Goal: Task Accomplishment & Management: Complete application form

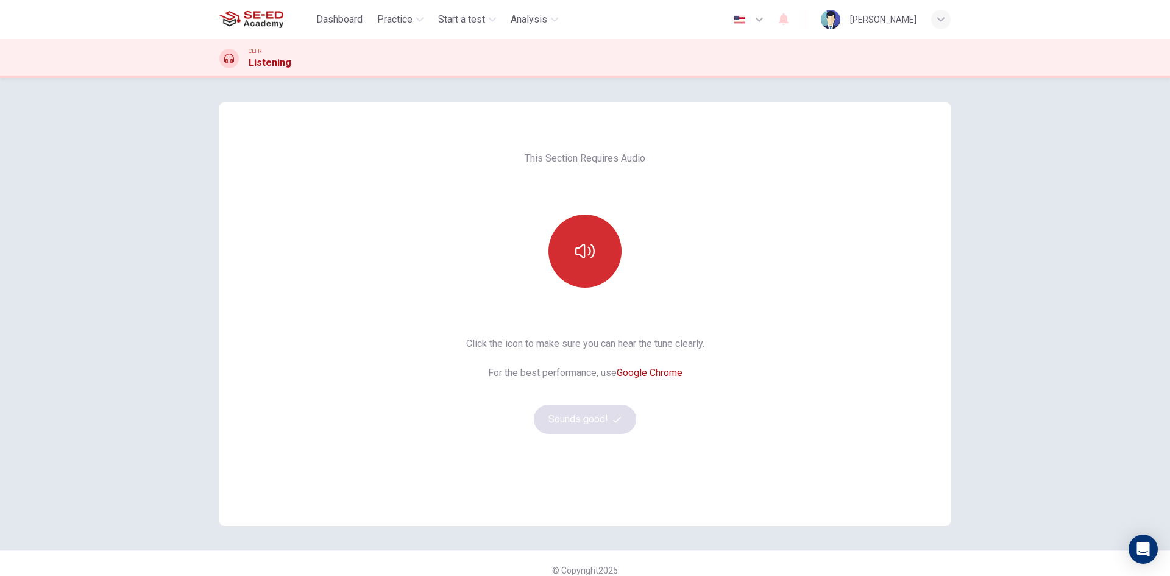
click at [603, 244] on button "button" at bounding box center [584, 250] width 73 height 73
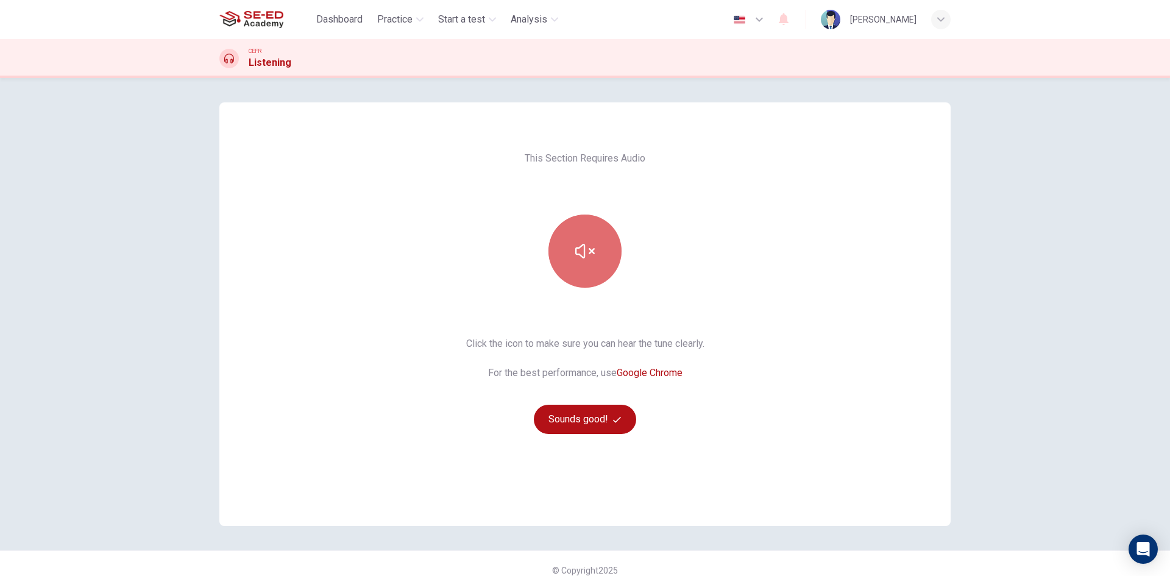
click at [609, 241] on button "button" at bounding box center [584, 250] width 73 height 73
drag, startPoint x: 335, startPoint y: 18, endPoint x: 687, endPoint y: 105, distance: 362.8
click at [335, 18] on span "Dashboard" at bounding box center [339, 19] width 46 height 15
click at [562, 425] on button "Sounds good!" at bounding box center [585, 419] width 102 height 29
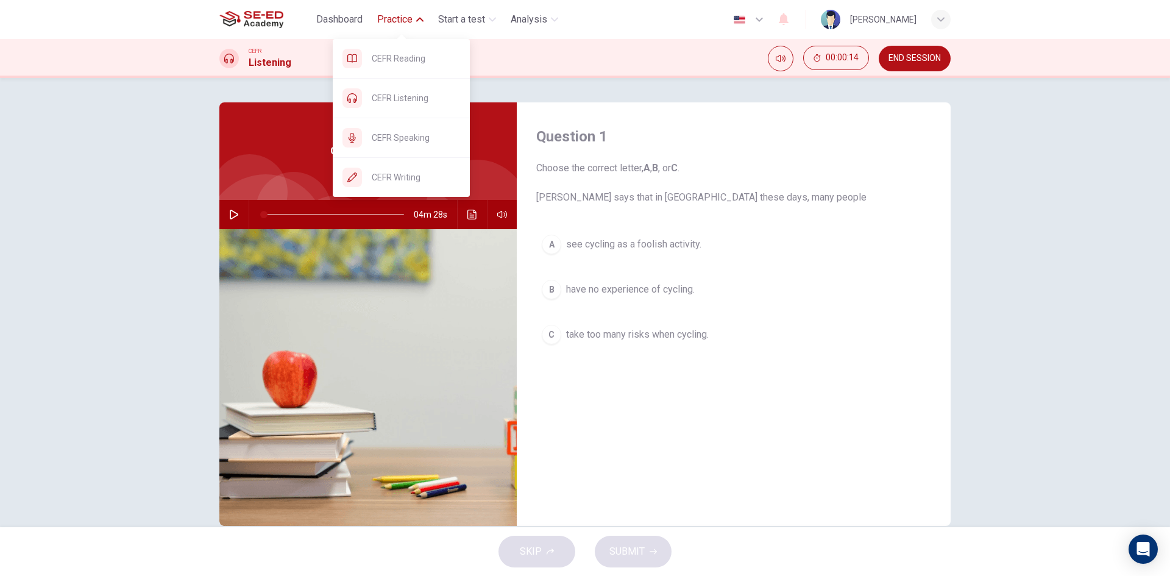
click at [414, 21] on button "Practice" at bounding box center [400, 20] width 56 height 22
click at [401, 18] on span "Practice" at bounding box center [394, 19] width 35 height 15
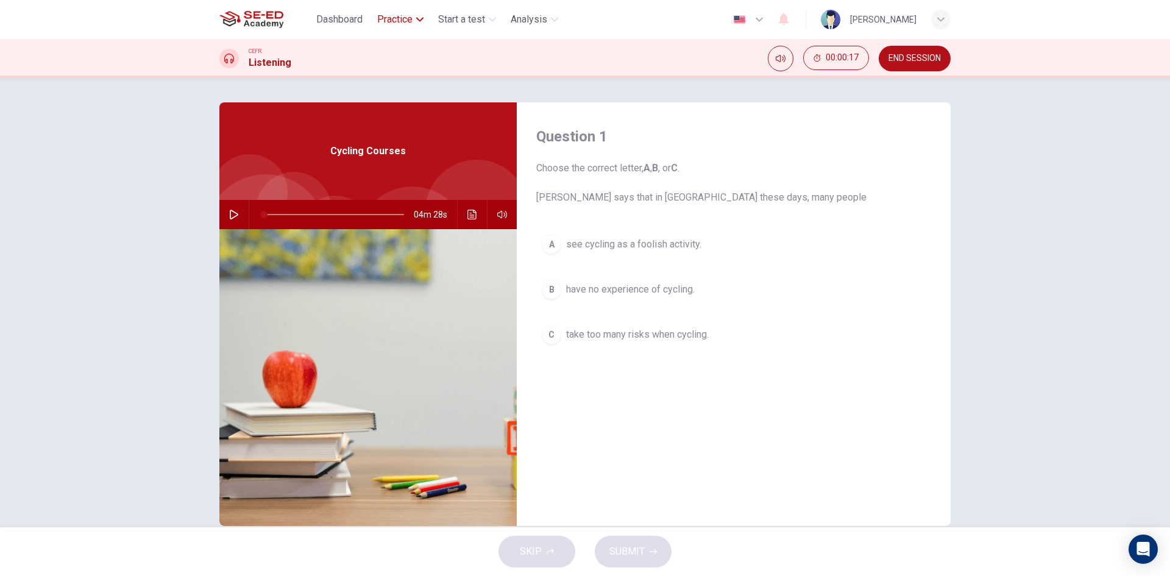
click at [401, 18] on span "Practice" at bounding box center [394, 19] width 35 height 15
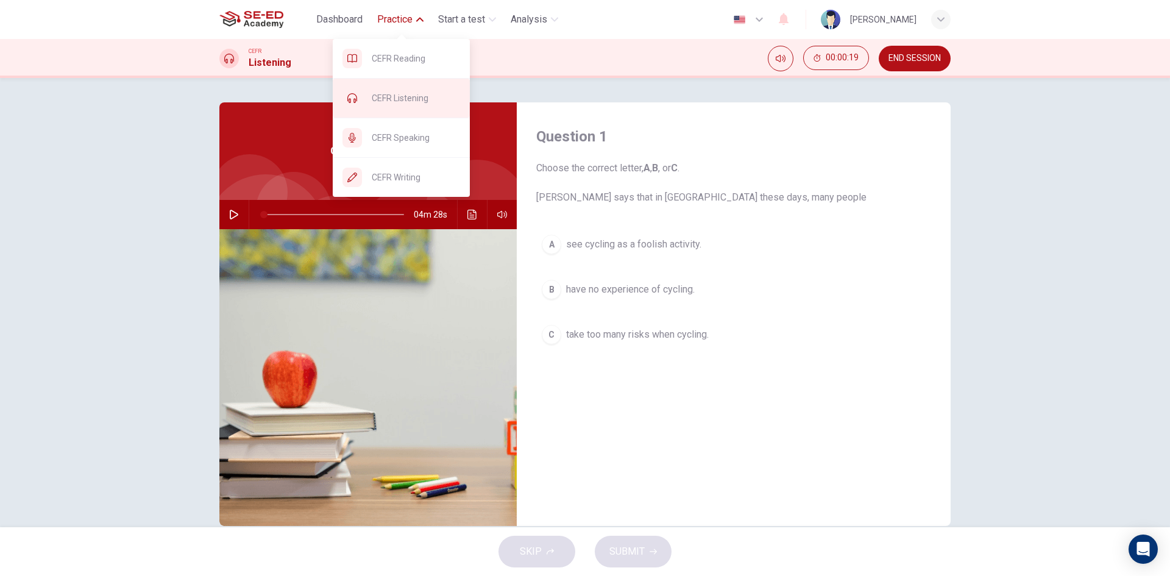
click at [412, 99] on span "CEFR Listening" at bounding box center [416, 98] width 88 height 15
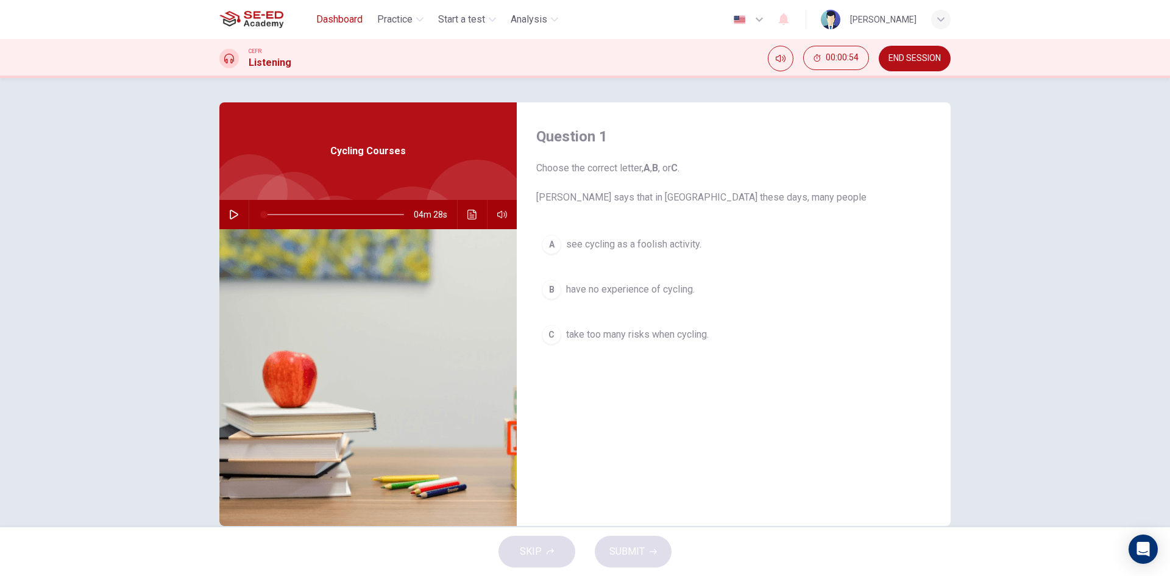
click at [339, 24] on span "Dashboard" at bounding box center [339, 19] width 46 height 15
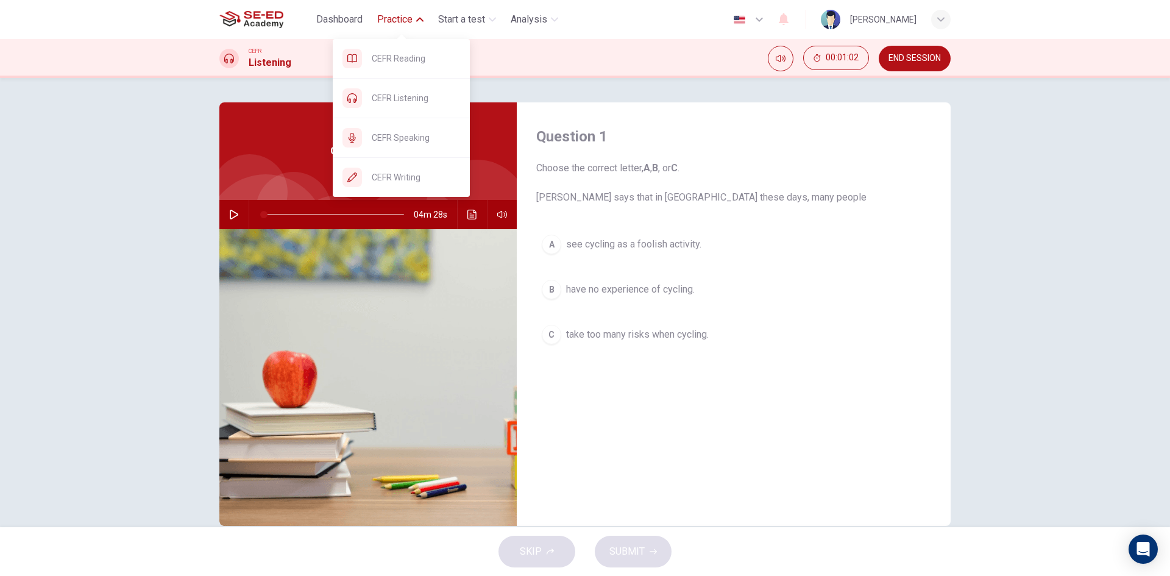
click at [399, 13] on span "Practice" at bounding box center [394, 19] width 35 height 15
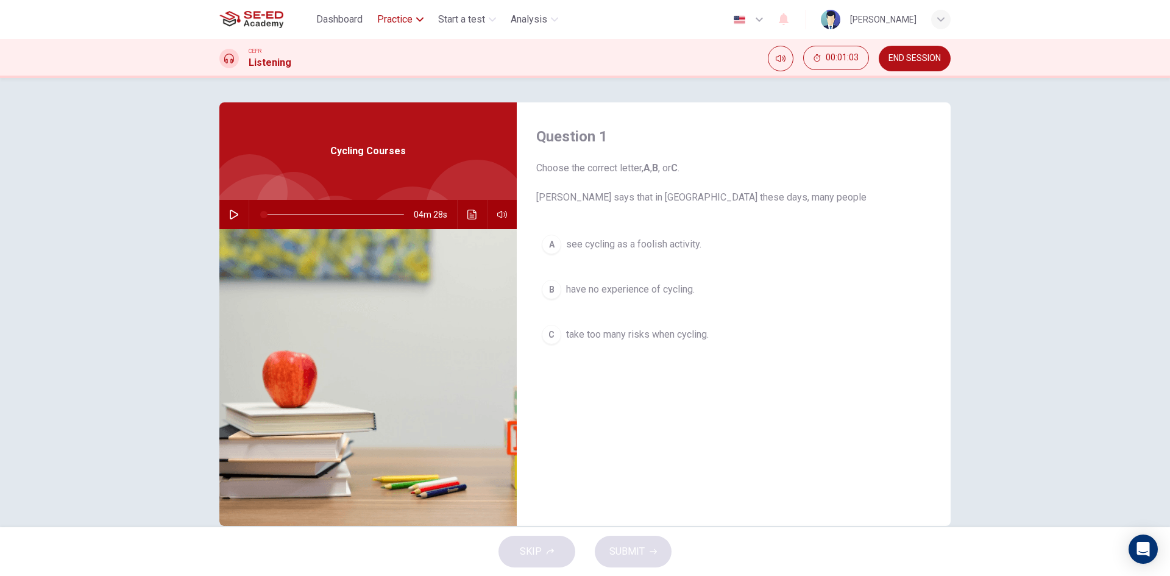
click at [399, 13] on span "Practice" at bounding box center [394, 19] width 35 height 15
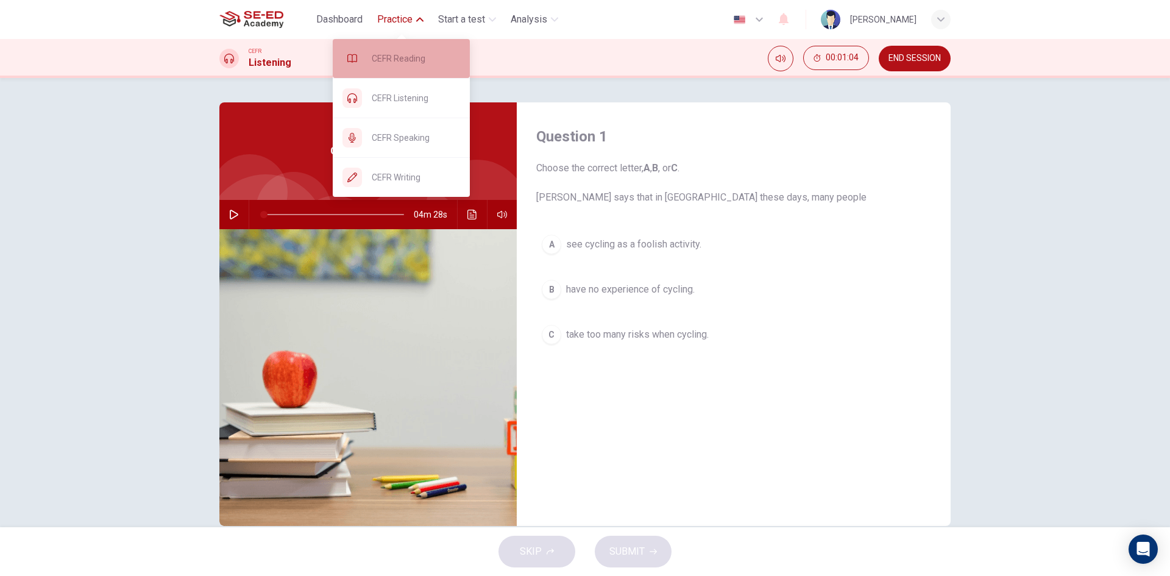
click at [412, 52] on span "CEFR Reading" at bounding box center [416, 58] width 88 height 15
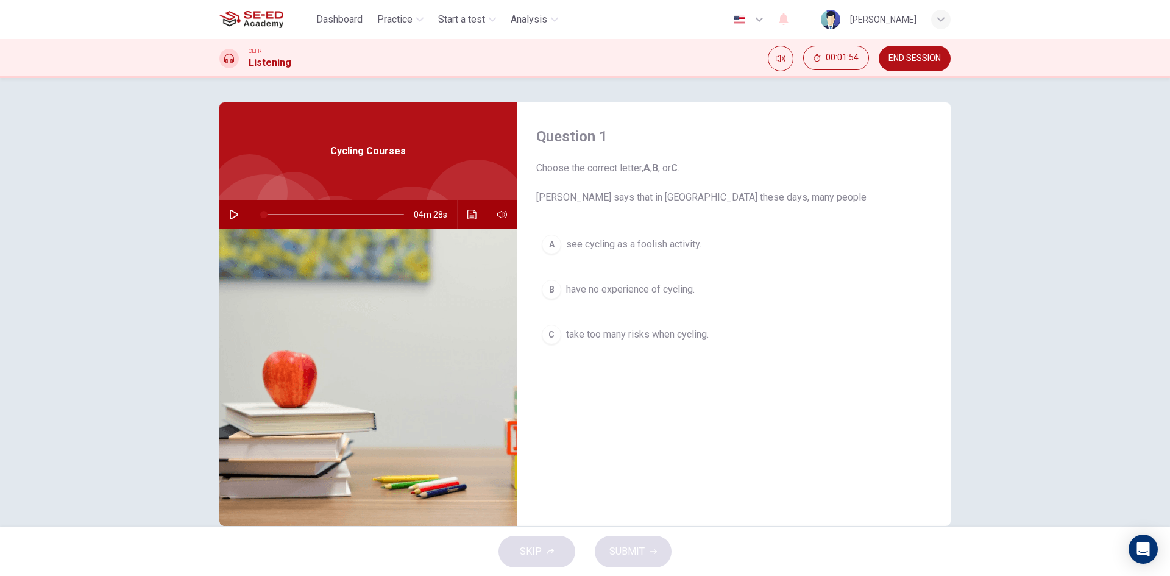
click at [232, 218] on icon "button" at bounding box center [234, 215] width 10 height 10
click at [231, 211] on icon "button" at bounding box center [234, 215] width 10 height 10
click at [230, 216] on icon "button" at bounding box center [234, 215] width 9 height 10
click at [264, 212] on span at bounding box center [334, 214] width 140 height 17
type input "9"
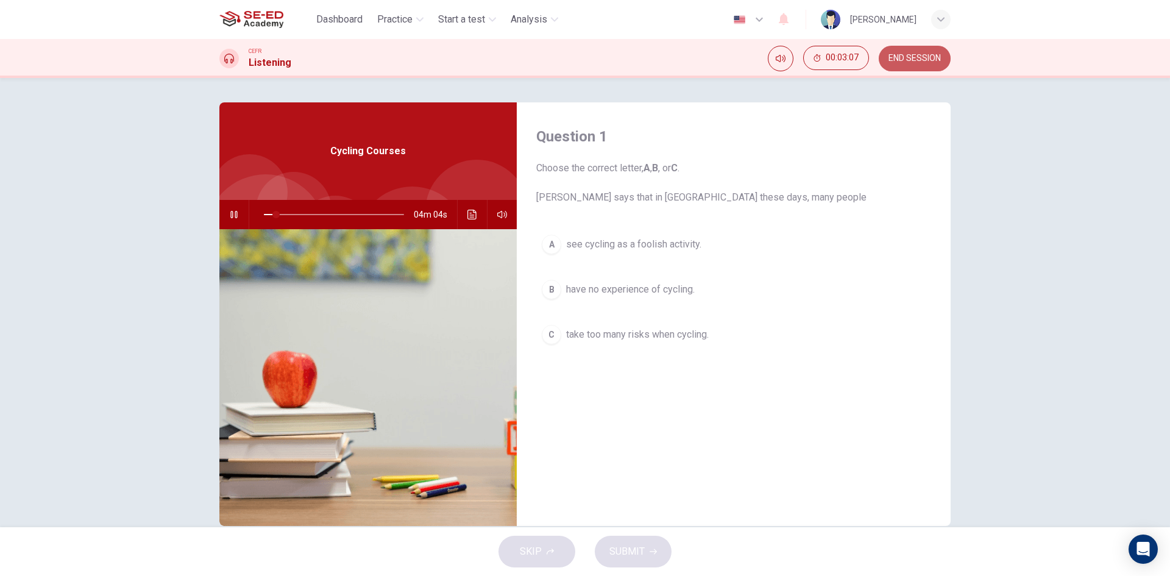
click at [903, 48] on button "END SESSION" at bounding box center [915, 59] width 72 height 26
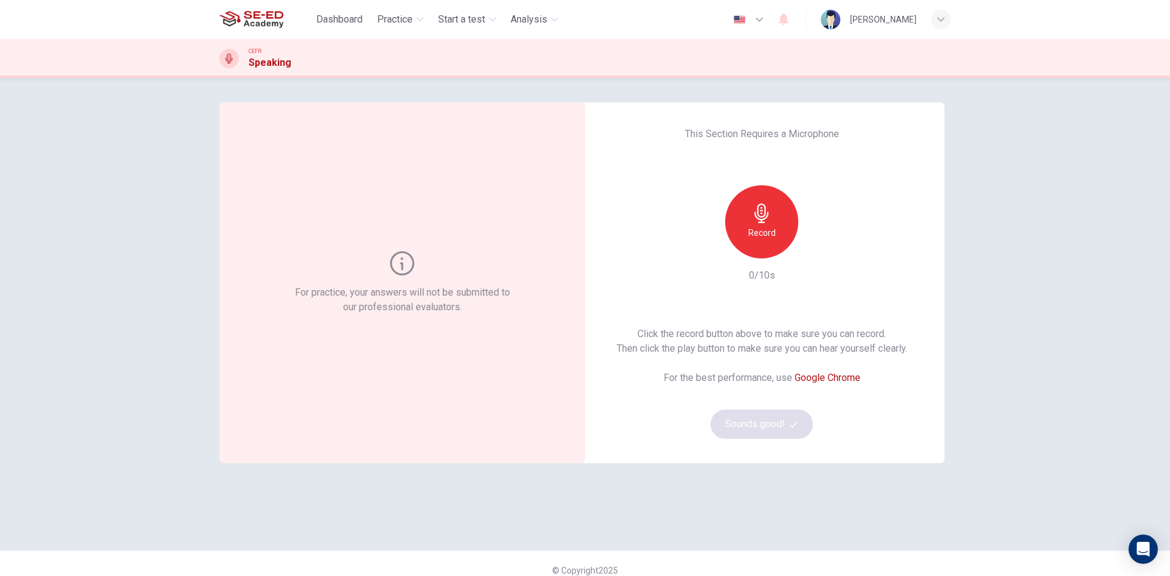
click at [750, 227] on h6 "Record" at bounding box center [761, 232] width 27 height 15
click at [818, 247] on icon "button" at bounding box center [817, 248] width 12 height 12
click at [779, 422] on button "Sounds good!" at bounding box center [761, 423] width 102 height 29
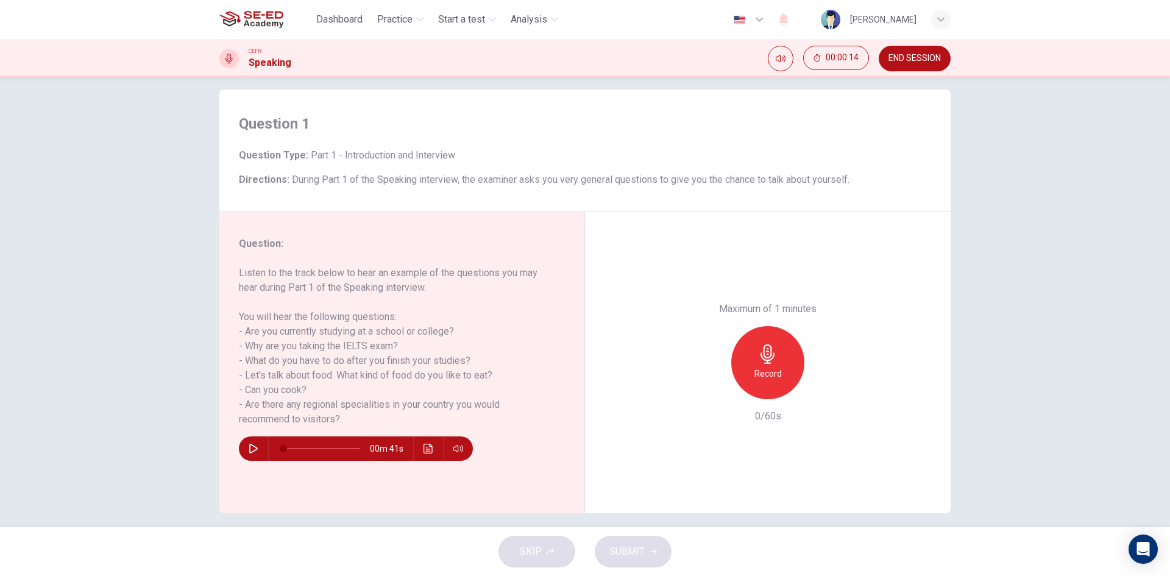
scroll to position [23, 0]
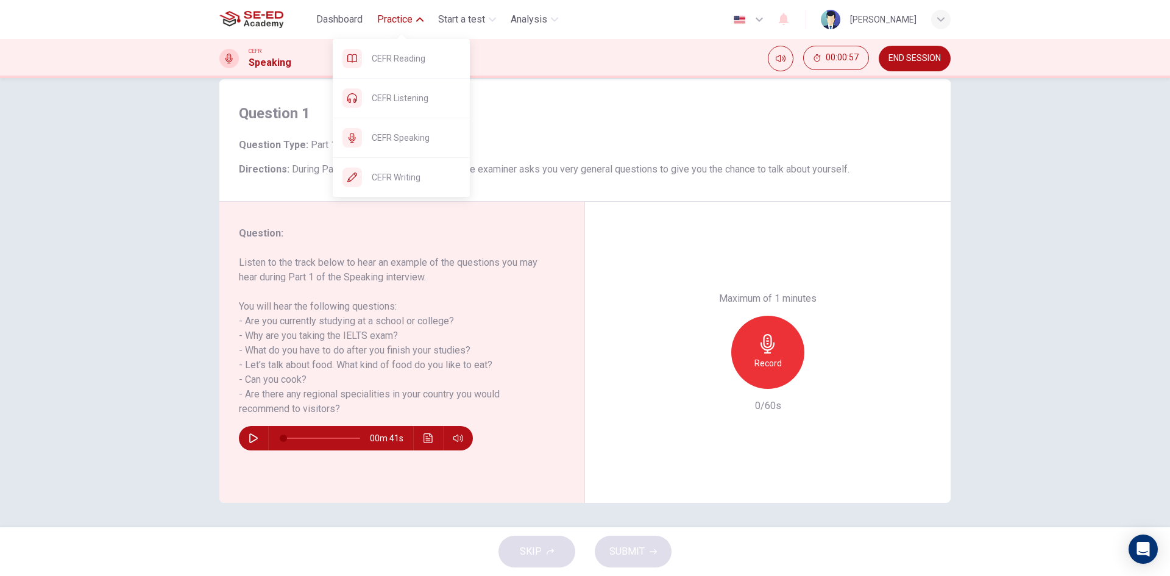
click at [401, 15] on span "Practice" at bounding box center [394, 19] width 35 height 15
click at [401, 16] on span "Practice" at bounding box center [394, 19] width 35 height 15
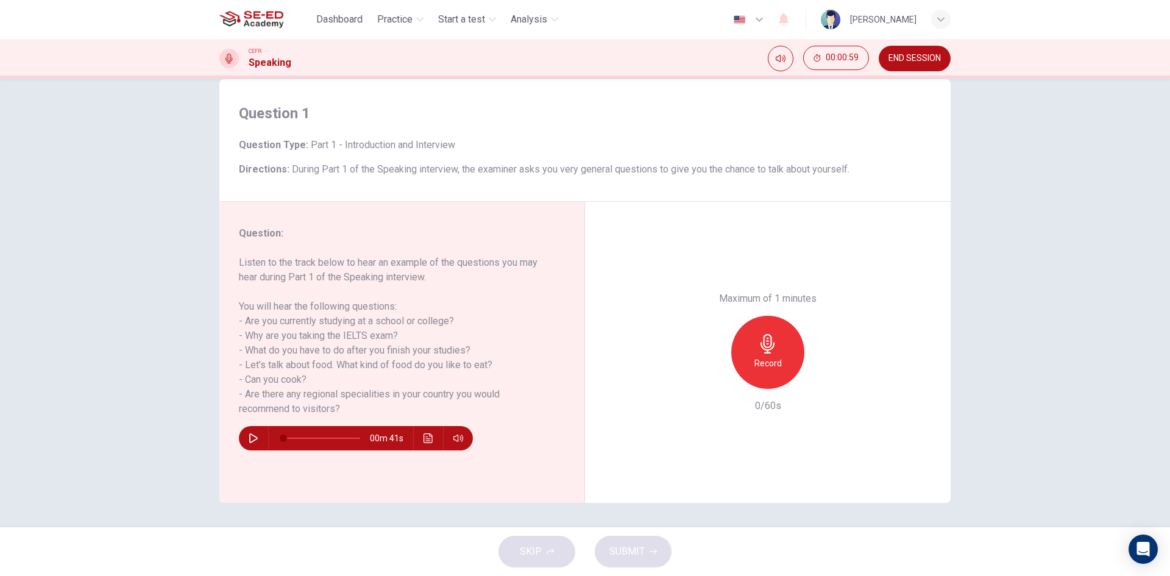
click at [910, 52] on button "END SESSION" at bounding box center [915, 59] width 72 height 26
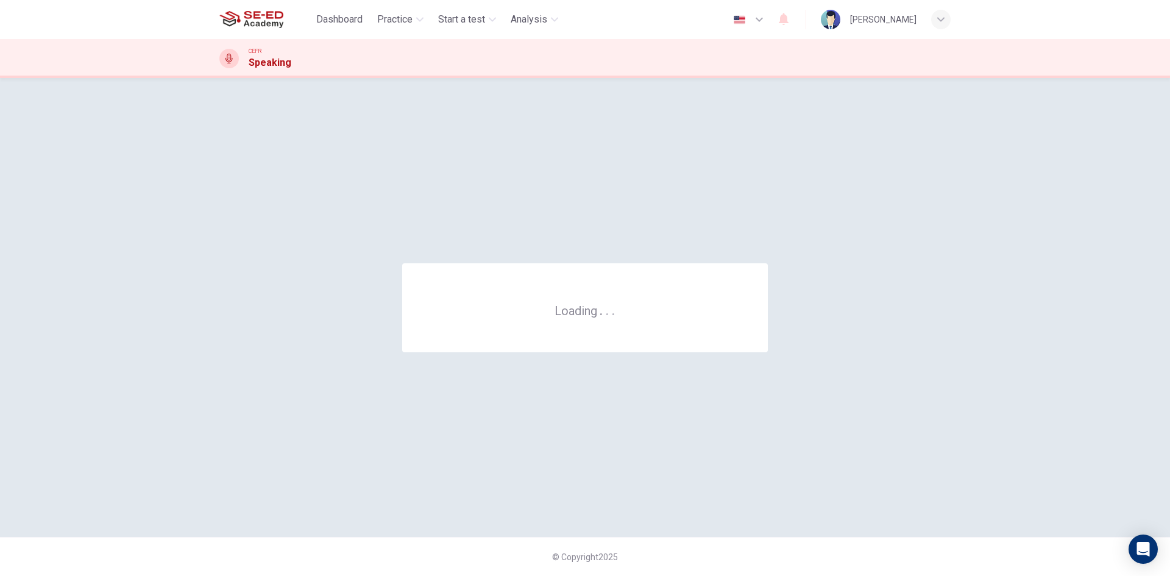
scroll to position [0, 0]
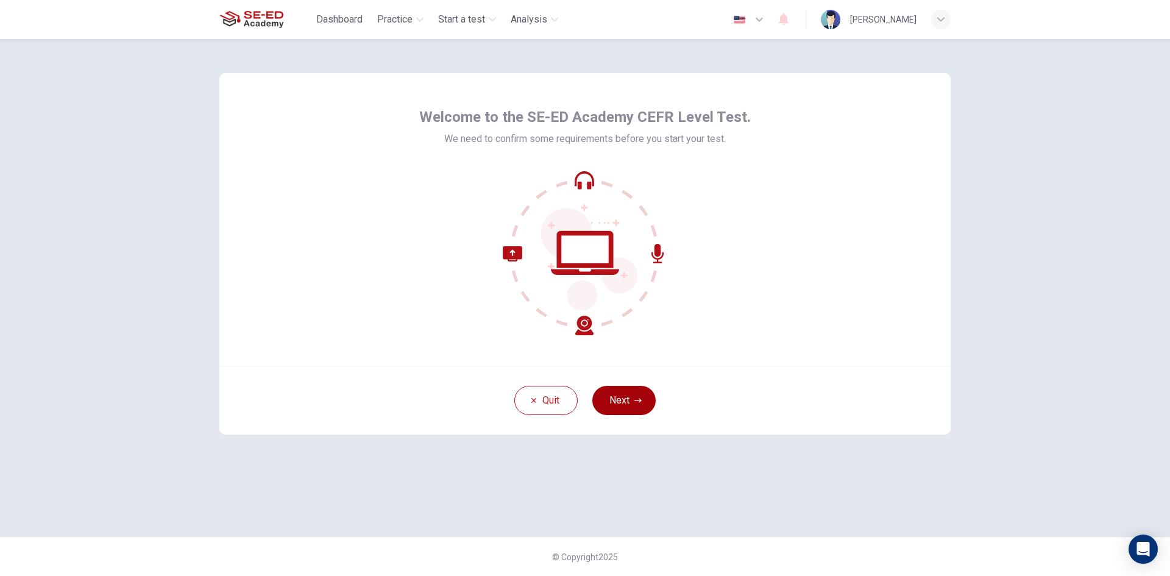
click at [629, 392] on button "Next" at bounding box center [623, 400] width 63 height 29
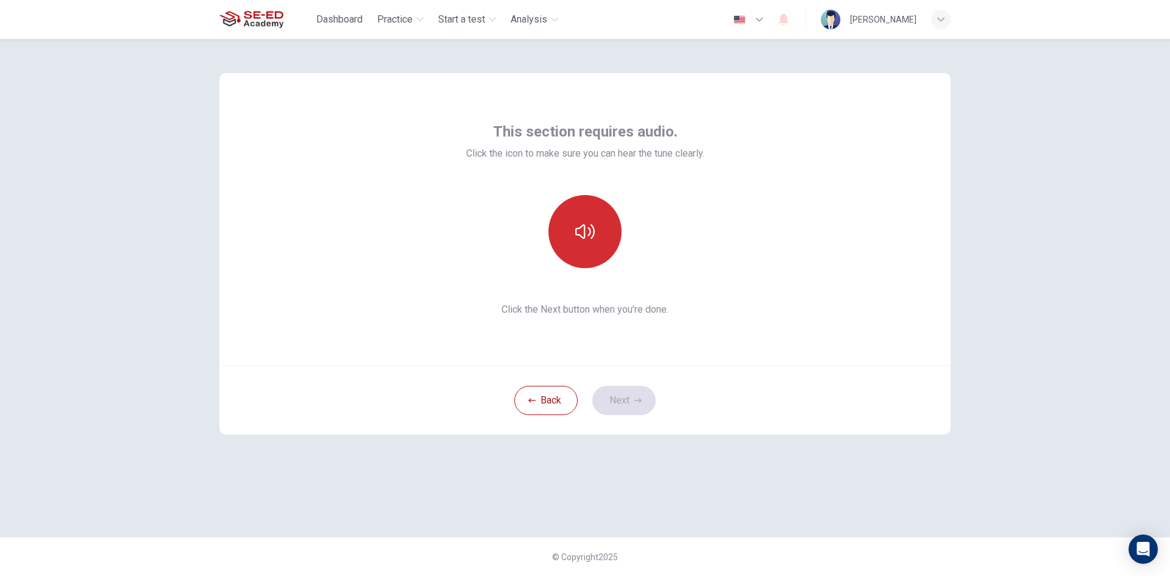
click at [575, 228] on icon "button" at bounding box center [584, 231] width 19 height 19
click at [622, 399] on button "Next" at bounding box center [623, 400] width 63 height 29
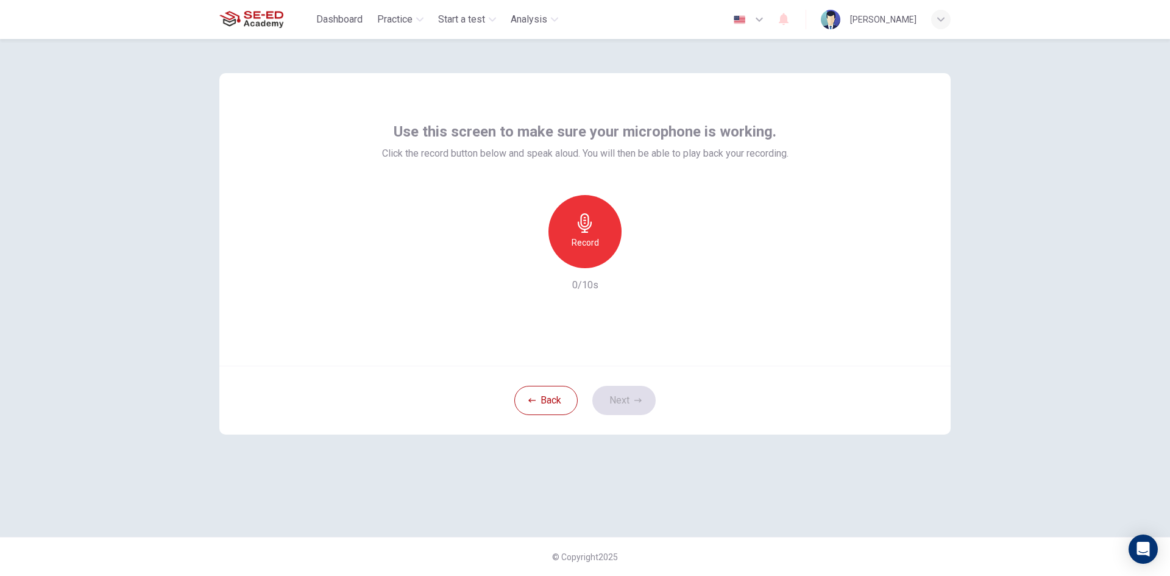
click at [579, 250] on div "Record" at bounding box center [584, 231] width 73 height 73
click at [642, 257] on icon "button" at bounding box center [641, 258] width 5 height 7
click at [646, 392] on button "Next" at bounding box center [623, 400] width 63 height 29
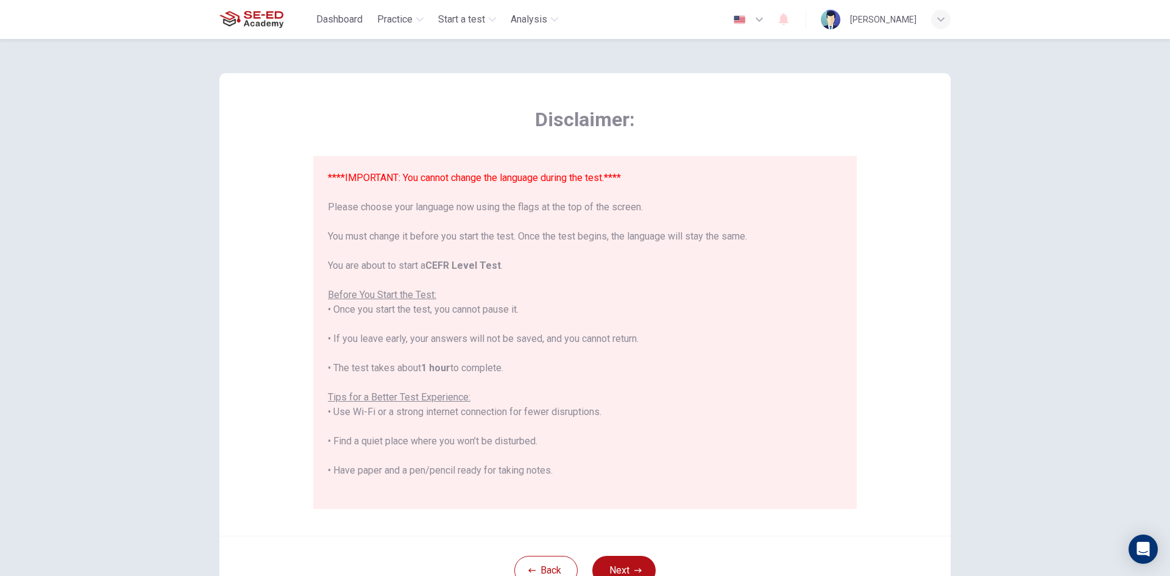
click at [752, 21] on icon "button" at bounding box center [759, 19] width 15 height 15
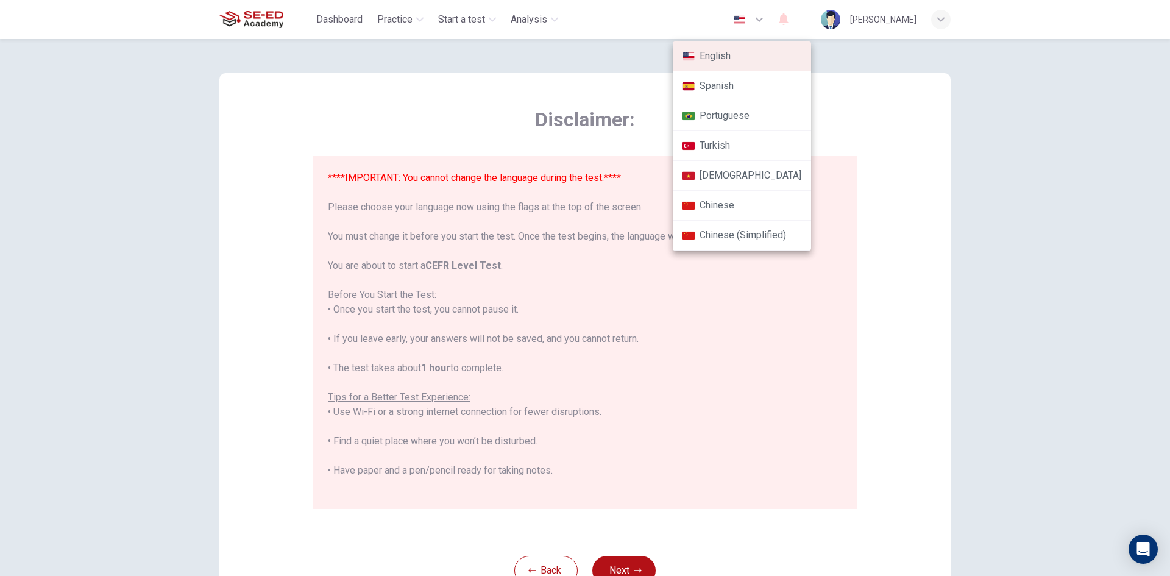
click at [844, 87] on div at bounding box center [585, 288] width 1170 height 576
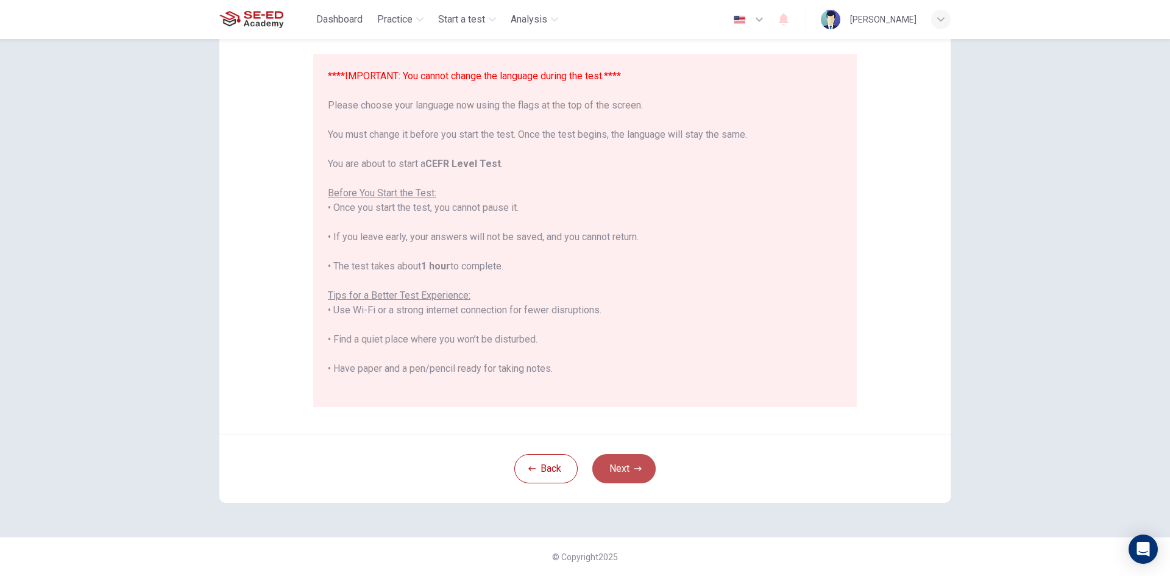
click at [621, 468] on button "Next" at bounding box center [623, 468] width 63 height 29
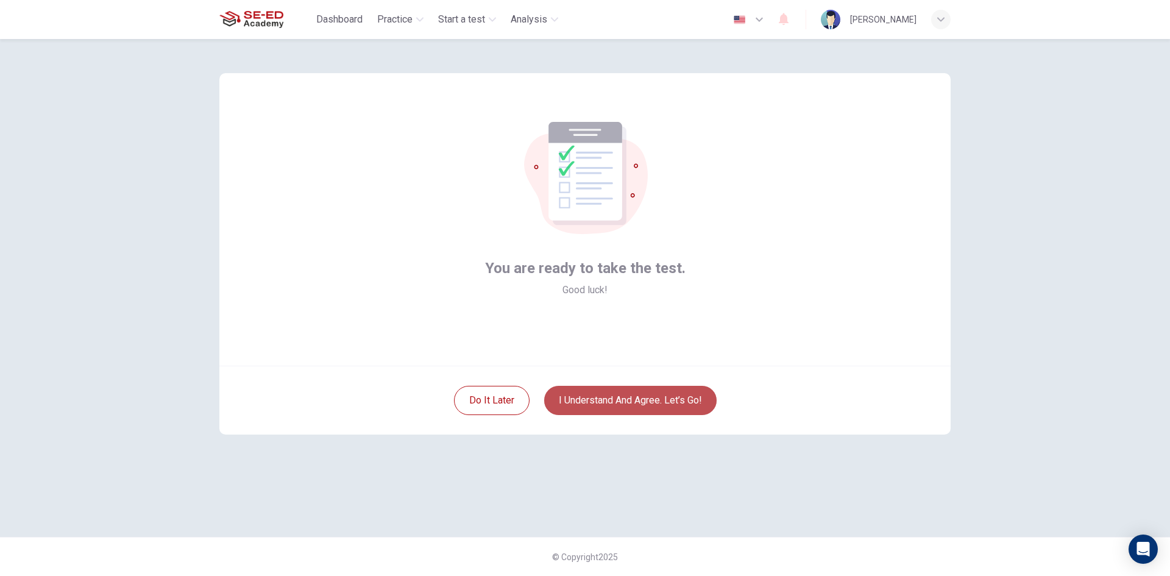
click at [638, 403] on button "I understand and agree. Let’s go!" at bounding box center [630, 400] width 172 height 29
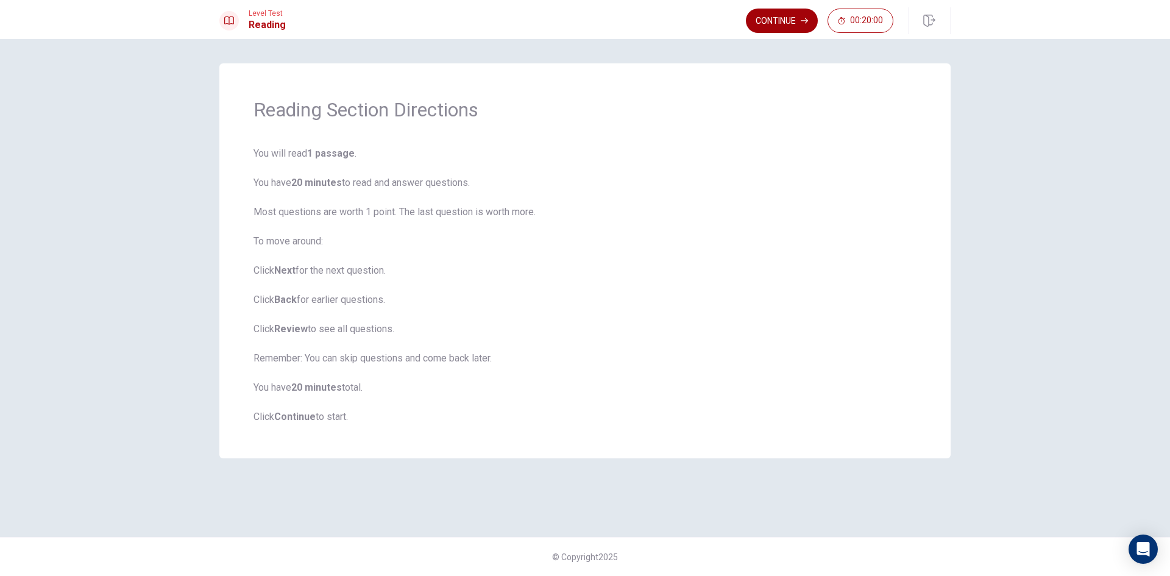
click at [771, 24] on button "Continue" at bounding box center [782, 21] width 72 height 24
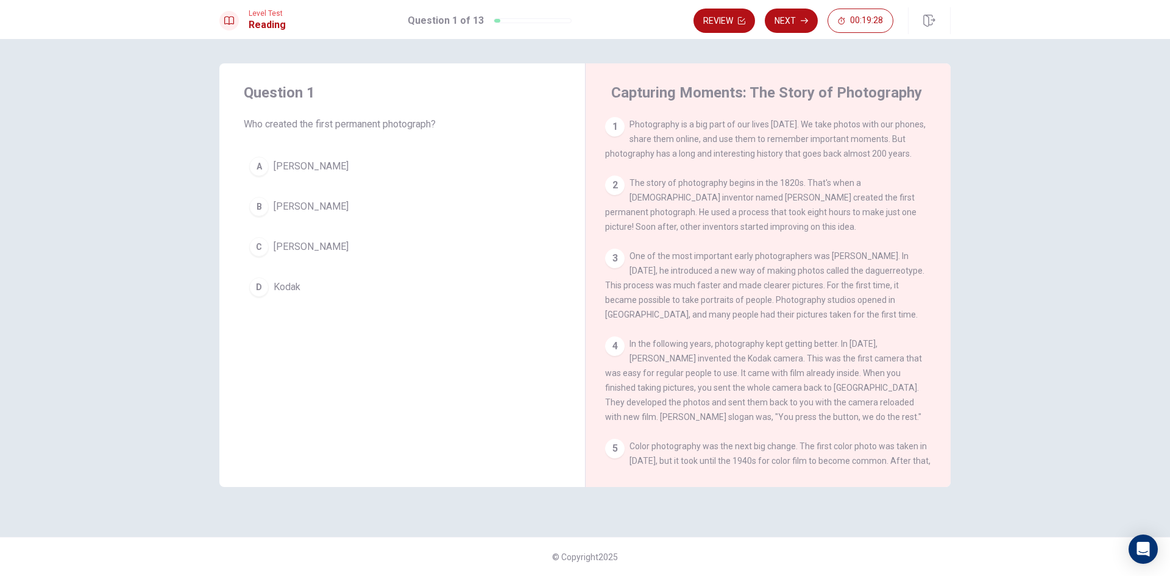
click at [266, 244] on div "C" at bounding box center [258, 246] width 19 height 19
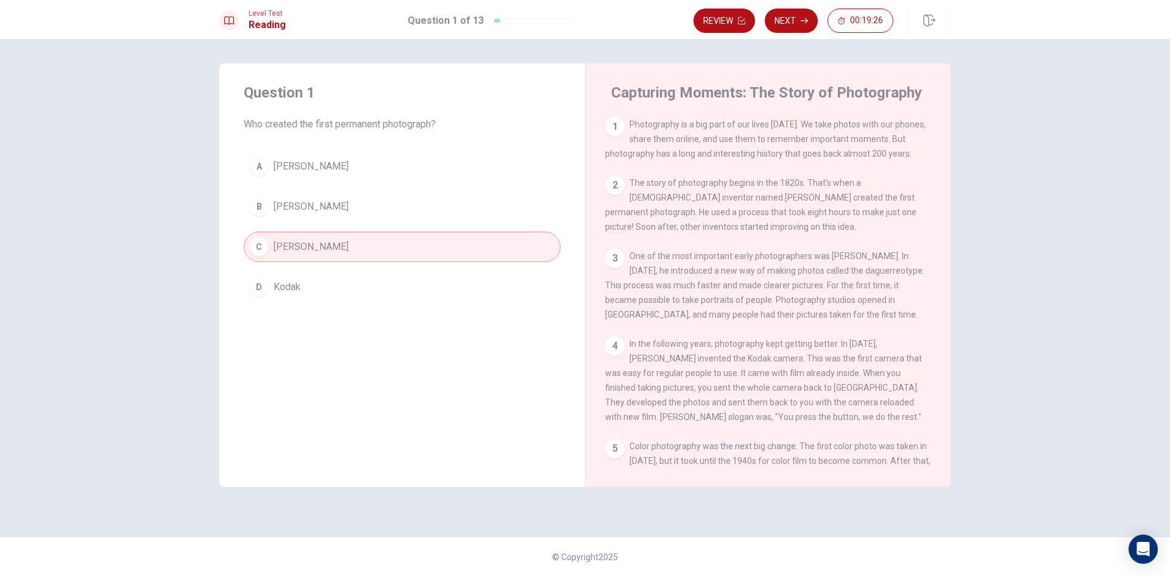
click at [790, 15] on button "Next" at bounding box center [791, 21] width 53 height 24
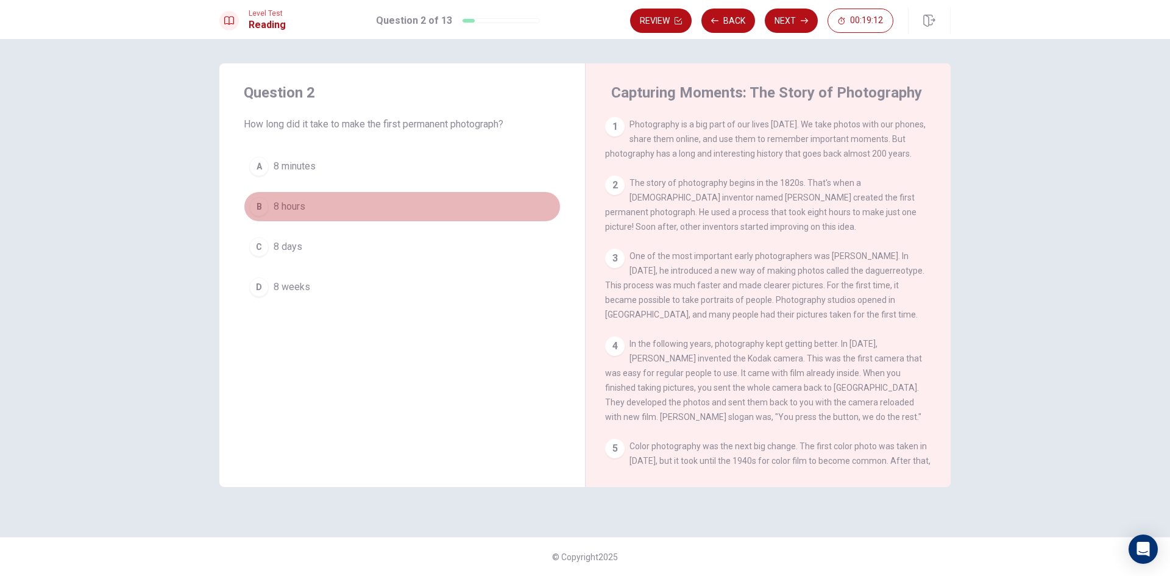
click at [253, 202] on div "B" at bounding box center [258, 206] width 19 height 19
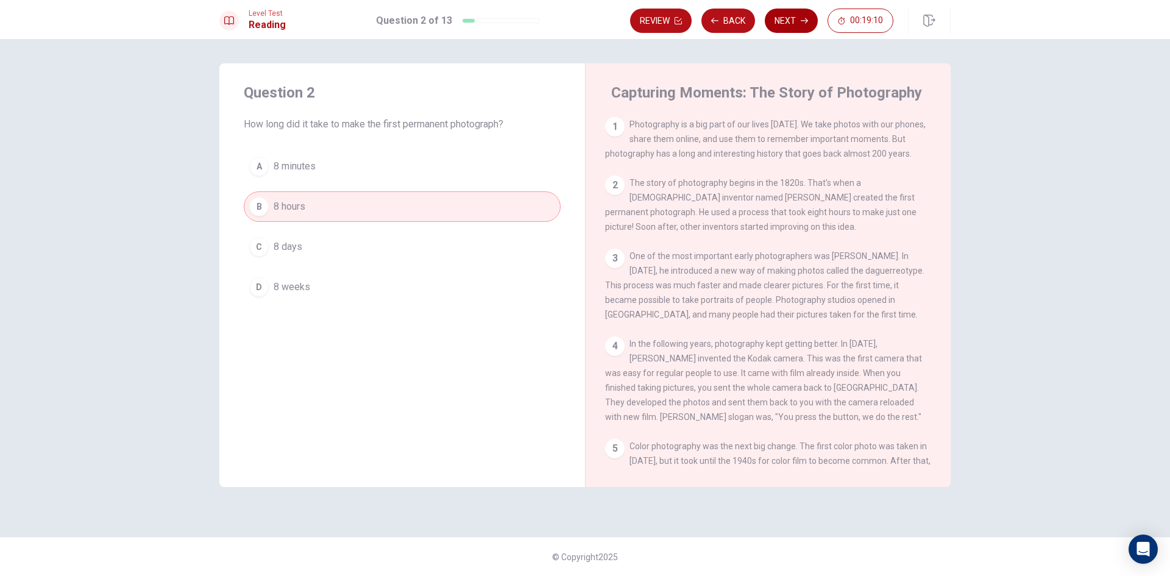
click at [781, 24] on button "Next" at bounding box center [791, 21] width 53 height 24
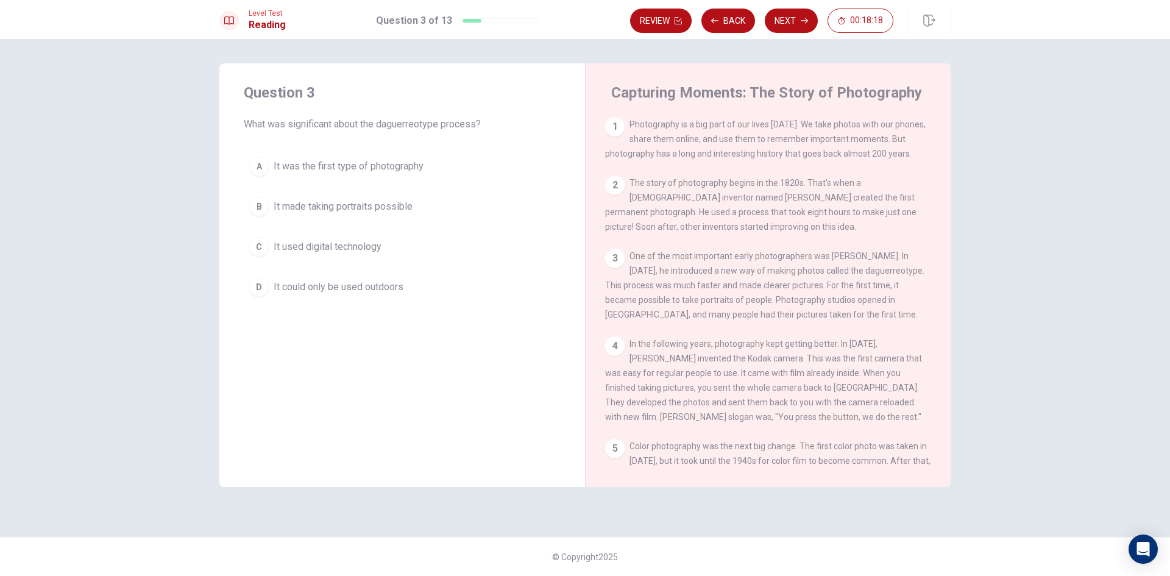
click at [254, 208] on div "B" at bounding box center [258, 206] width 19 height 19
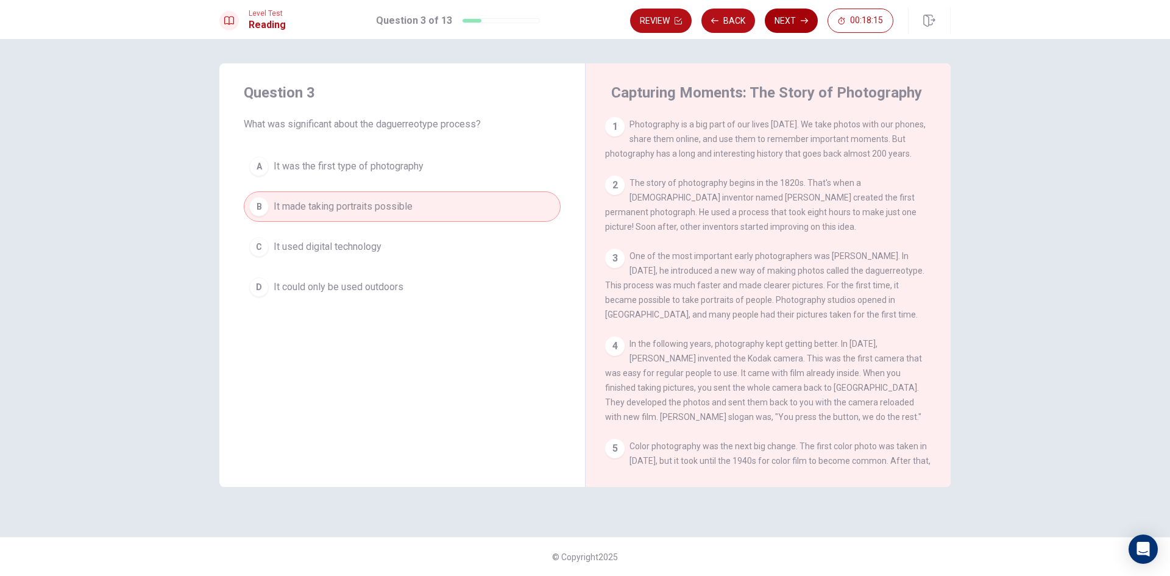
click at [788, 21] on button "Next" at bounding box center [791, 21] width 53 height 24
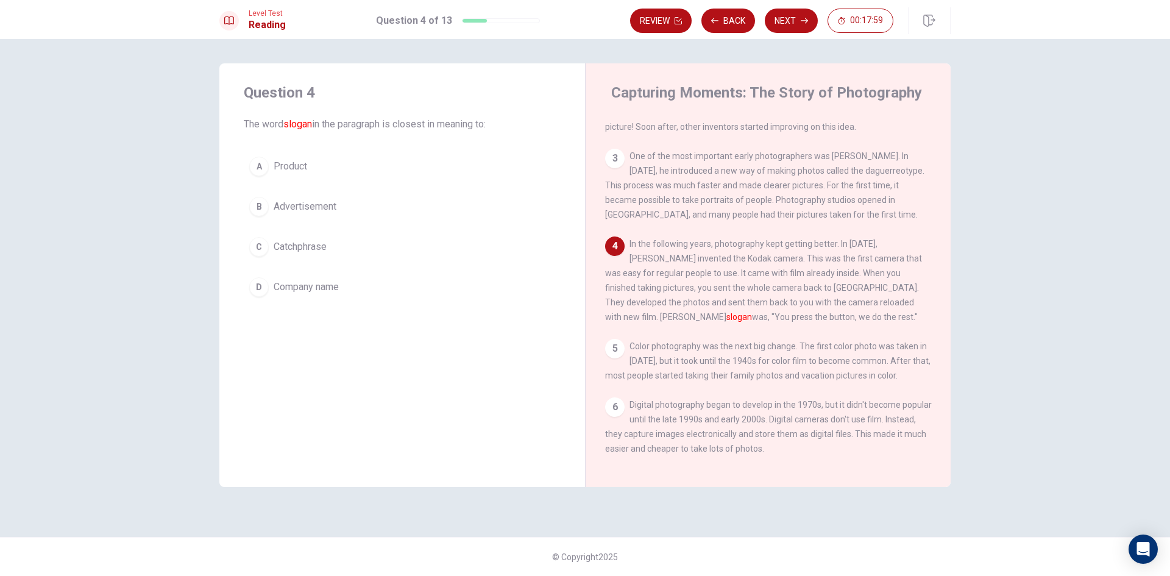
scroll to position [122, 0]
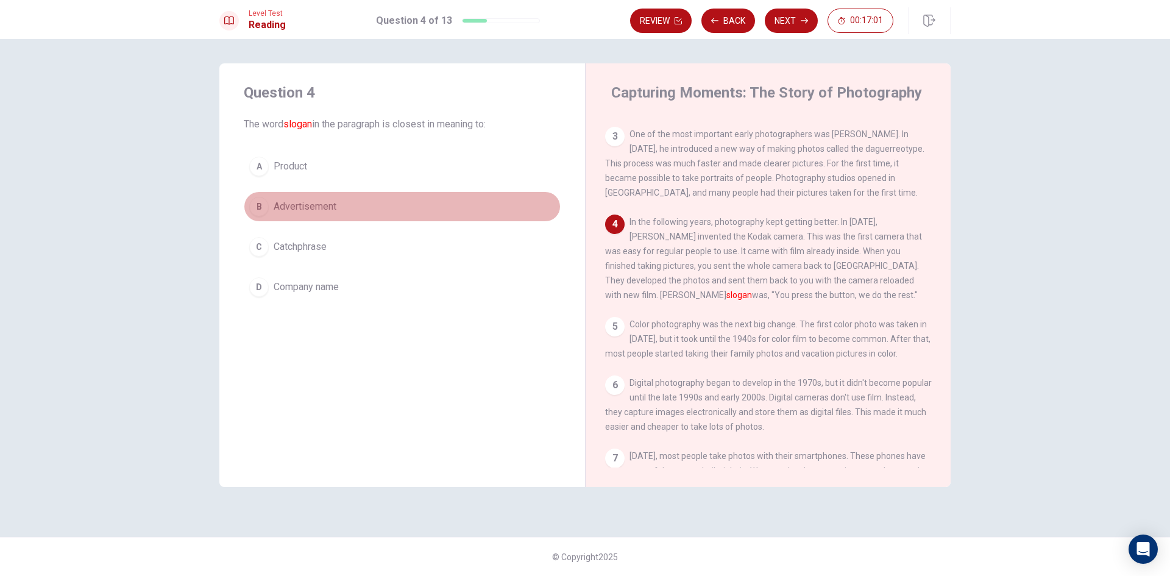
click at [253, 208] on div "B" at bounding box center [258, 206] width 19 height 19
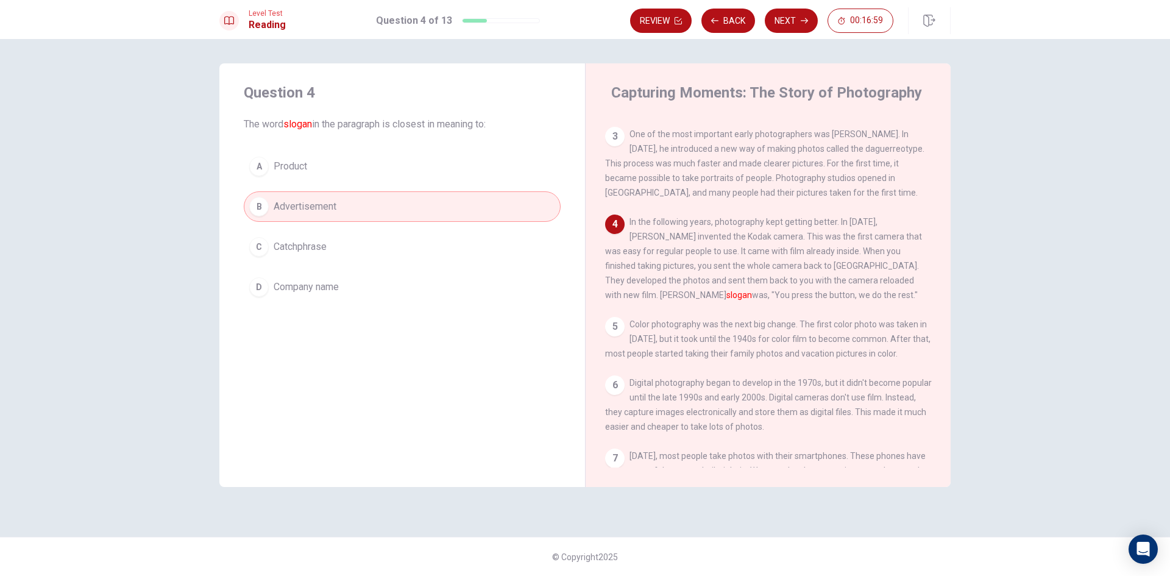
click at [267, 163] on div "A" at bounding box center [258, 166] width 19 height 19
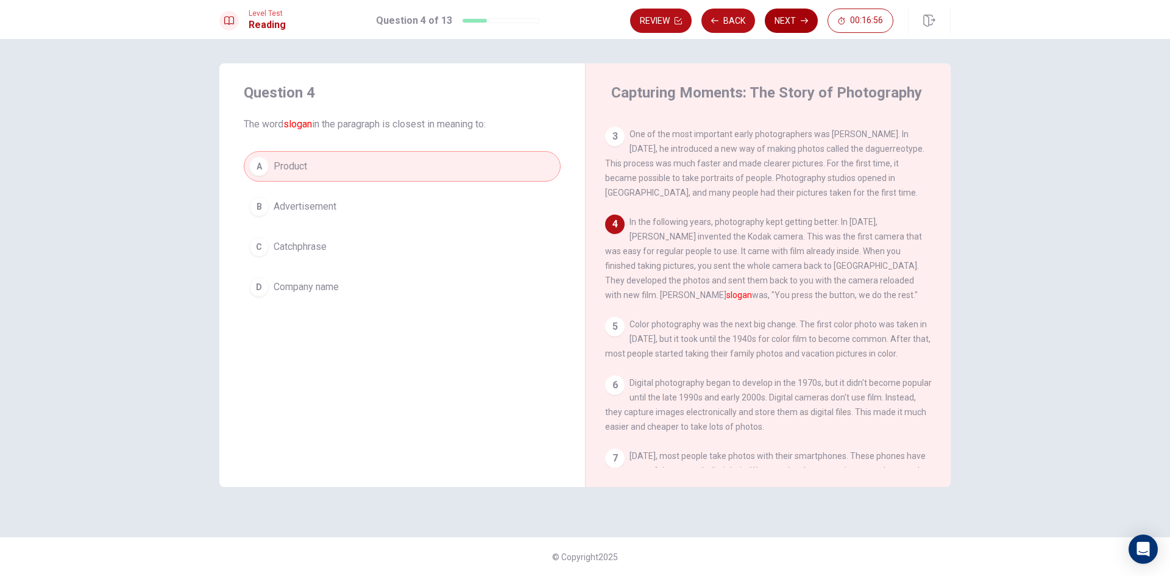
click at [801, 23] on icon "button" at bounding box center [804, 20] width 7 height 7
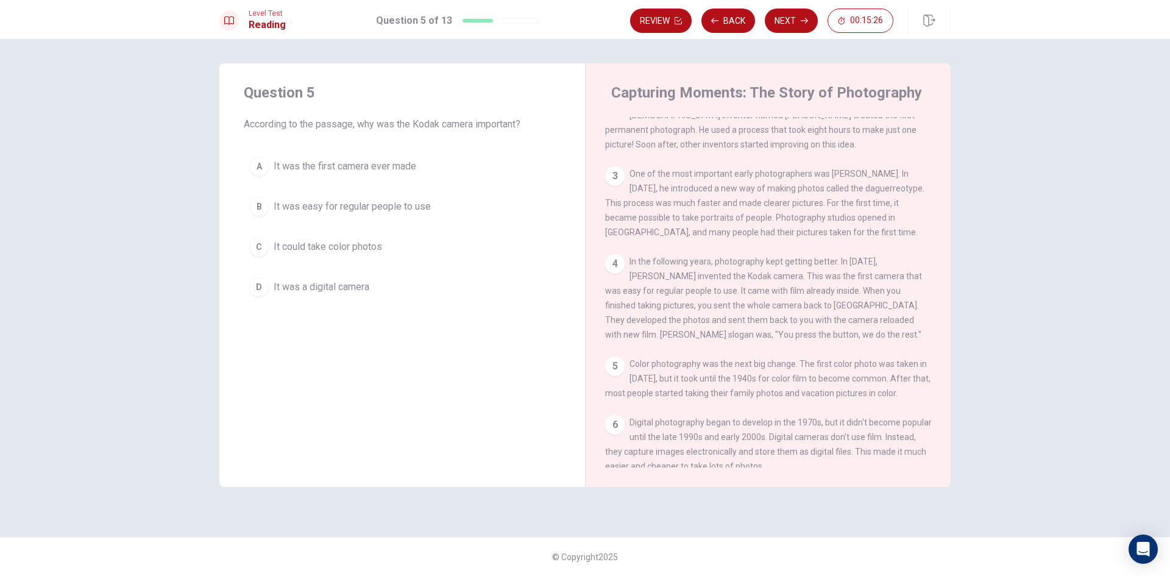
scroll to position [194, 0]
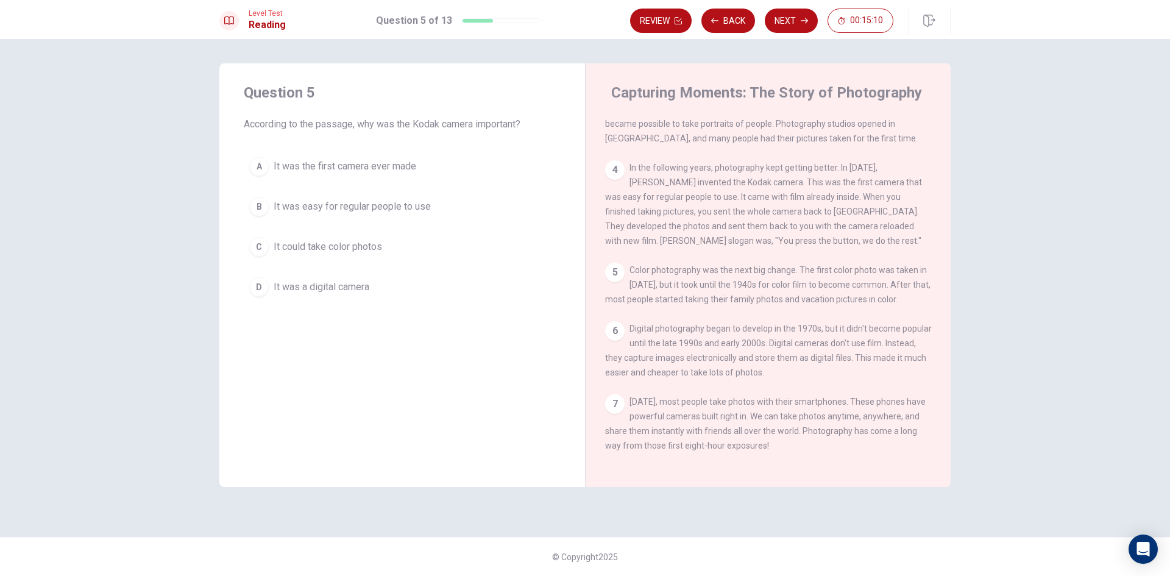
click at [260, 199] on div "B" at bounding box center [258, 206] width 19 height 19
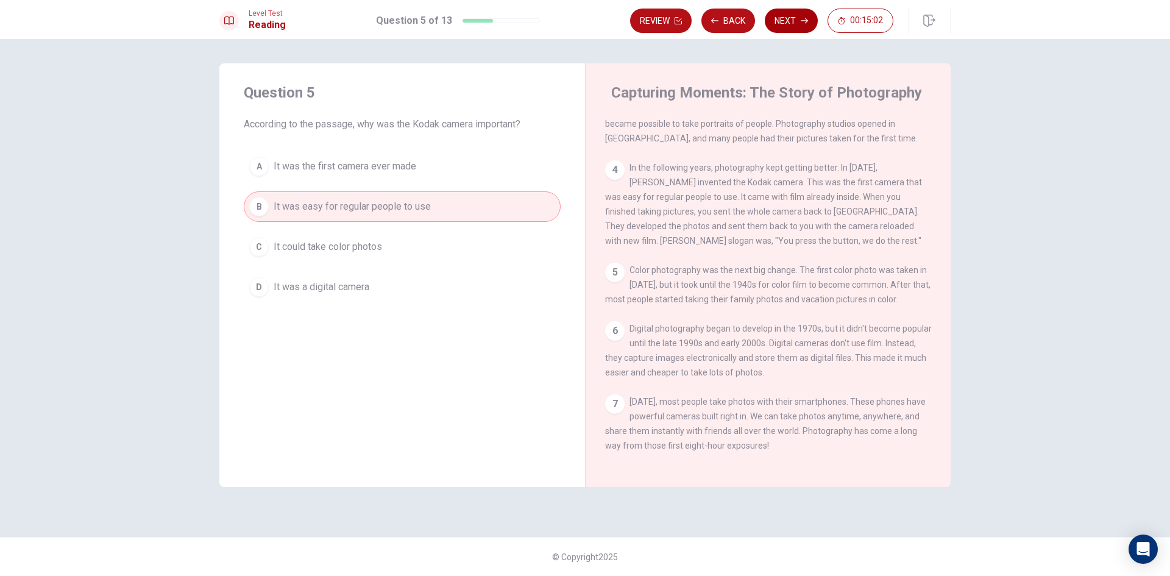
click at [789, 16] on button "Next" at bounding box center [791, 21] width 53 height 24
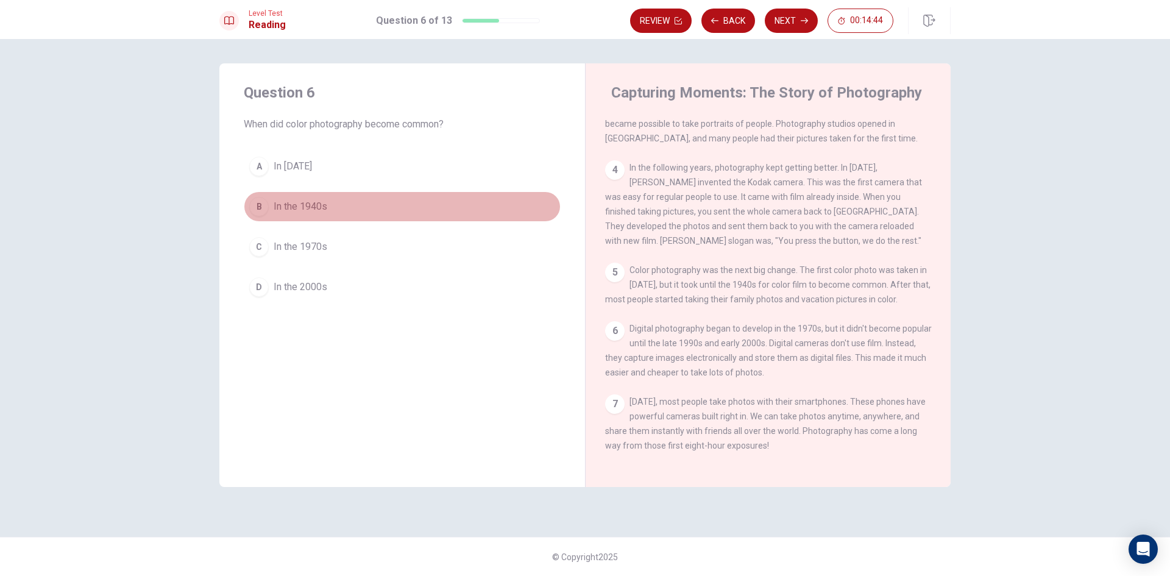
click at [262, 209] on div "B" at bounding box center [258, 206] width 19 height 19
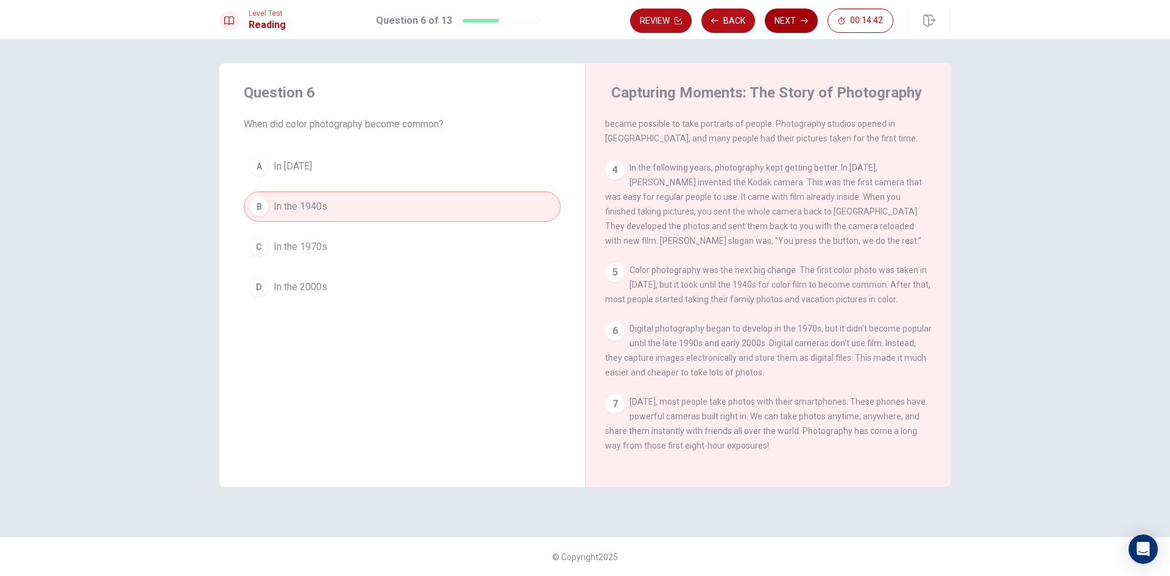
click at [783, 20] on button "Next" at bounding box center [791, 21] width 53 height 24
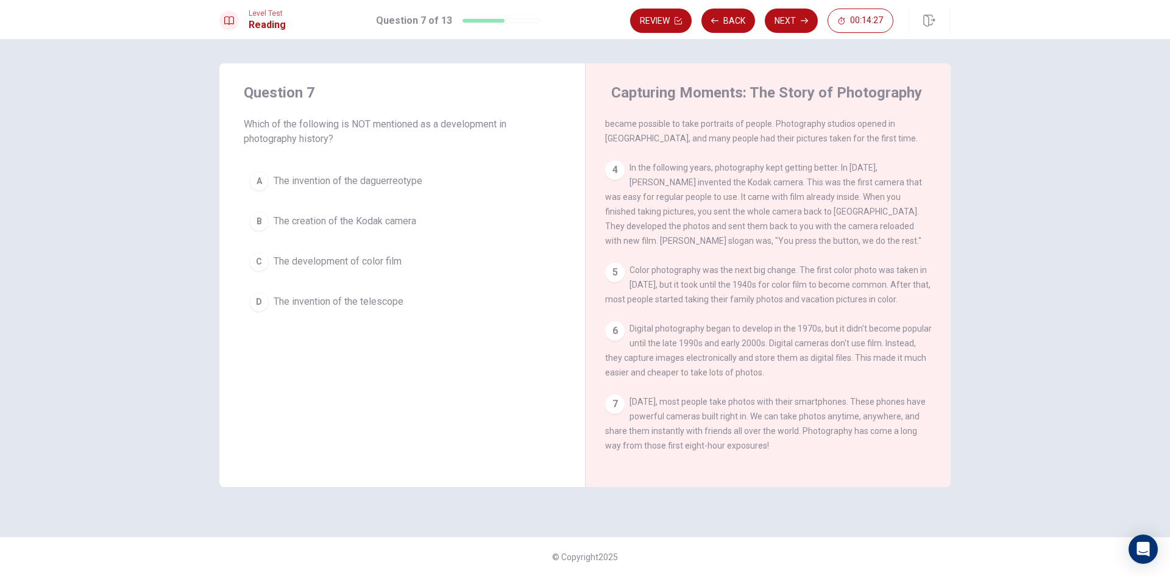
click at [261, 305] on div "D" at bounding box center [258, 301] width 19 height 19
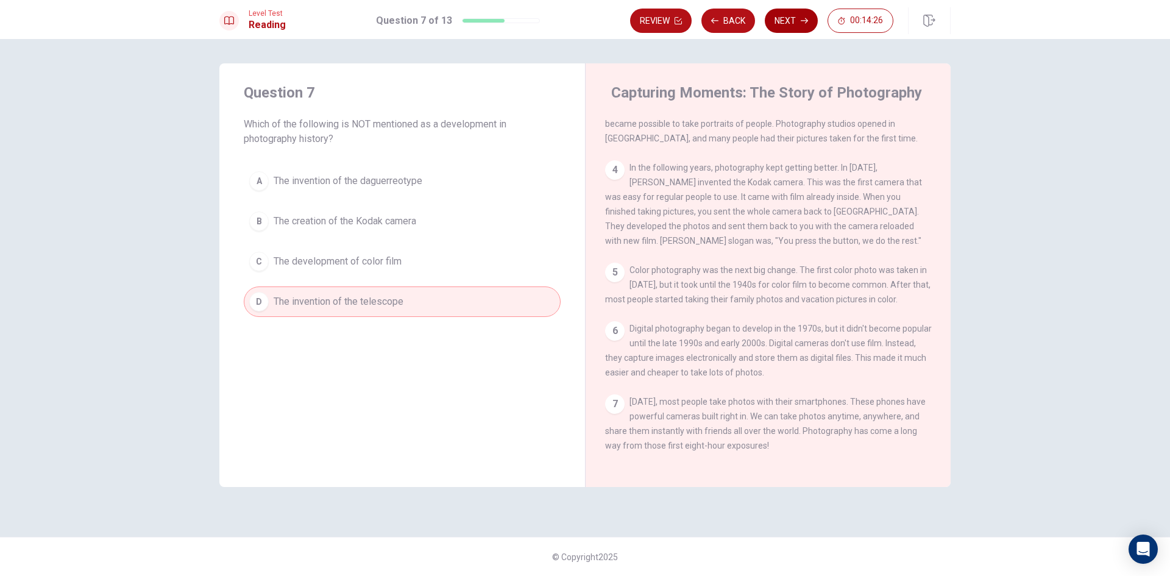
click at [790, 18] on button "Next" at bounding box center [791, 21] width 53 height 24
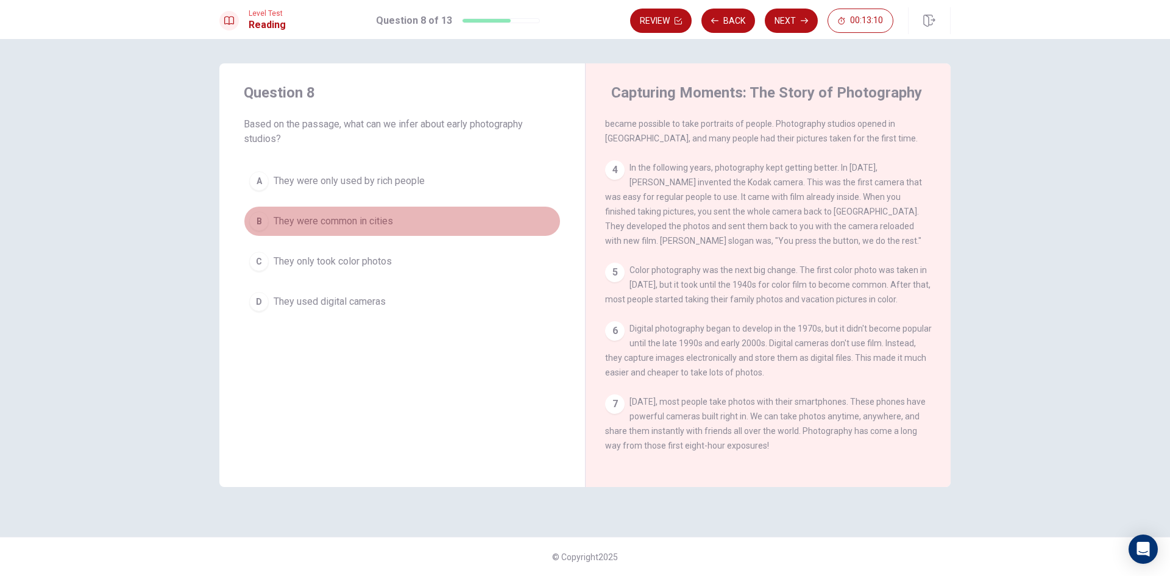
click at [266, 222] on div "B" at bounding box center [258, 220] width 19 height 19
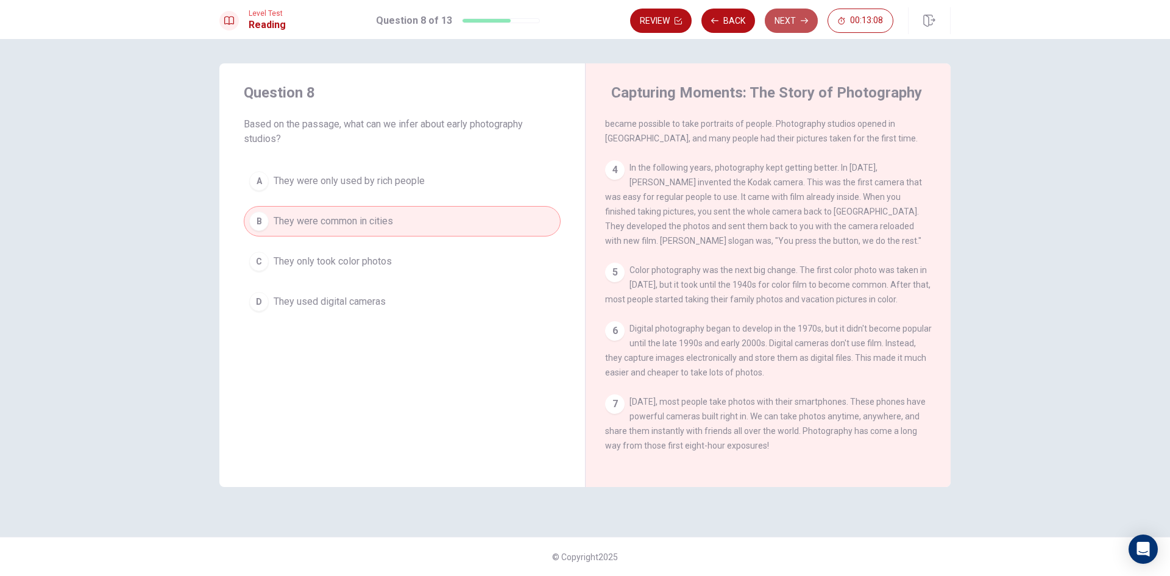
click at [786, 20] on button "Next" at bounding box center [791, 21] width 53 height 24
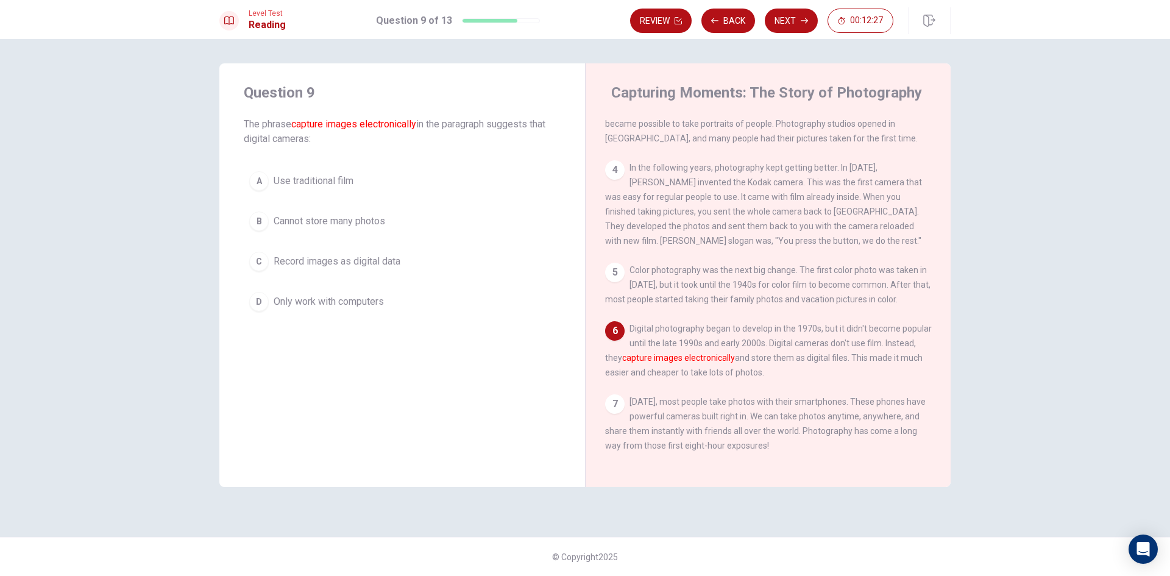
click at [258, 265] on div "C" at bounding box center [258, 261] width 19 height 19
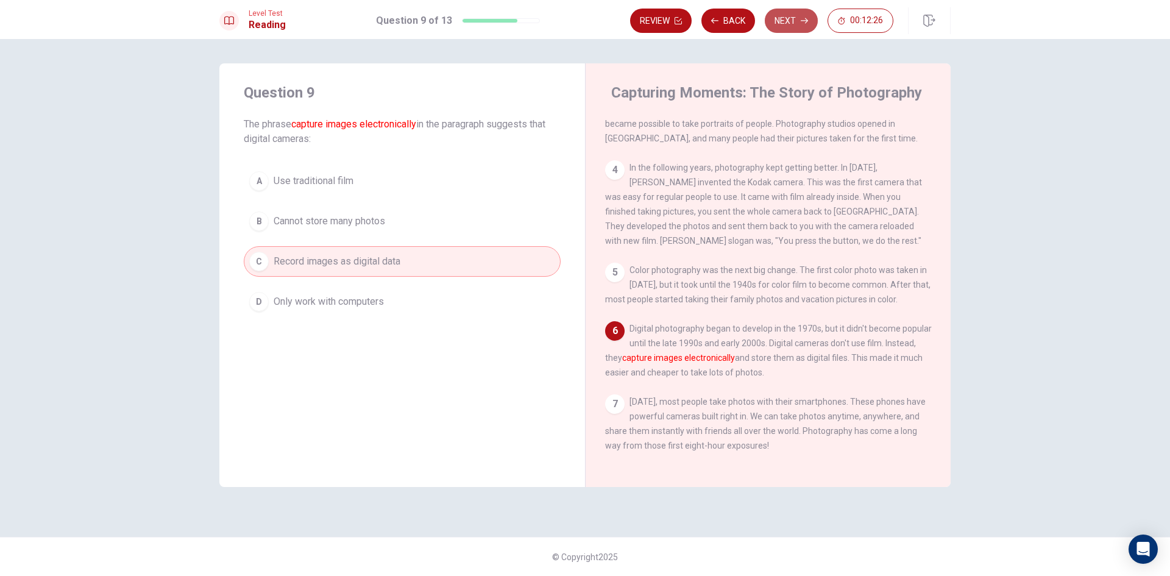
click at [791, 21] on button "Next" at bounding box center [791, 21] width 53 height 24
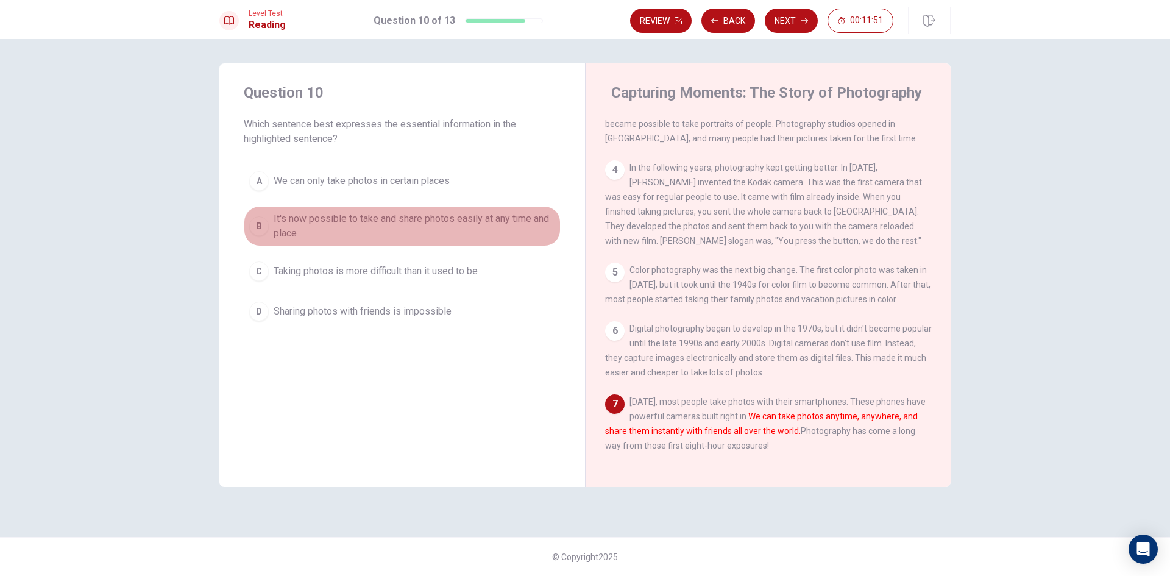
click at [263, 224] on div "B" at bounding box center [258, 225] width 19 height 19
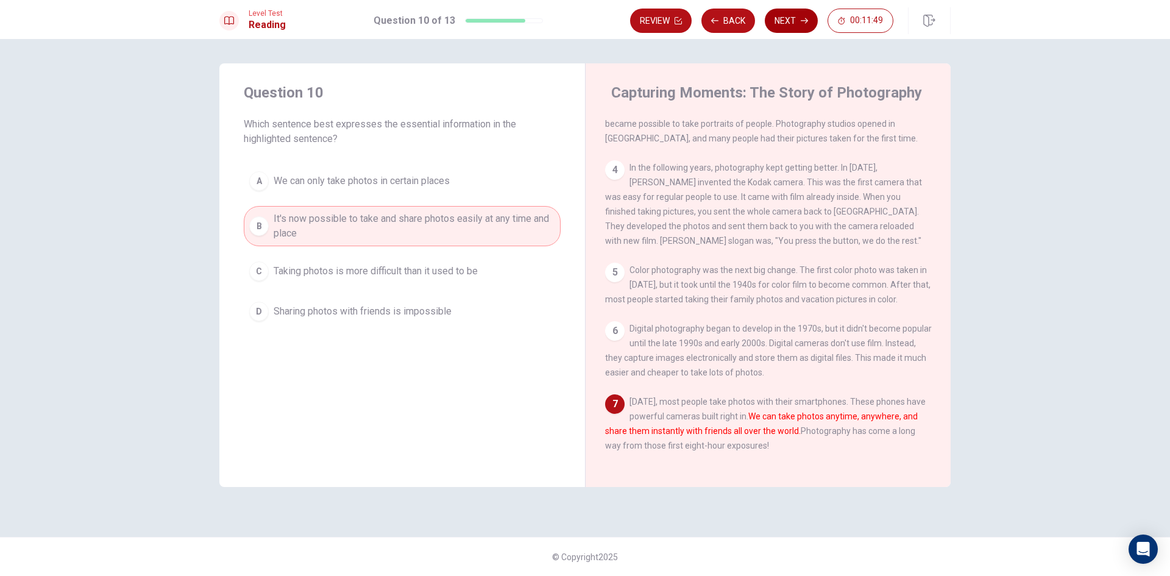
click at [796, 21] on button "Next" at bounding box center [791, 21] width 53 height 24
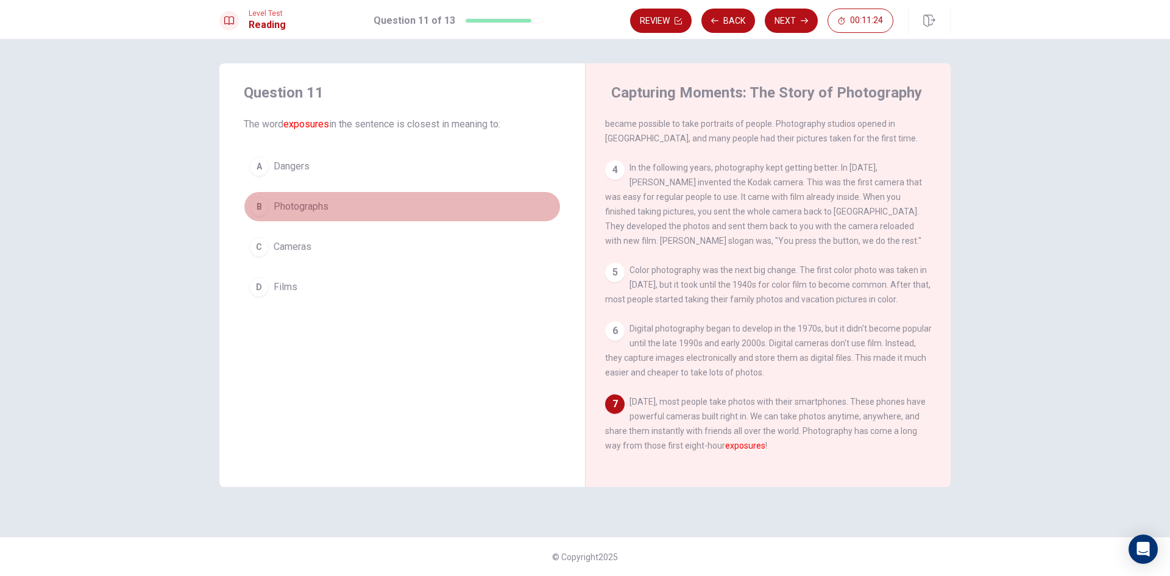
click at [261, 207] on div "B" at bounding box center [258, 206] width 19 height 19
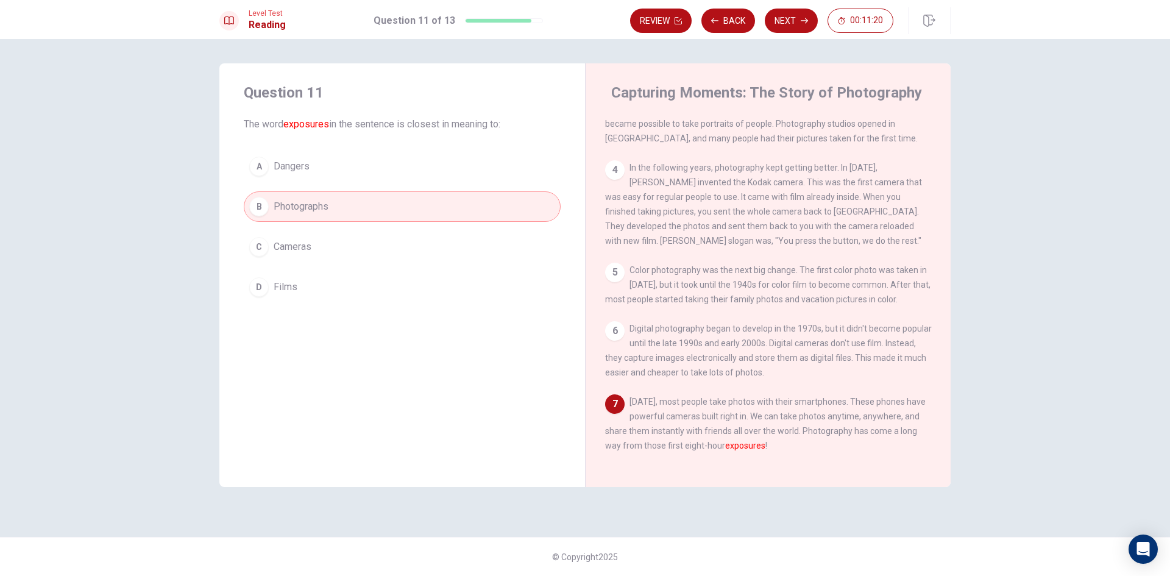
scroll to position [0, 0]
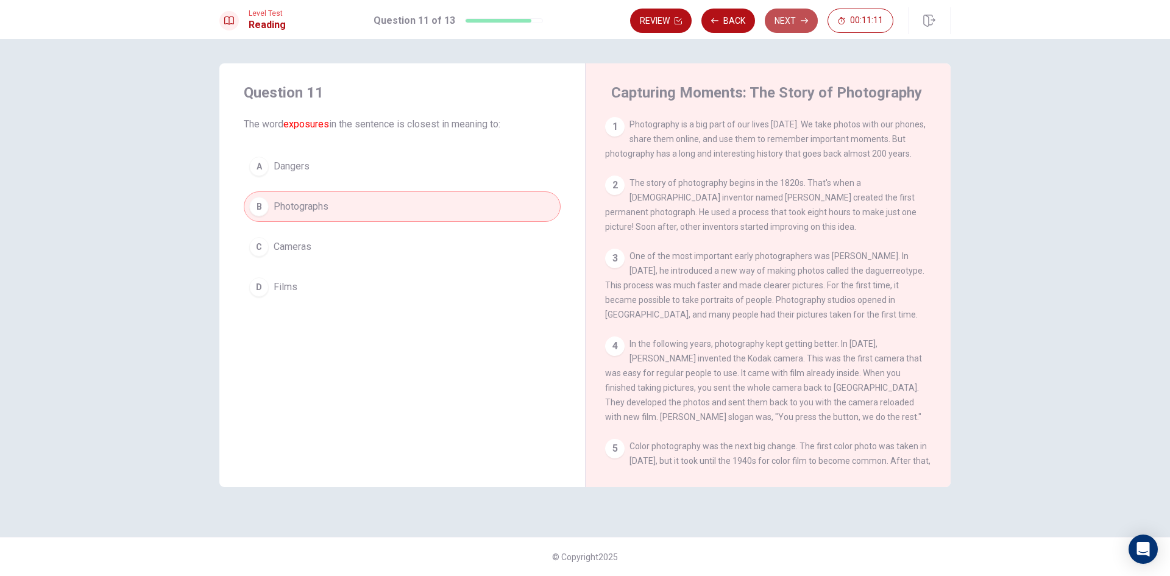
click at [796, 17] on button "Next" at bounding box center [791, 21] width 53 height 24
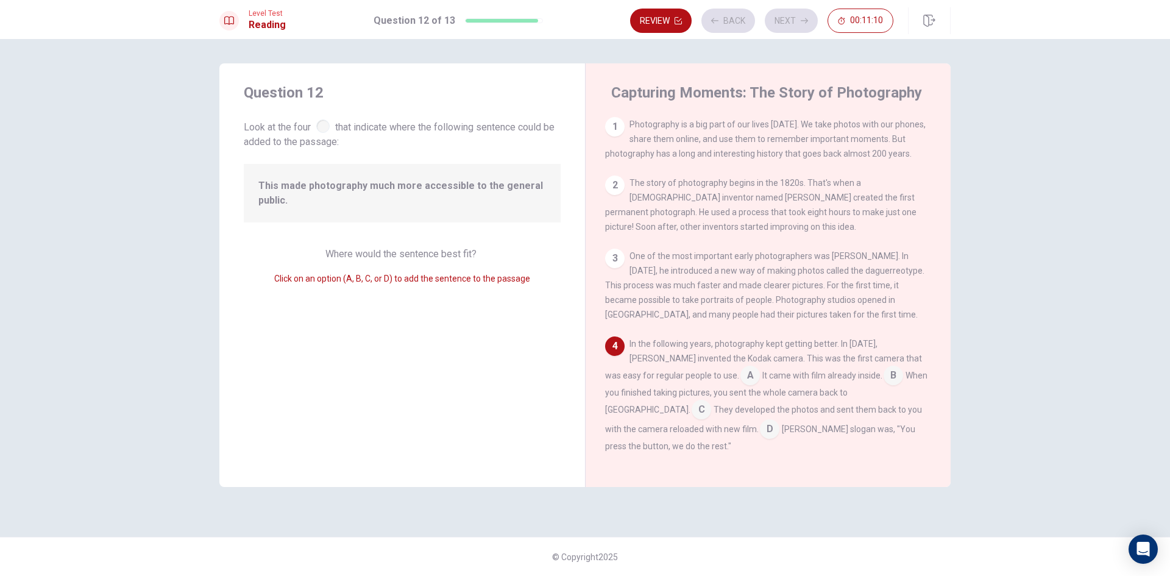
scroll to position [101, 0]
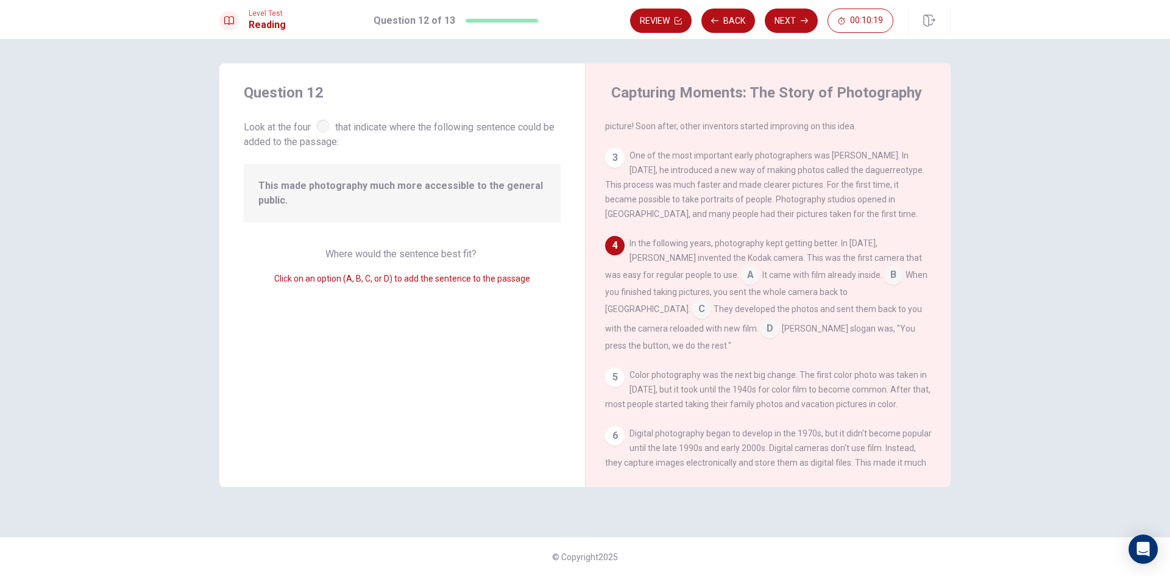
click at [883, 281] on input at bounding box center [892, 275] width 19 height 19
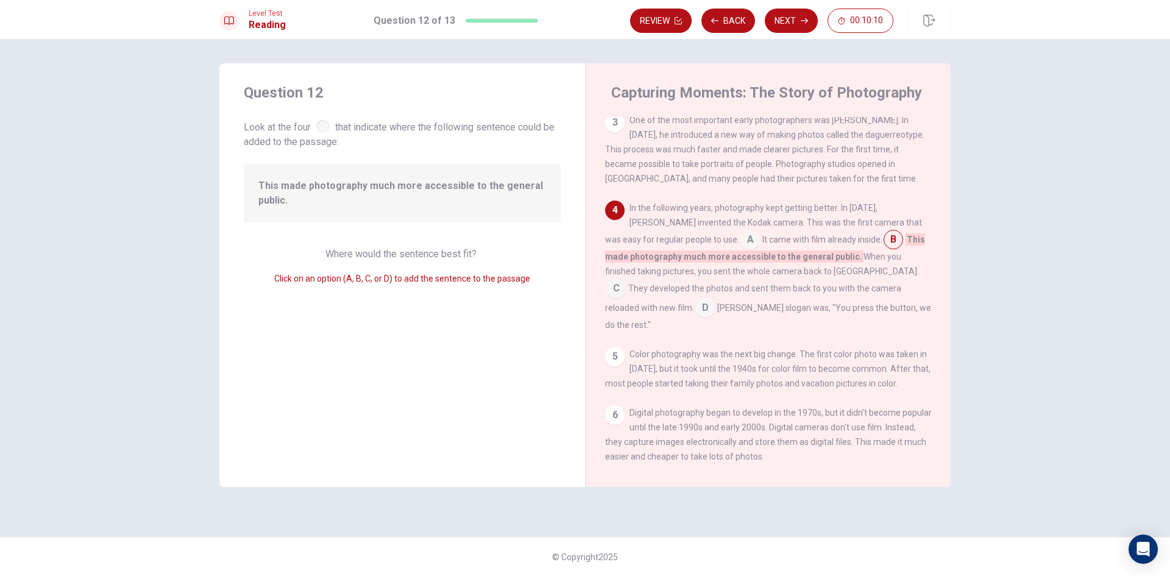
scroll to position [37, 0]
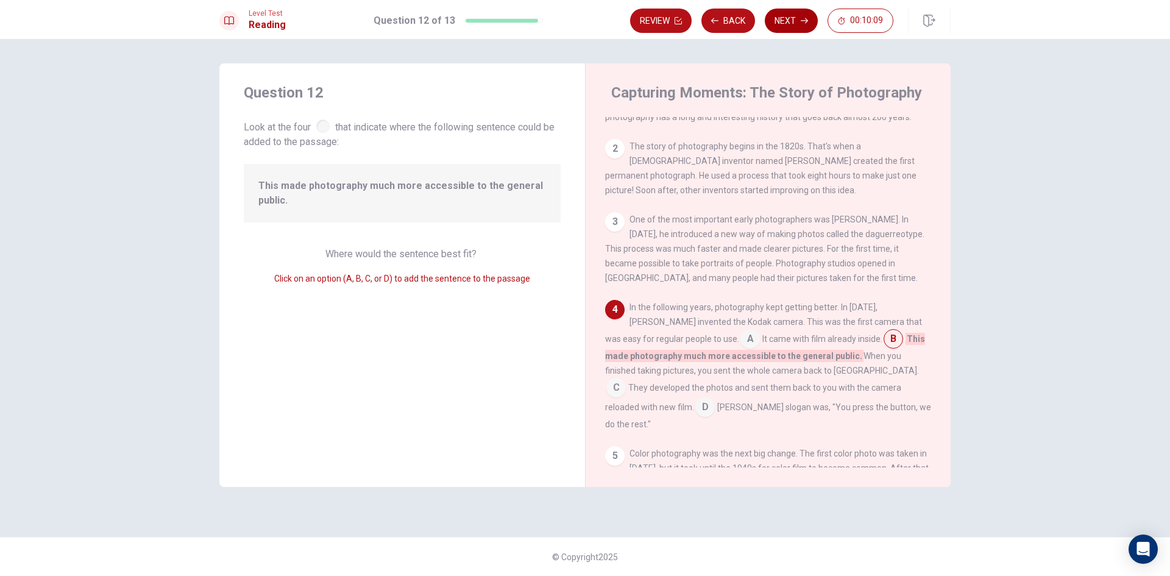
click at [793, 23] on button "Next" at bounding box center [791, 21] width 53 height 24
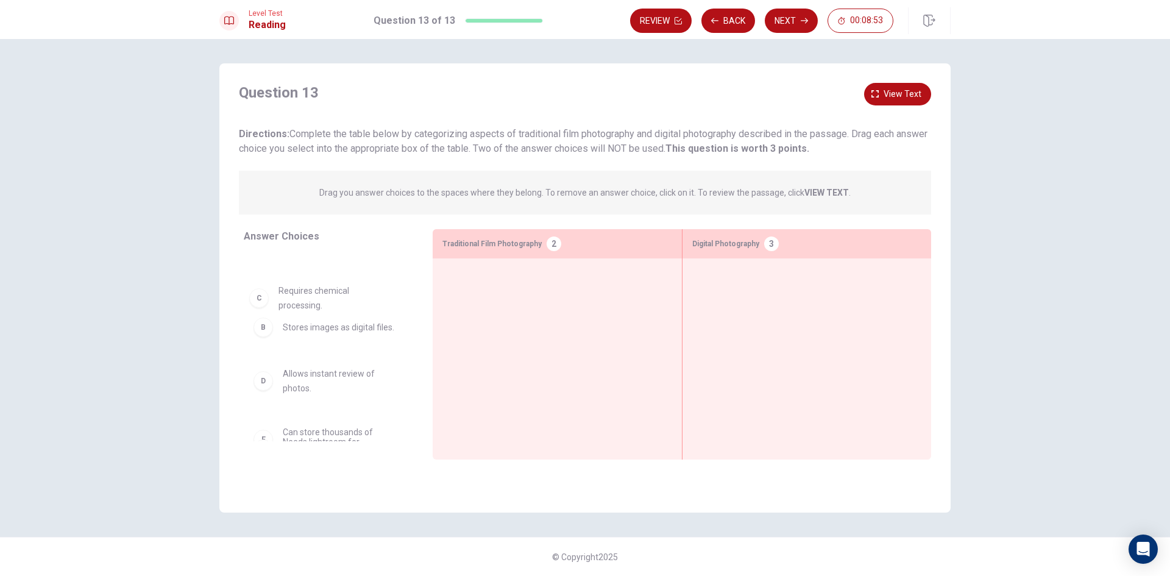
scroll to position [42, 0]
drag, startPoint x: 263, startPoint y: 318, endPoint x: 274, endPoint y: 335, distance: 20.3
drag, startPoint x: 313, startPoint y: 321, endPoint x: 760, endPoint y: 281, distance: 449.0
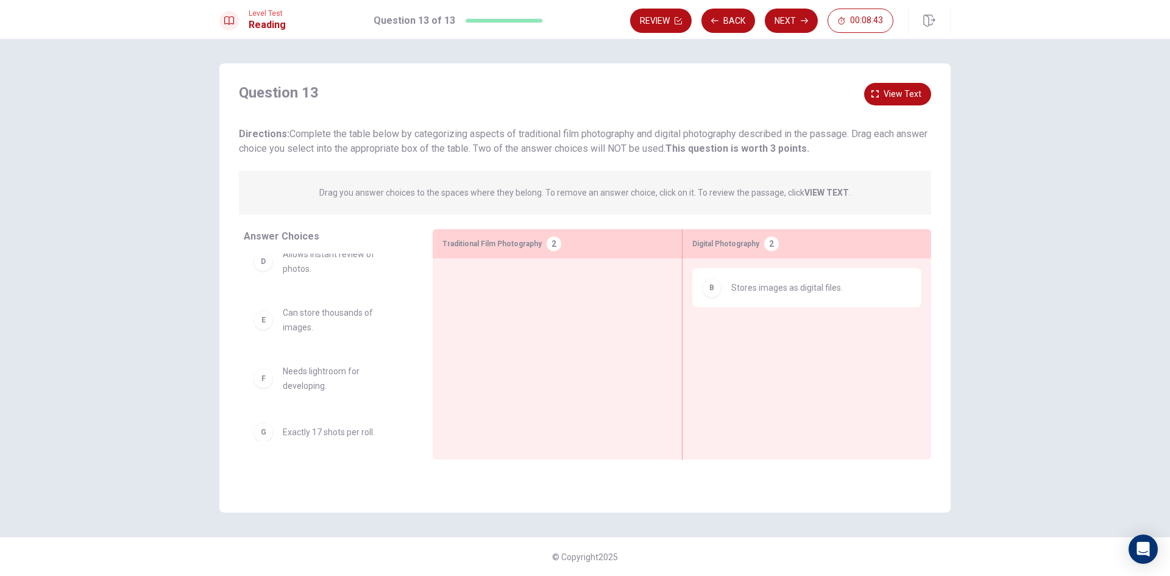
scroll to position [134, 0]
drag, startPoint x: 351, startPoint y: 427, endPoint x: 546, endPoint y: 278, distance: 245.5
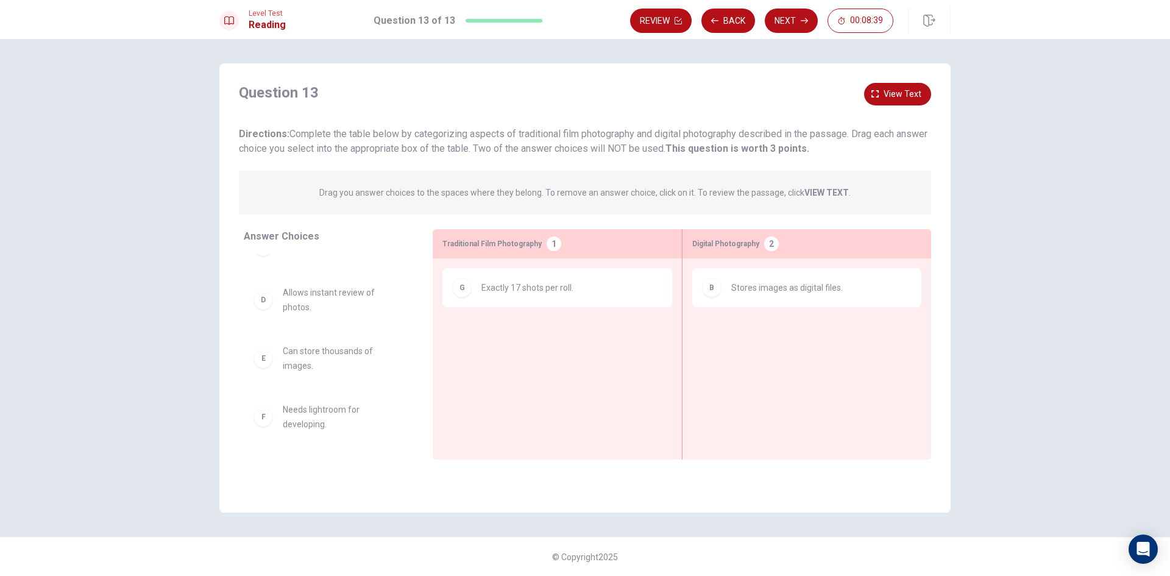
scroll to position [85, 0]
drag, startPoint x: 332, startPoint y: 422, endPoint x: 525, endPoint y: 342, distance: 208.4
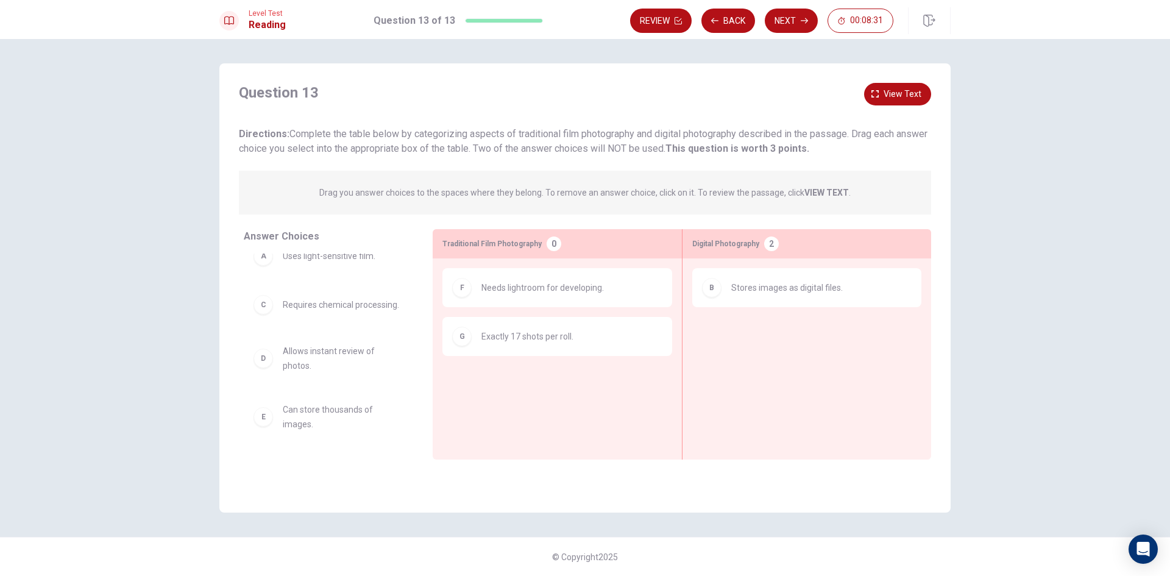
scroll to position [27, 0]
drag, startPoint x: 329, startPoint y: 415, endPoint x: 787, endPoint y: 333, distance: 465.6
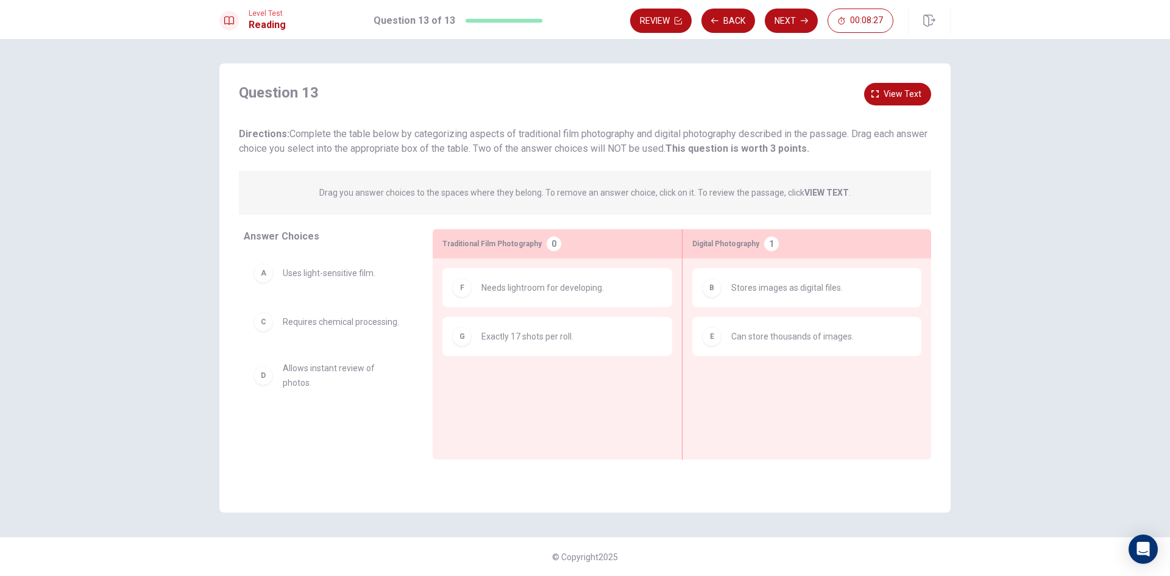
scroll to position [0, 0]
drag, startPoint x: 341, startPoint y: 278, endPoint x: 562, endPoint y: 394, distance: 249.1
drag, startPoint x: 369, startPoint y: 328, endPoint x: 855, endPoint y: 378, distance: 488.7
drag, startPoint x: 818, startPoint y: 374, endPoint x: 370, endPoint y: 356, distance: 448.7
drag, startPoint x: 339, startPoint y: 316, endPoint x: 519, endPoint y: 379, distance: 190.9
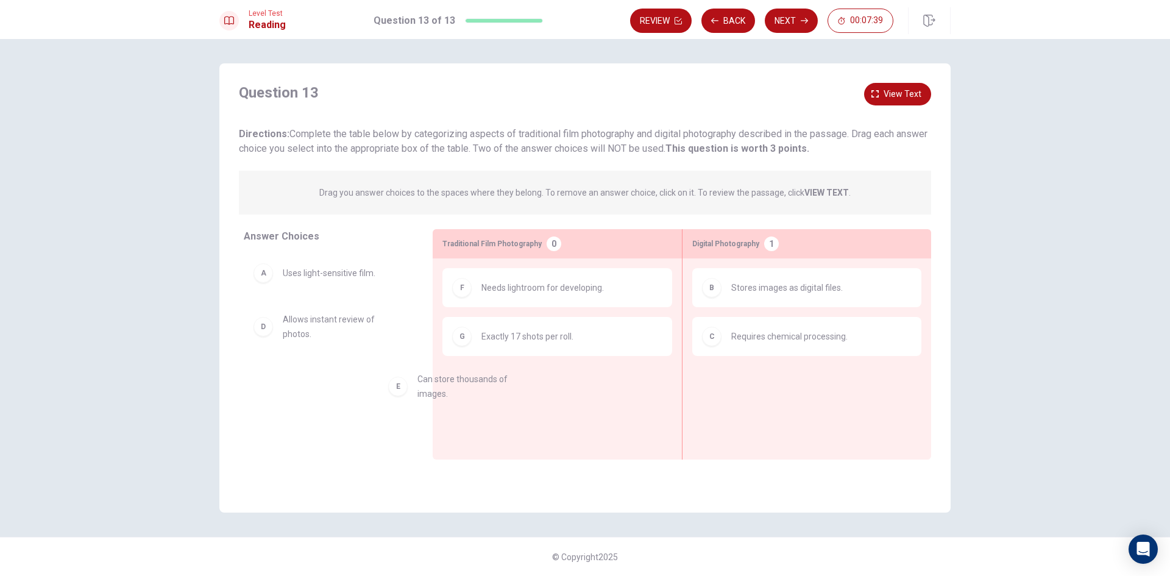
drag, startPoint x: 366, startPoint y: 353, endPoint x: 513, endPoint y: 361, distance: 147.6
drag, startPoint x: 344, startPoint y: 268, endPoint x: 556, endPoint y: 381, distance: 240.9
drag, startPoint x: 347, startPoint y: 376, endPoint x: 794, endPoint y: 382, distance: 447.8
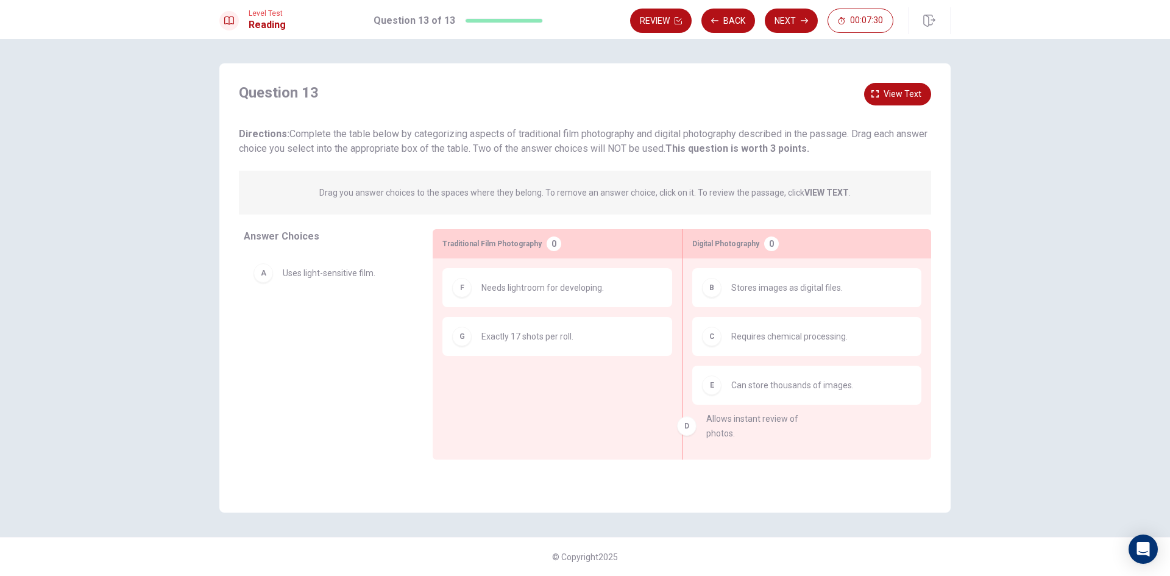
drag, startPoint x: 354, startPoint y: 320, endPoint x: 803, endPoint y: 425, distance: 461.1
drag, startPoint x: 314, startPoint y: 269, endPoint x: 525, endPoint y: 368, distance: 232.2
drag, startPoint x: 351, startPoint y: 300, endPoint x: 400, endPoint y: 329, distance: 56.5
click at [401, 331] on div "A Uses light-sensitive film. D Allows instant review of photos." at bounding box center [328, 347] width 169 height 188
drag, startPoint x: 387, startPoint y: 323, endPoint x: 560, endPoint y: 401, distance: 190.0
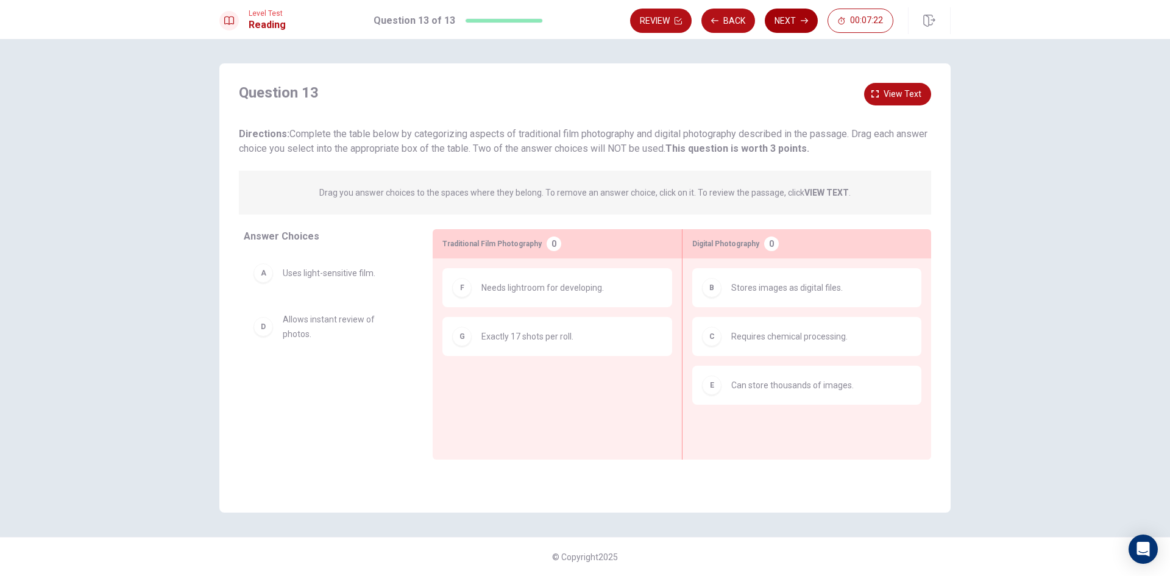
click at [788, 20] on button "Next" at bounding box center [791, 21] width 53 height 24
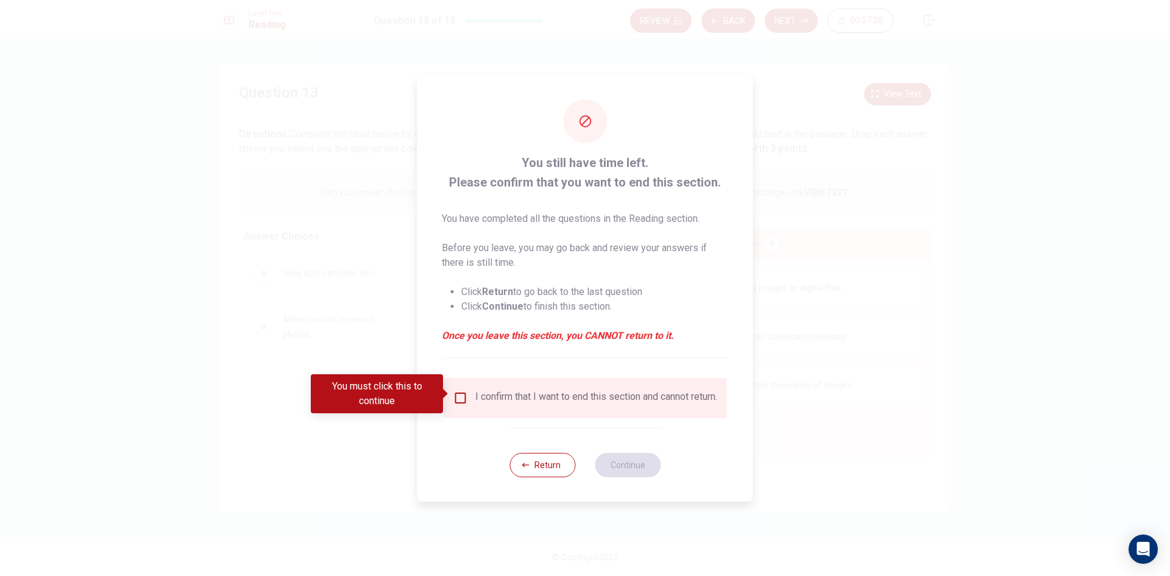
click at [464, 395] on input "You must click this to continue" at bounding box center [460, 398] width 15 height 15
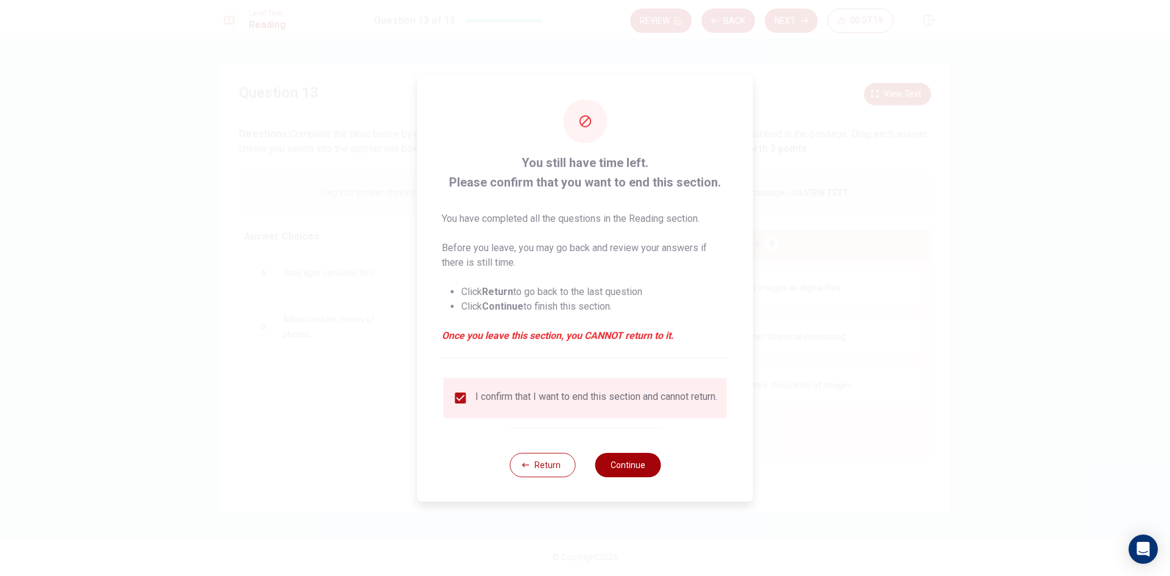
click at [628, 472] on button "Continue" at bounding box center [628, 465] width 66 height 24
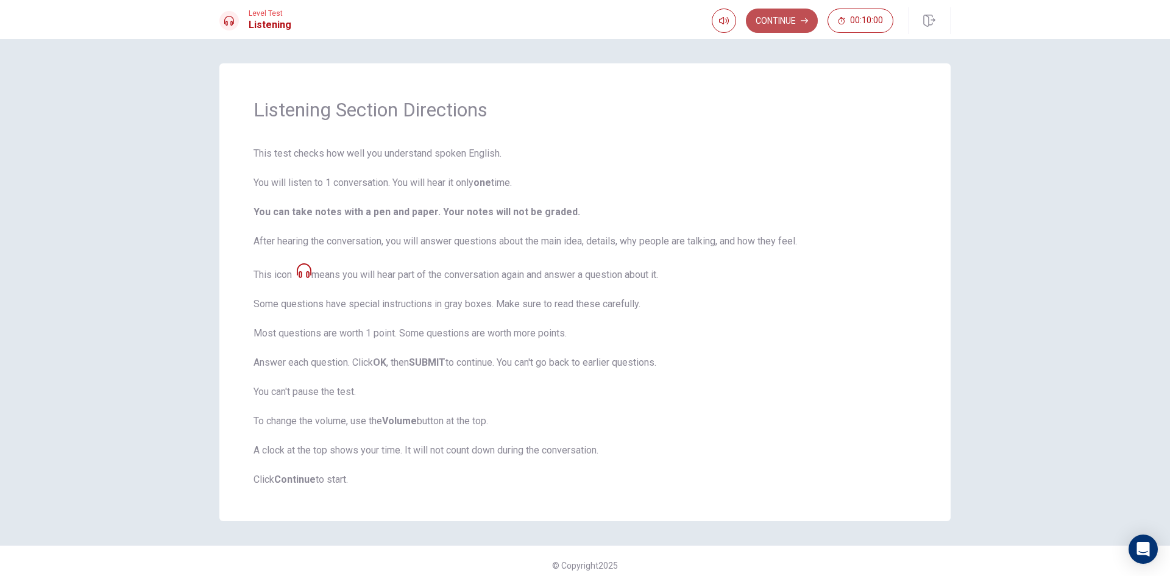
click at [779, 21] on button "Continue" at bounding box center [782, 21] width 72 height 24
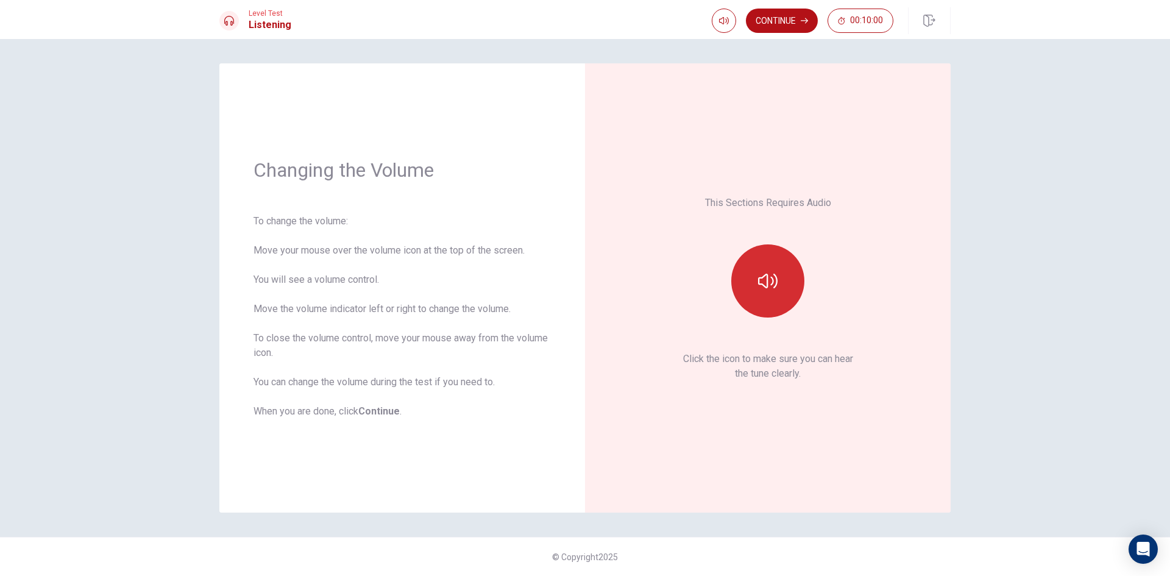
click at [782, 266] on button "button" at bounding box center [767, 280] width 73 height 73
click at [788, 9] on button "Continue" at bounding box center [782, 21] width 72 height 24
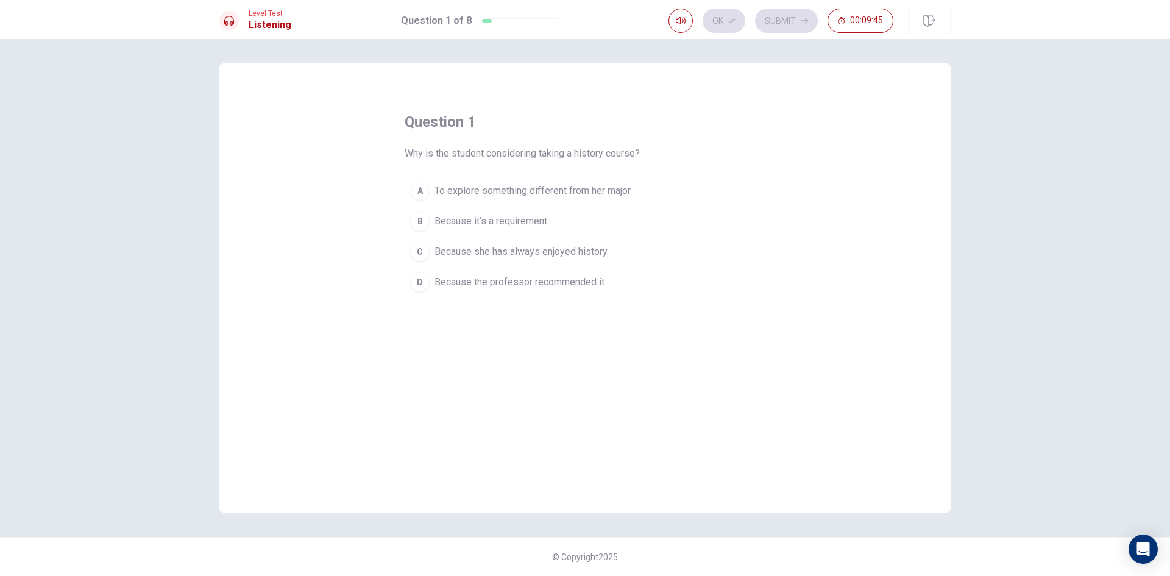
click at [424, 278] on div "D" at bounding box center [419, 281] width 19 height 19
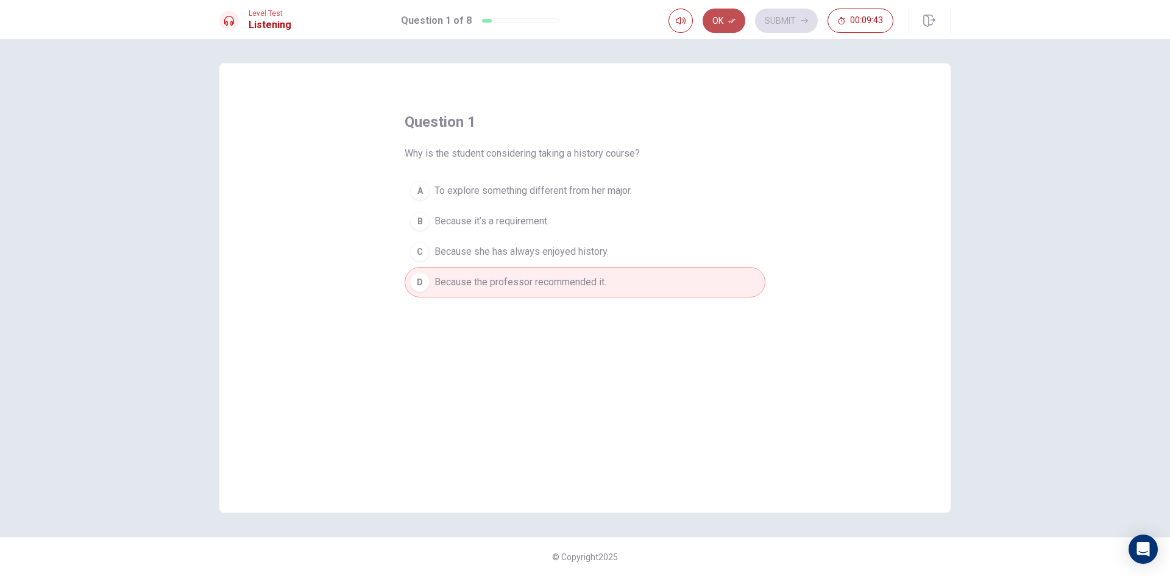
click at [720, 13] on button "Ok" at bounding box center [723, 21] width 43 height 24
click at [780, 21] on button "Submit" at bounding box center [786, 21] width 63 height 24
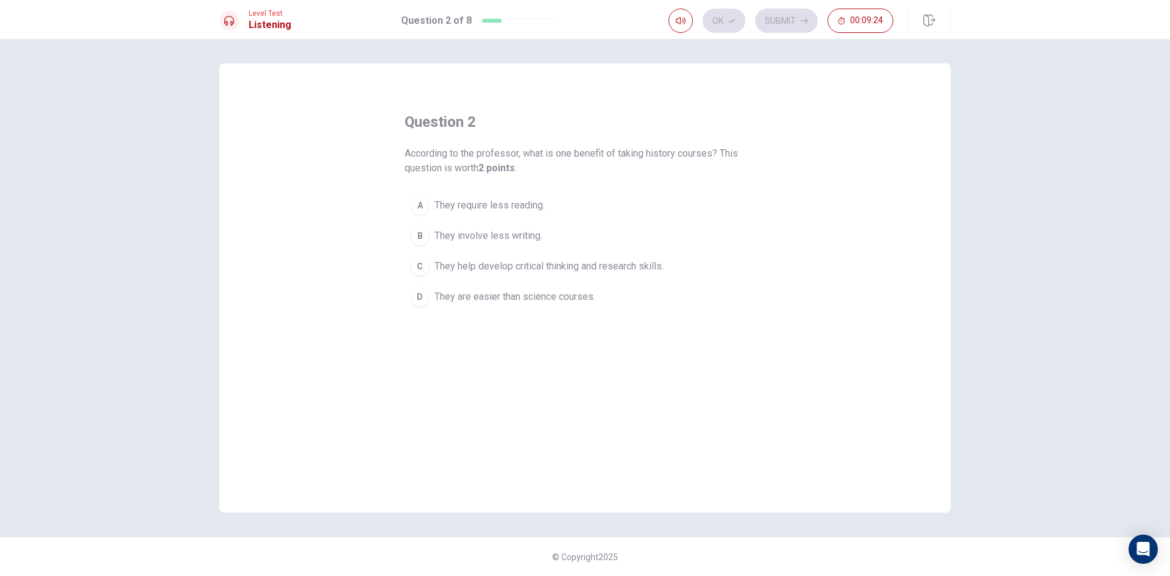
click at [428, 269] on div "C" at bounding box center [419, 265] width 19 height 19
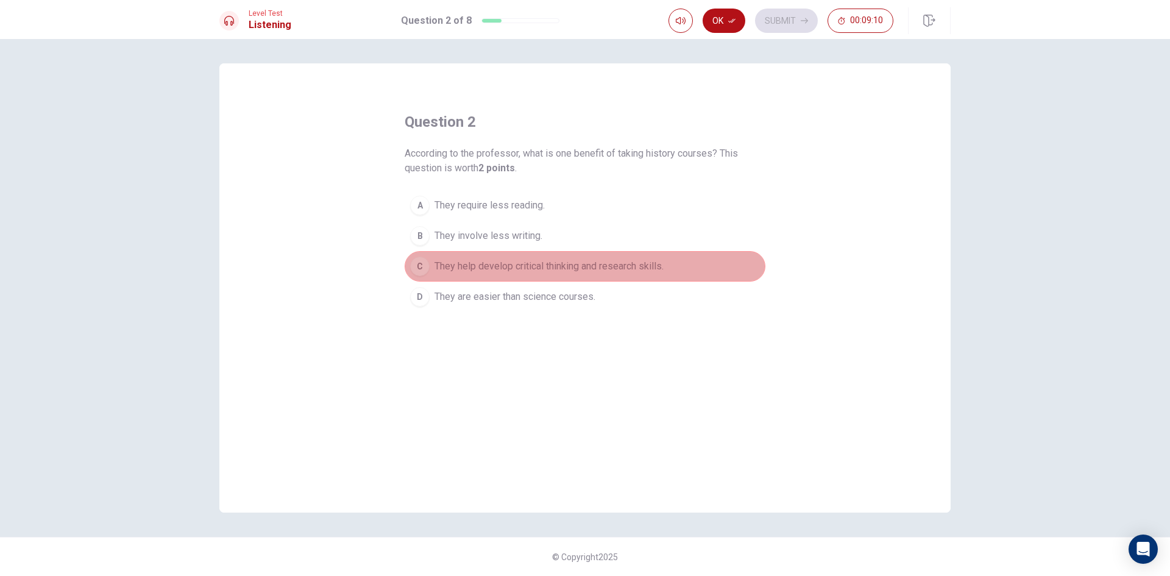
click at [503, 266] on span "They help develop critical thinking and research skills." at bounding box center [548, 266] width 229 height 15
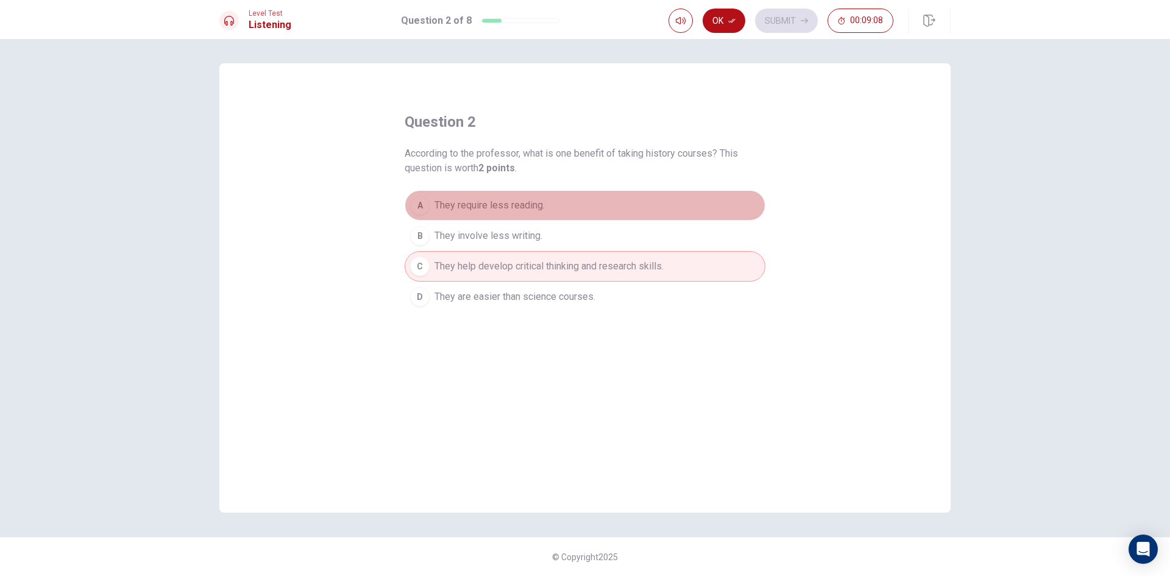
click at [480, 210] on span "They require less reading." at bounding box center [489, 205] width 110 height 15
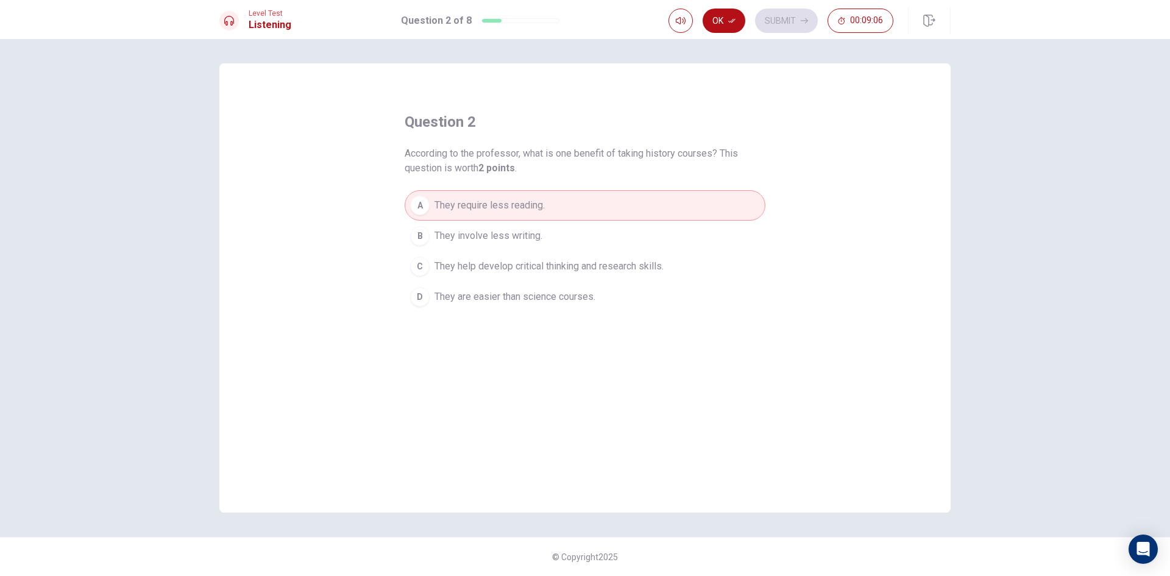
click at [407, 232] on button "B They involve less writing." at bounding box center [585, 236] width 361 height 30
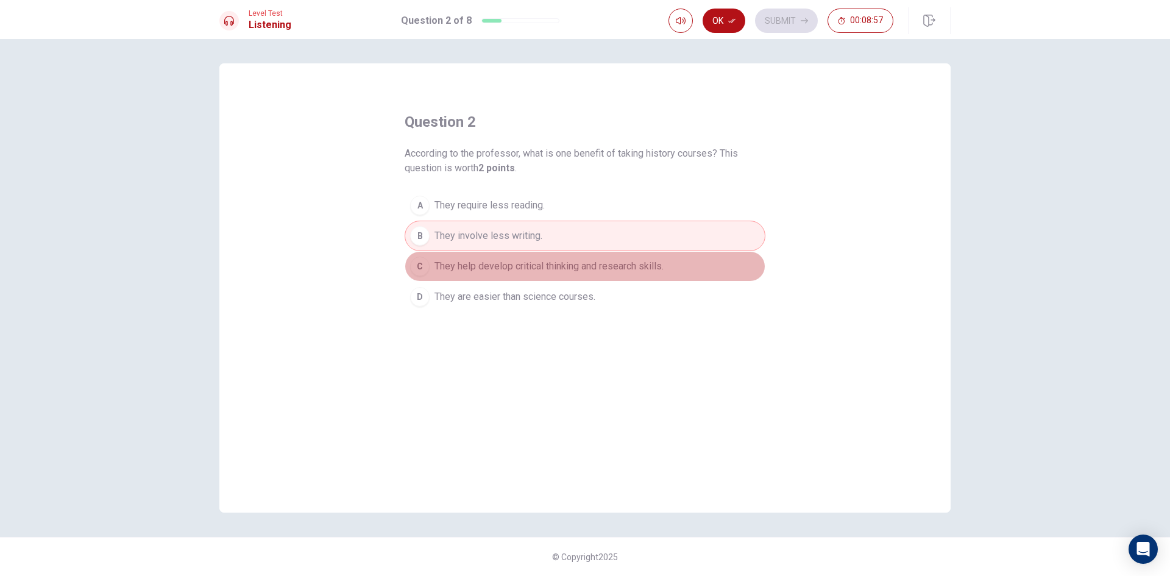
click at [590, 265] on span "They help develop critical thinking and research skills." at bounding box center [548, 266] width 229 height 15
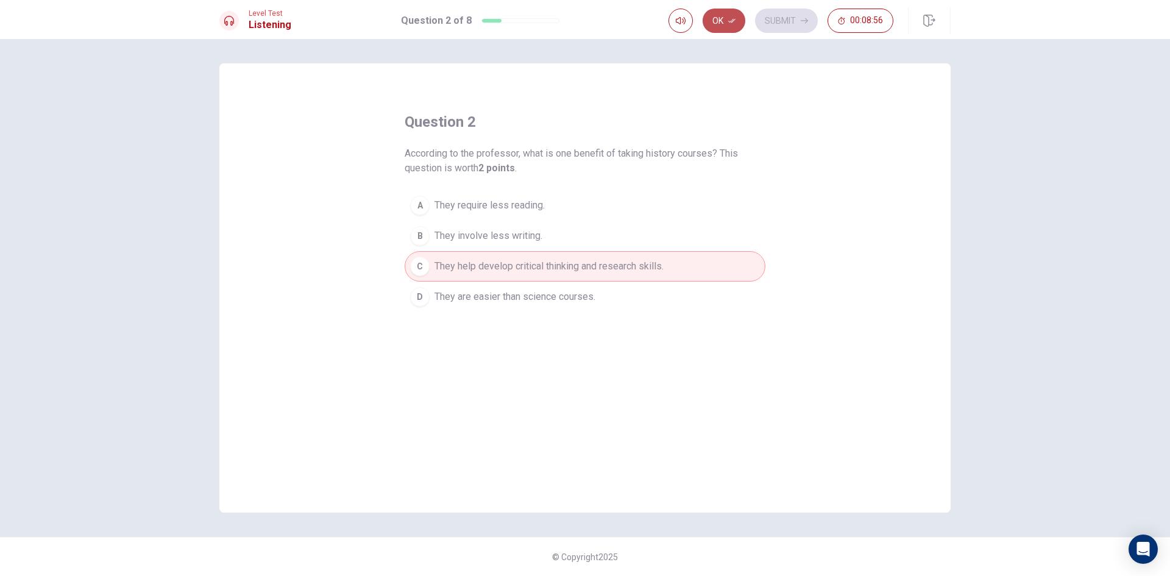
click at [721, 18] on button "Ok" at bounding box center [723, 21] width 43 height 24
click at [789, 18] on button "Submit" at bounding box center [786, 21] width 63 height 24
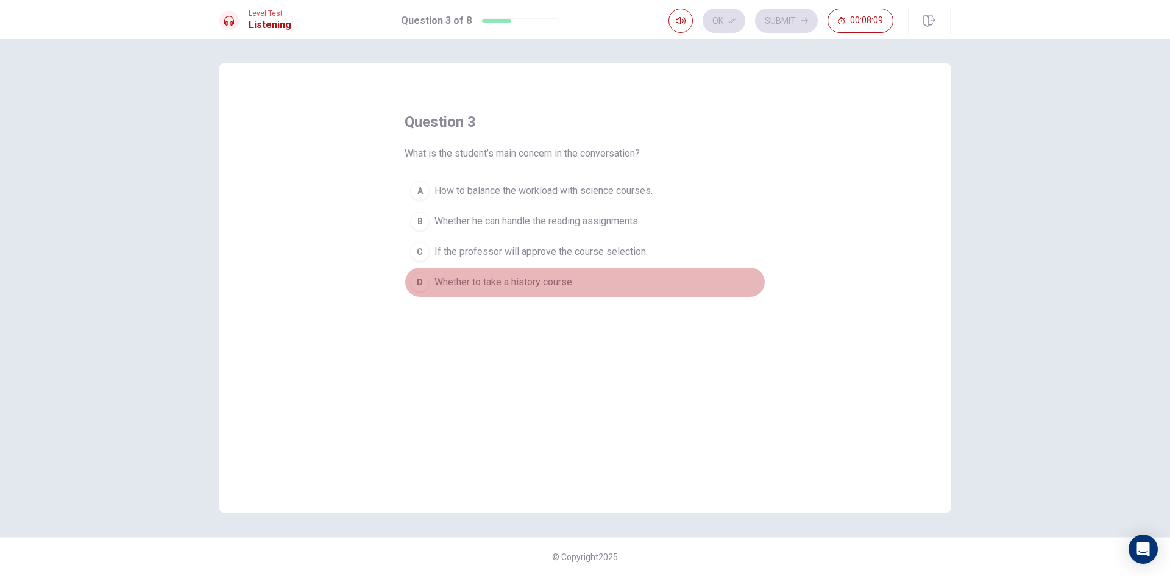
click at [533, 283] on span "Whether to take a history course." at bounding box center [504, 282] width 140 height 15
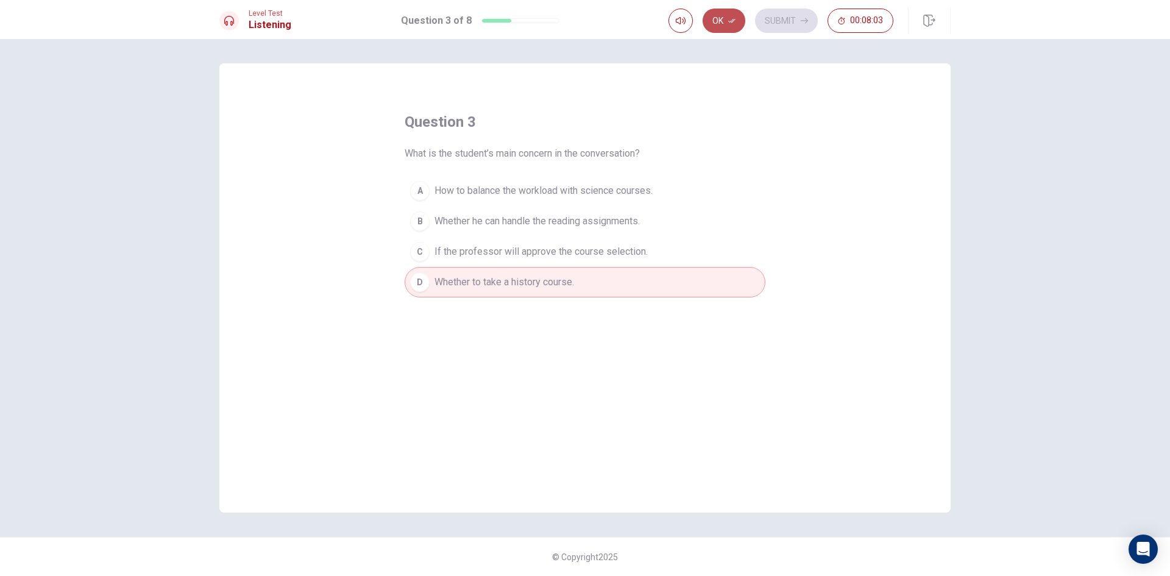
click at [729, 23] on icon "button" at bounding box center [731, 20] width 7 height 7
click at [785, 16] on button "Submit" at bounding box center [786, 21] width 63 height 24
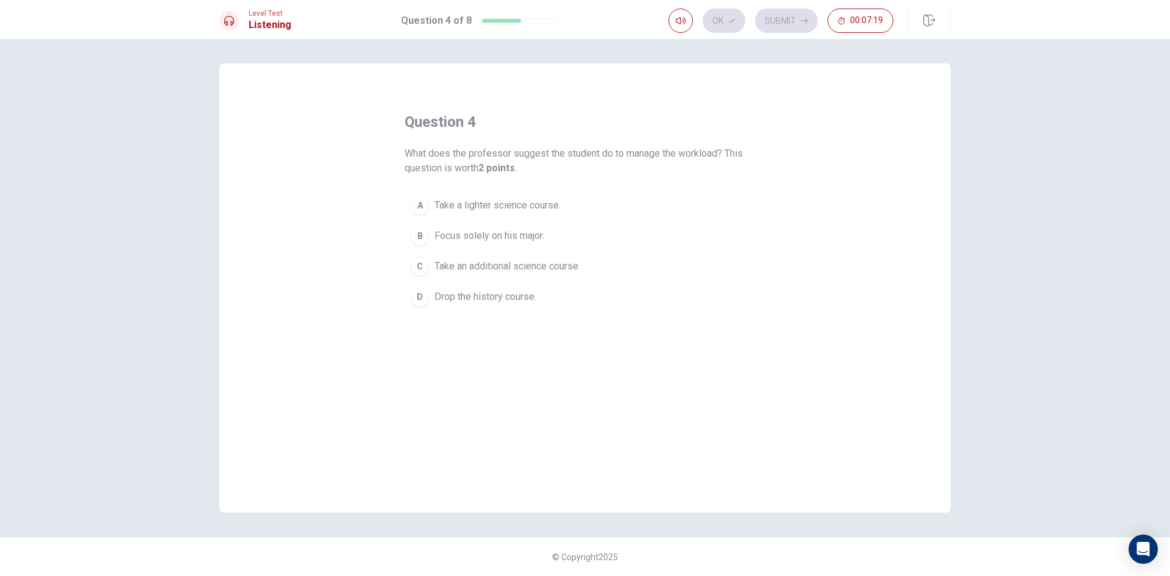
click at [535, 269] on span "Take an additional science course." at bounding box center [507, 266] width 146 height 15
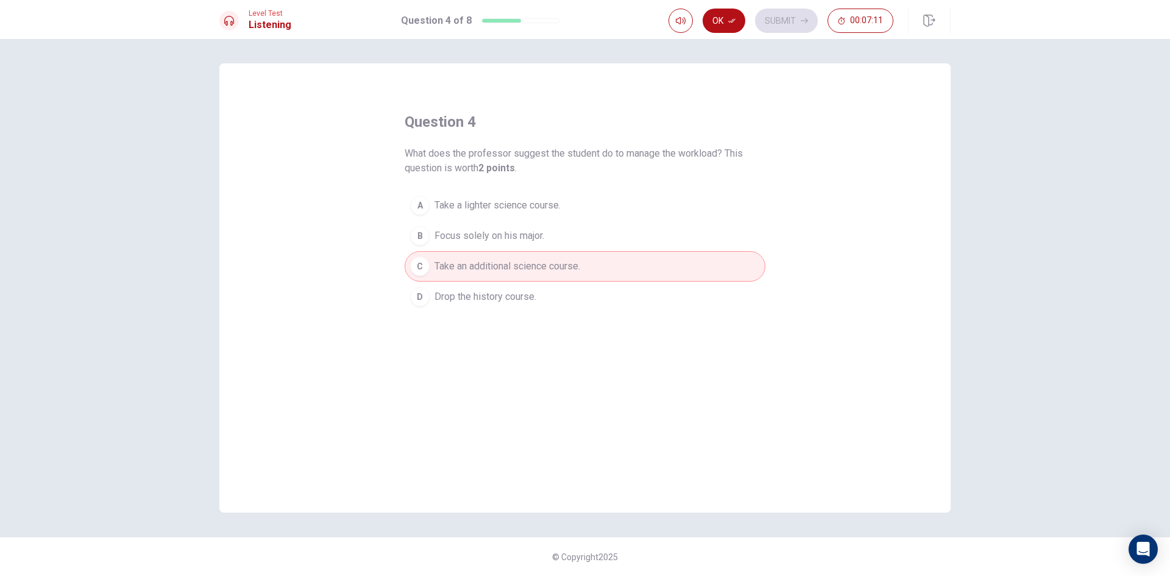
click at [537, 241] on span "Focus solely on his major." at bounding box center [489, 235] width 110 height 15
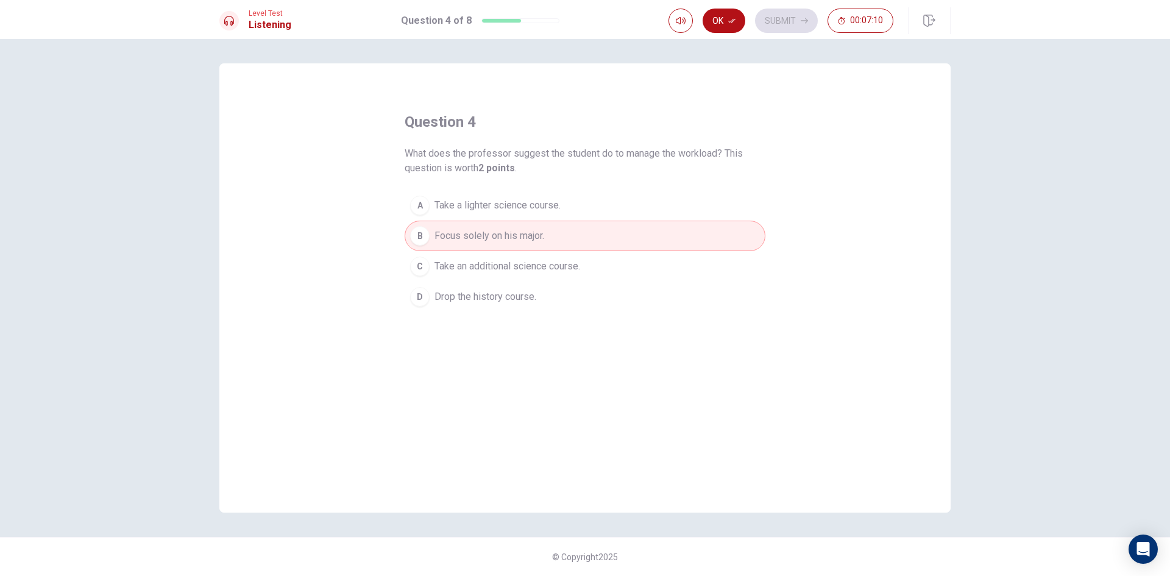
click at [724, 10] on button "Ok" at bounding box center [723, 21] width 43 height 24
click at [766, 15] on button "Submit" at bounding box center [786, 21] width 63 height 24
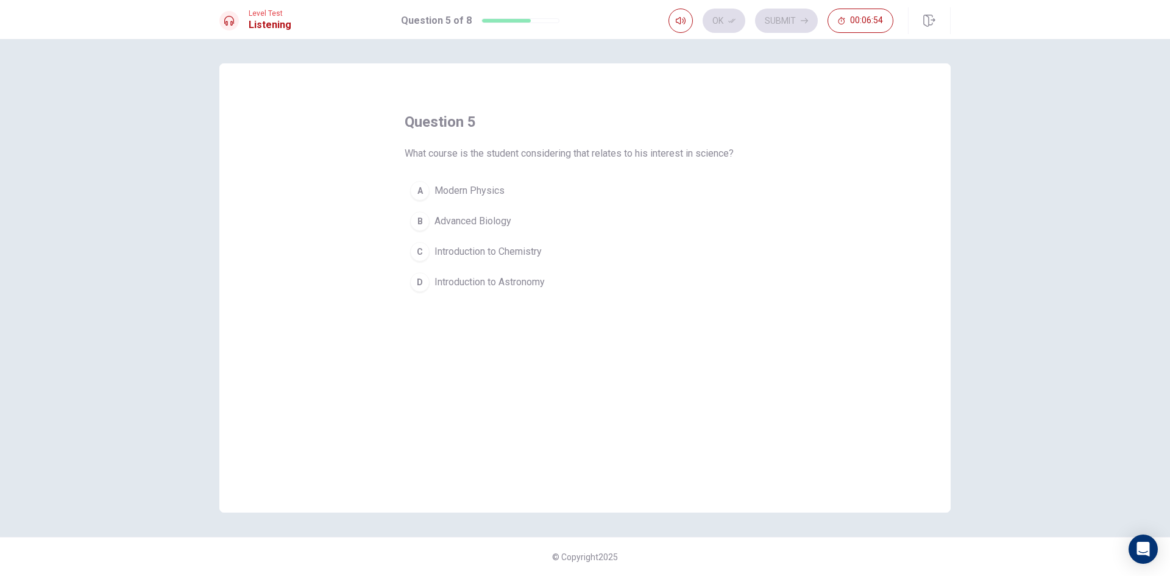
click at [527, 246] on span "Introduction to Chemistry" at bounding box center [487, 251] width 107 height 15
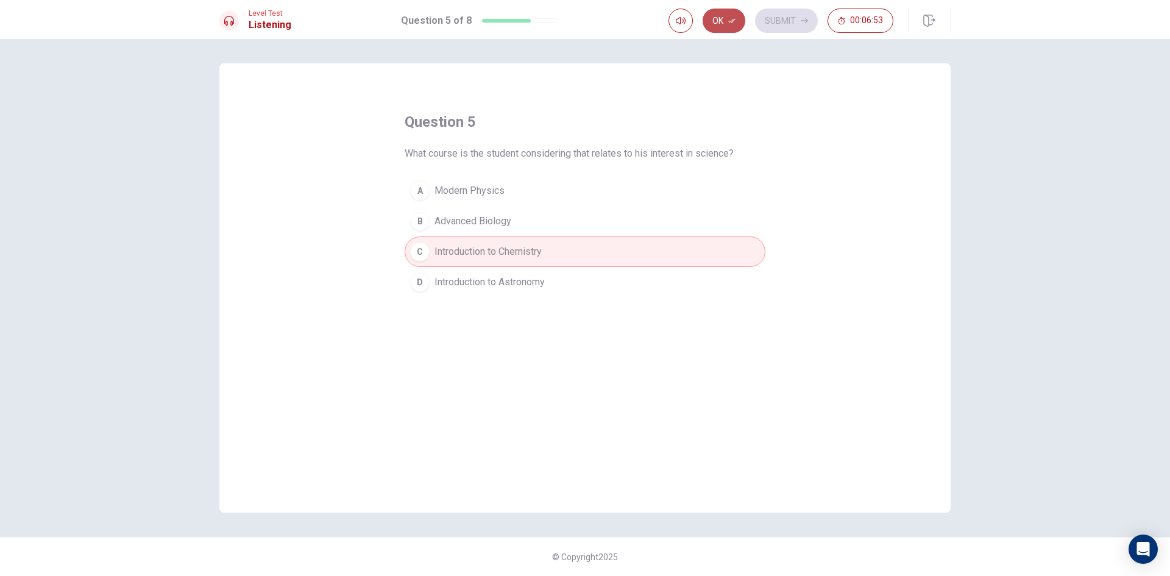
click at [714, 22] on button "Ok" at bounding box center [723, 21] width 43 height 24
click at [773, 16] on button "Submit" at bounding box center [786, 21] width 63 height 24
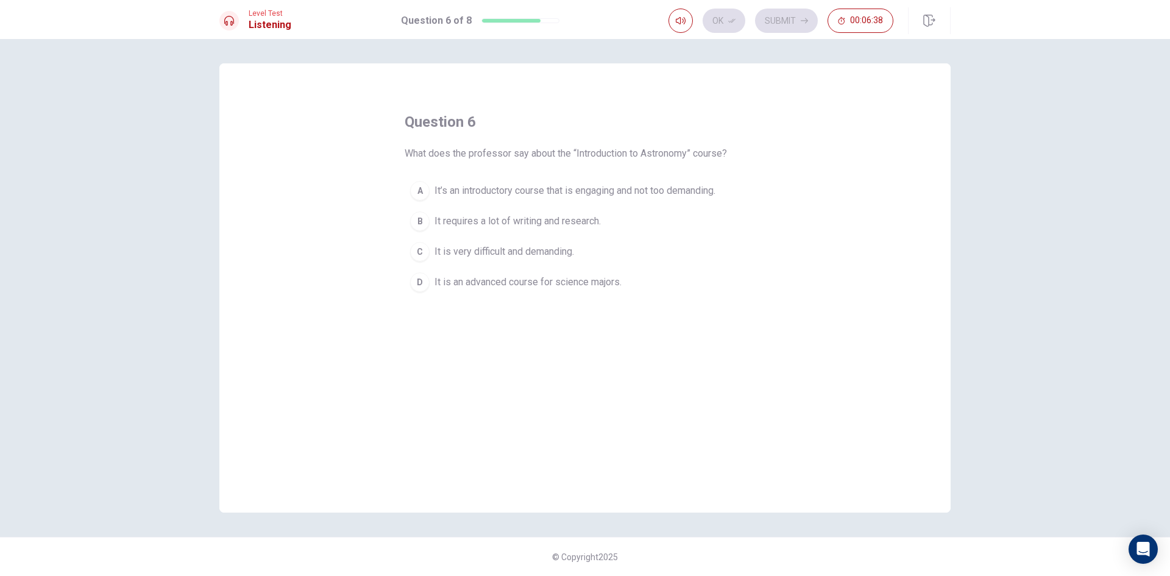
click at [423, 222] on div "B" at bounding box center [419, 220] width 19 height 19
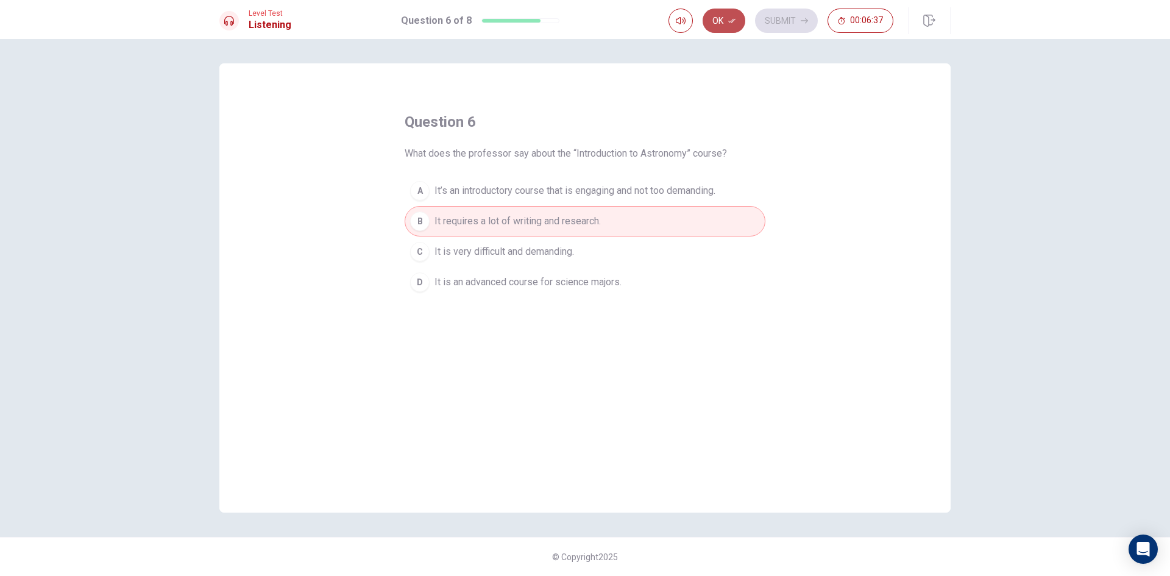
click at [734, 15] on button "Ok" at bounding box center [723, 21] width 43 height 24
click at [770, 14] on button "Submit" at bounding box center [786, 21] width 63 height 24
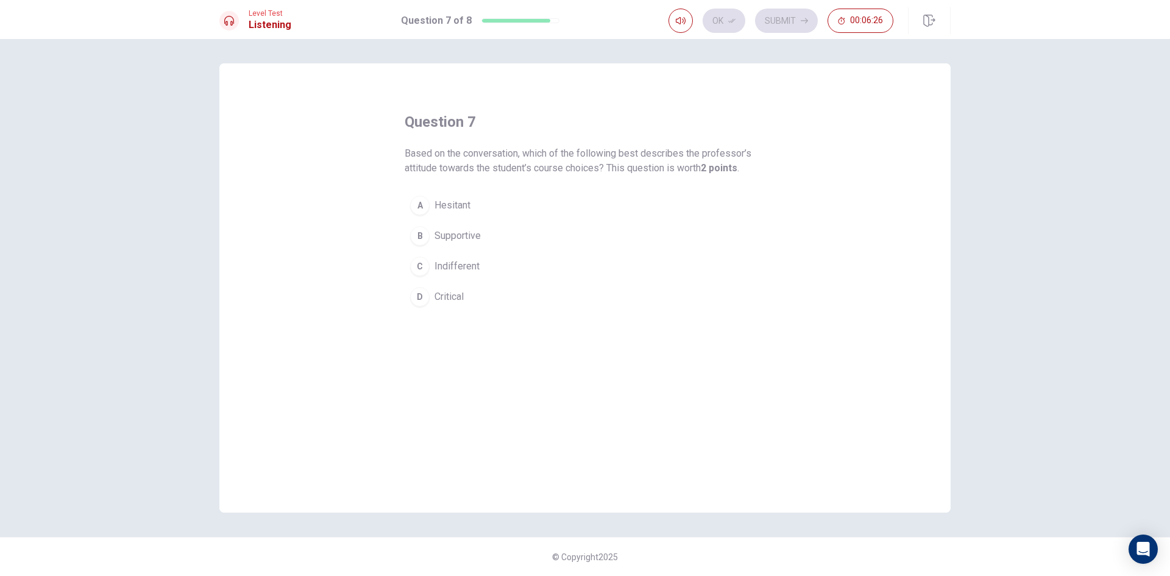
click at [421, 233] on div "B" at bounding box center [419, 235] width 19 height 19
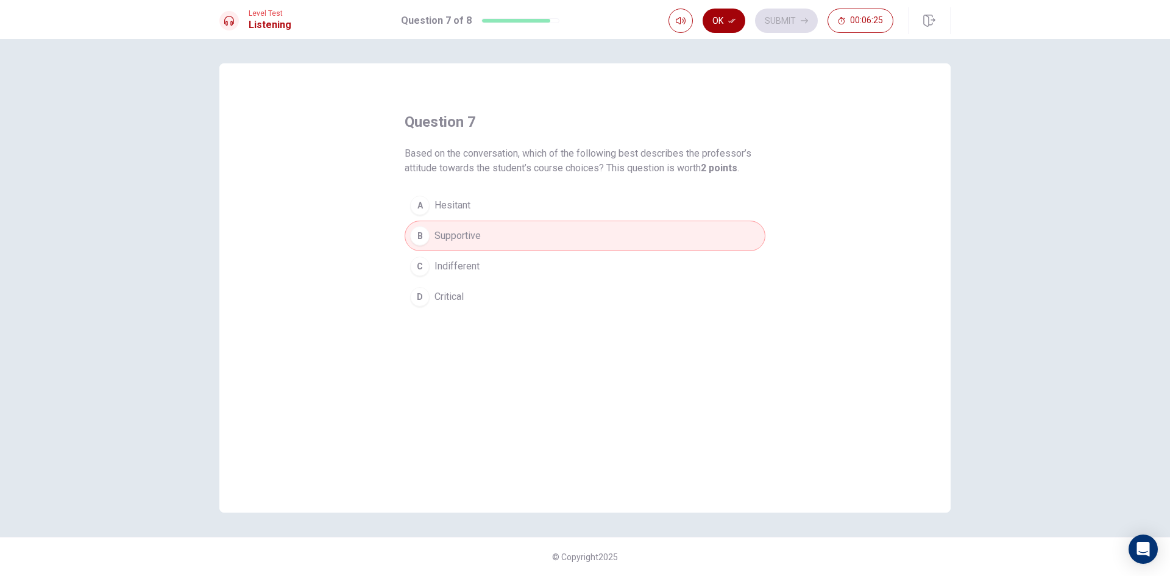
click at [729, 21] on icon "button" at bounding box center [731, 21] width 7 height 4
click at [785, 22] on button "Submit" at bounding box center [786, 21] width 63 height 24
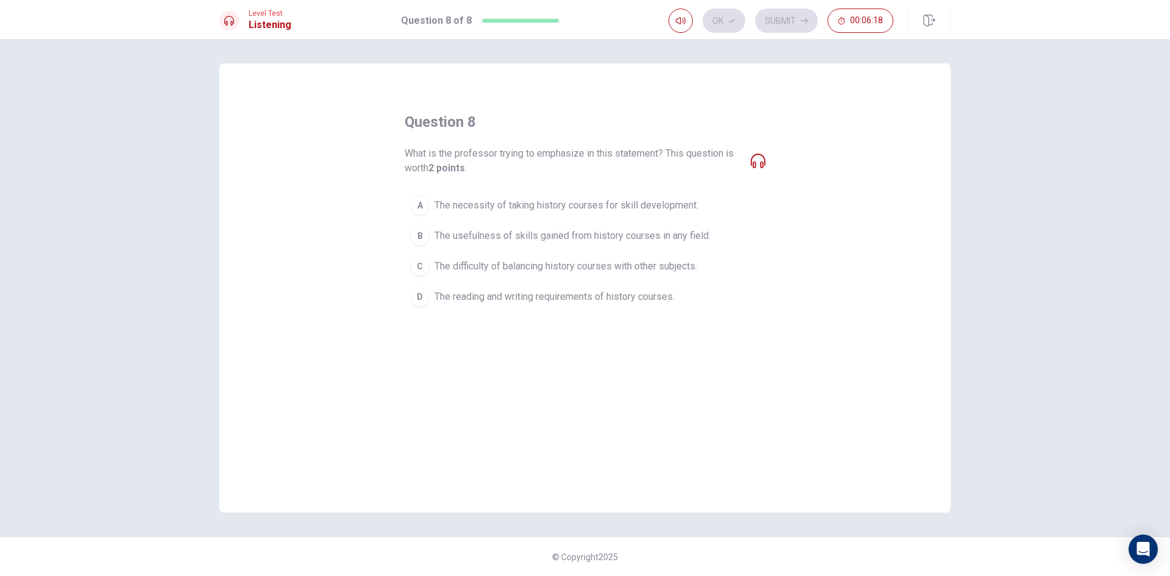
click at [658, 300] on span "The reading and writing requirements of history courses." at bounding box center [554, 296] width 240 height 15
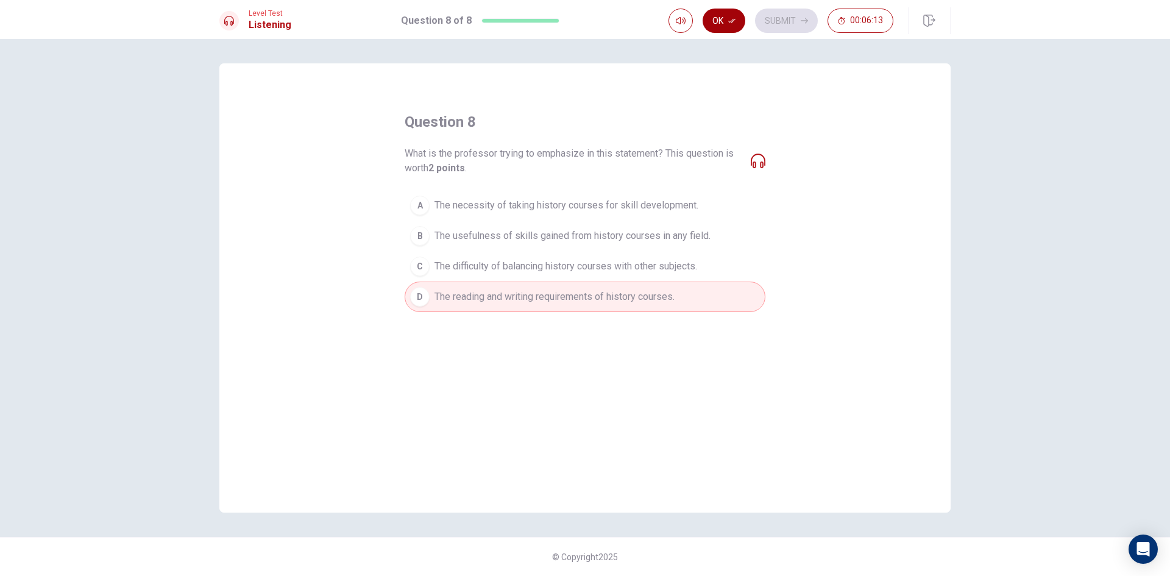
click at [718, 26] on button "Ok" at bounding box center [723, 21] width 43 height 24
click at [783, 15] on button "Submit" at bounding box center [786, 21] width 63 height 24
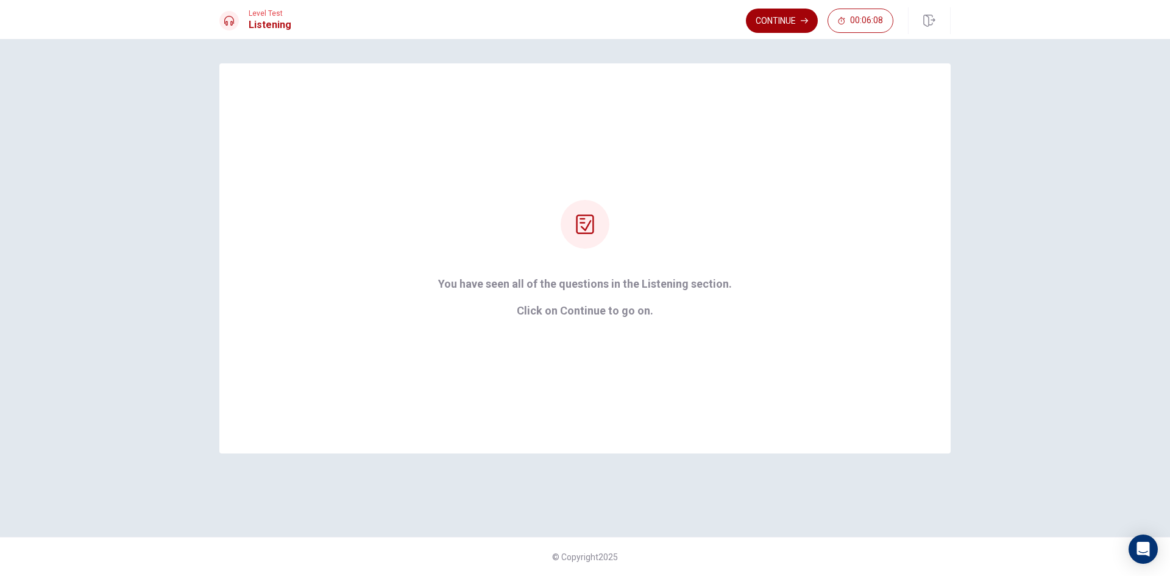
click at [771, 15] on button "Continue" at bounding box center [782, 21] width 72 height 24
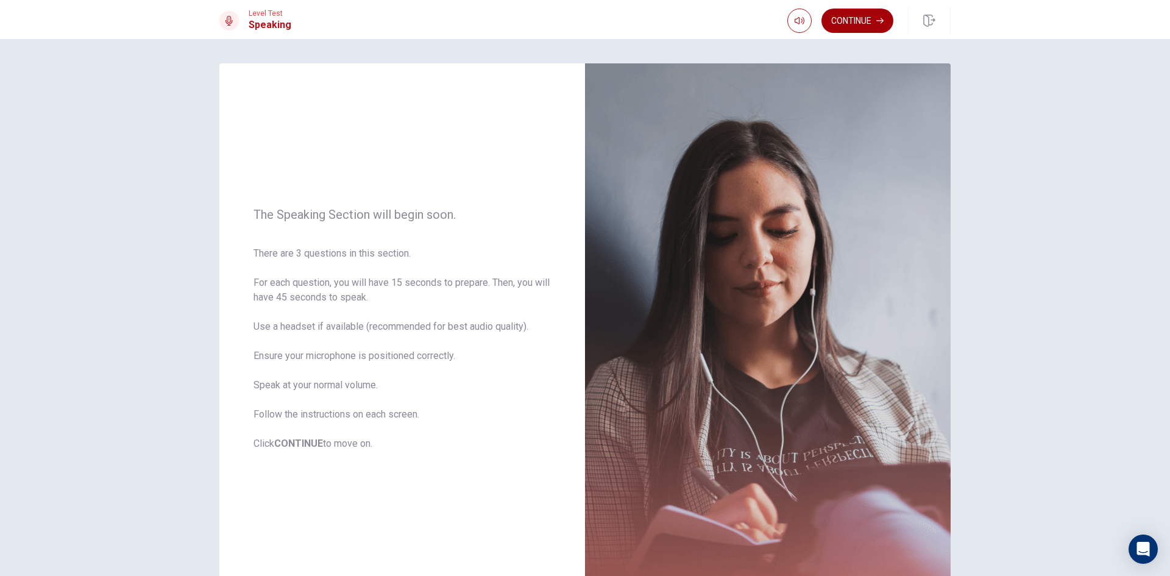
click at [855, 28] on button "Continue" at bounding box center [857, 21] width 72 height 24
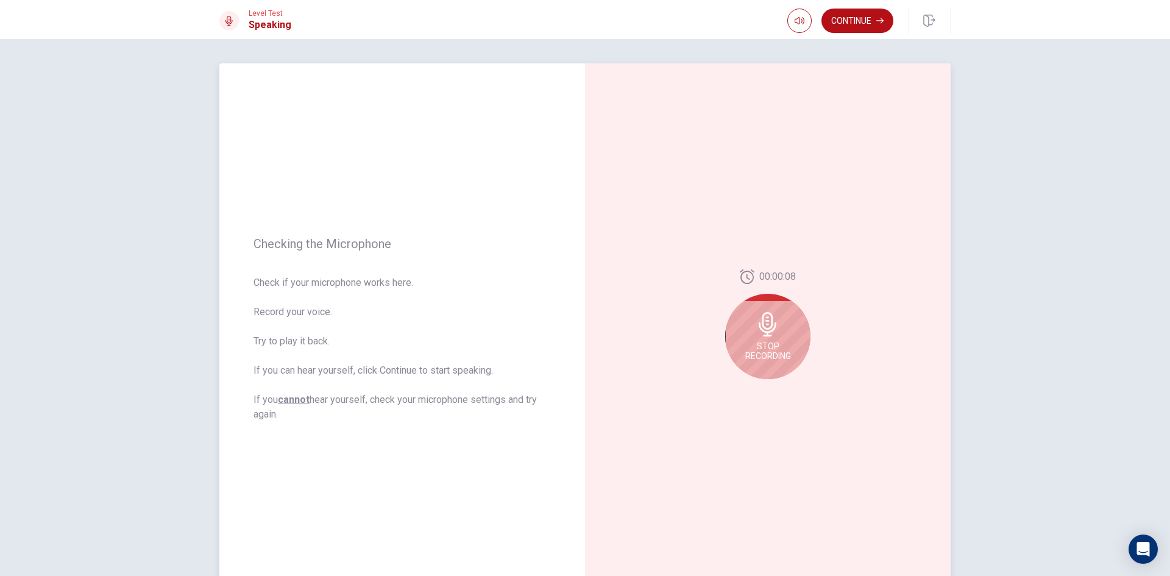
click at [782, 325] on div "Stop Recording" at bounding box center [767, 336] width 85 height 85
click at [774, 386] on button "Play Audio" at bounding box center [781, 388] width 17 height 17
click at [751, 387] on icon "Record Again" at bounding box center [754, 388] width 7 height 7
click at [752, 341] on div "Stop Recording" at bounding box center [767, 336] width 85 height 85
click at [759, 336] on icon at bounding box center [770, 328] width 24 height 24
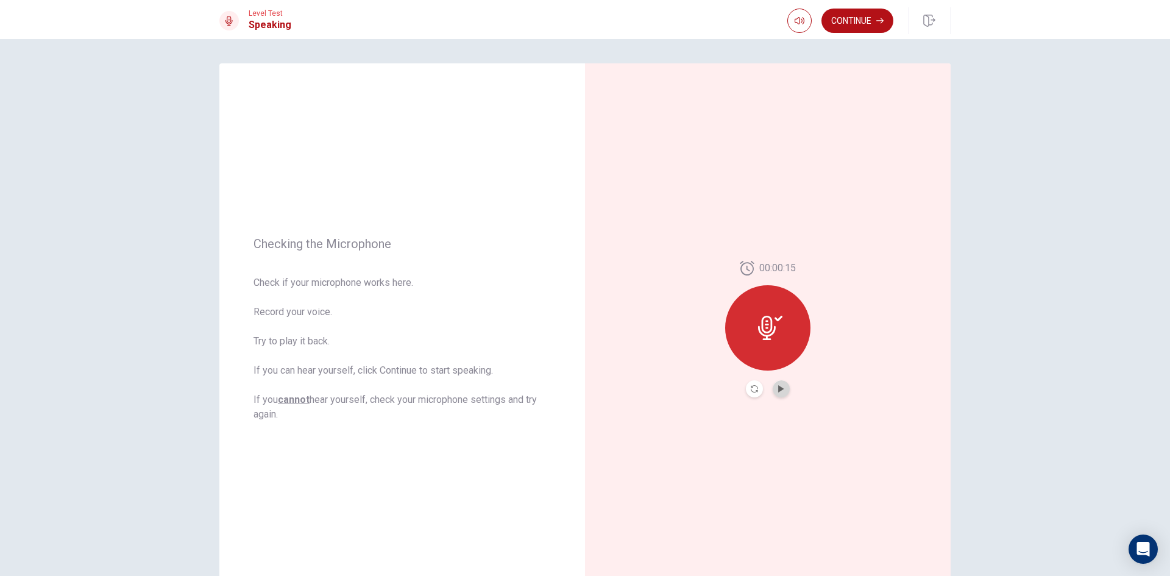
click at [773, 389] on button "Play Audio" at bounding box center [781, 388] width 17 height 17
click at [767, 337] on div at bounding box center [767, 327] width 85 height 85
click at [769, 383] on button "Record Again" at bounding box center [768, 389] width 91 height 24
click at [765, 343] on span "Stop Recording" at bounding box center [768, 350] width 46 height 19
click at [765, 343] on div at bounding box center [767, 327] width 85 height 85
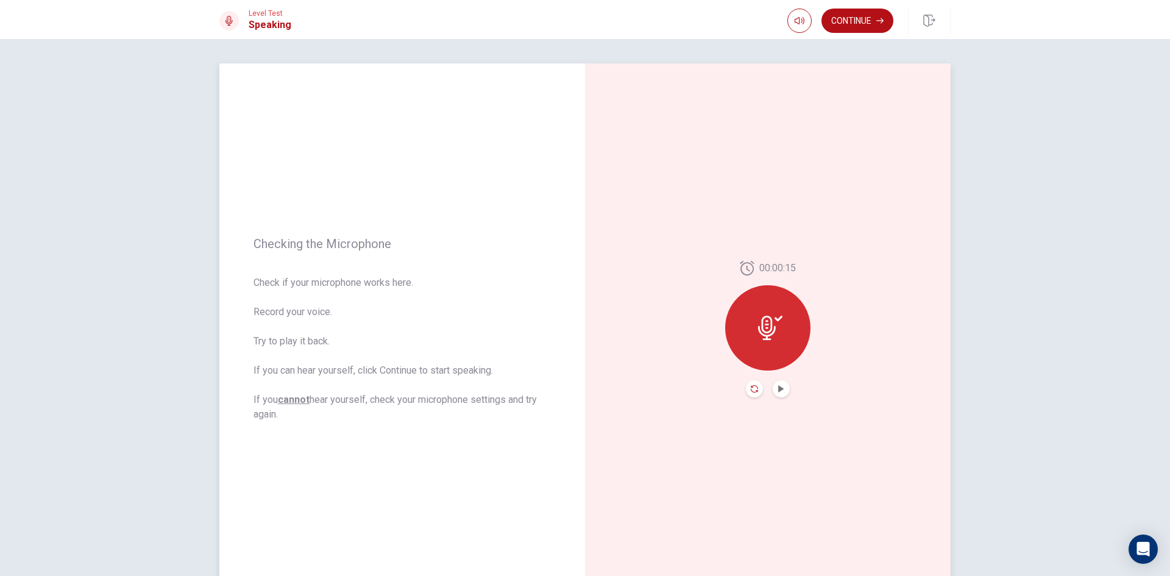
click at [751, 389] on icon "Record Again" at bounding box center [754, 388] width 7 height 7
click at [768, 328] on icon at bounding box center [767, 324] width 18 height 24
click at [780, 389] on button "Record Again" at bounding box center [768, 389] width 91 height 24
click at [765, 347] on span "Stop Recording" at bounding box center [768, 350] width 46 height 19
click at [781, 388] on button "Record Again" at bounding box center [768, 389] width 91 height 24
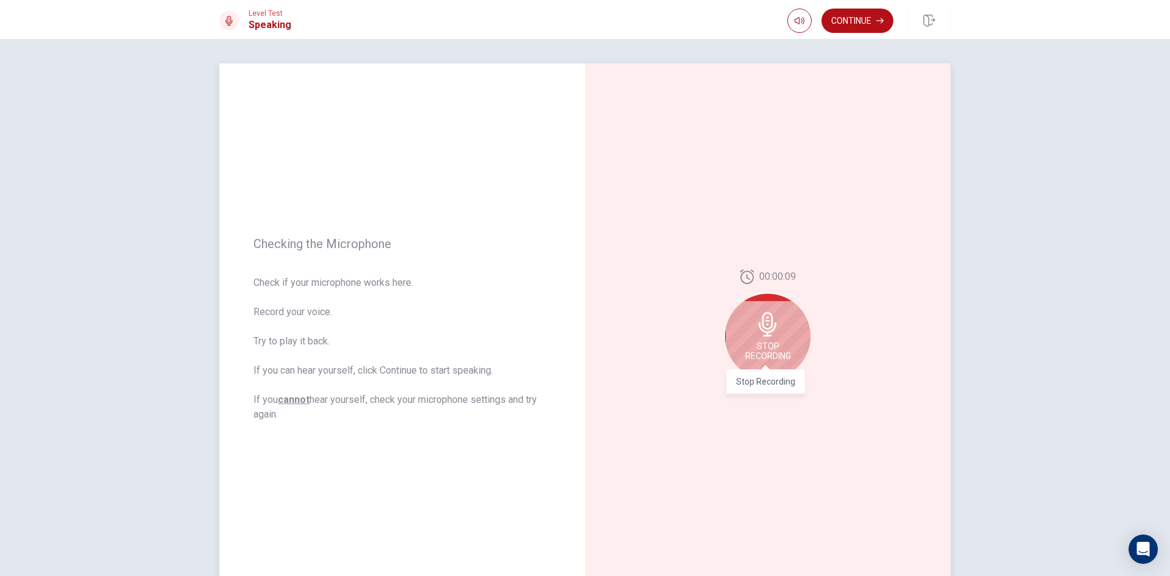
click at [768, 350] on span "Stop Recording" at bounding box center [768, 350] width 46 height 19
click at [779, 384] on button "Play Audio" at bounding box center [781, 388] width 17 height 17
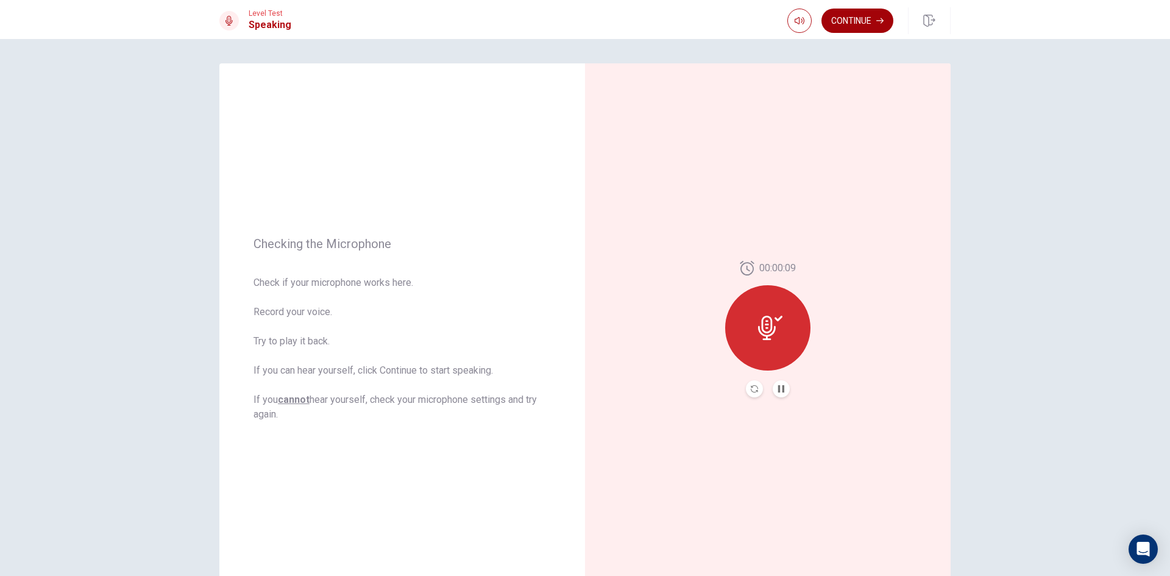
click at [865, 21] on button "Continue" at bounding box center [857, 21] width 72 height 24
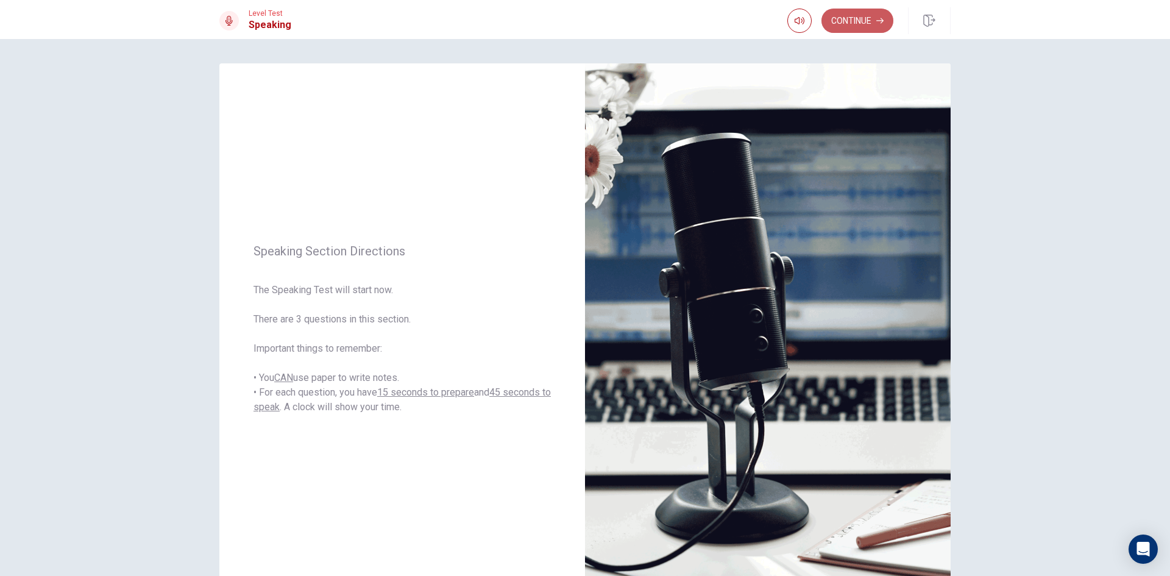
click at [854, 22] on button "Continue" at bounding box center [857, 21] width 72 height 24
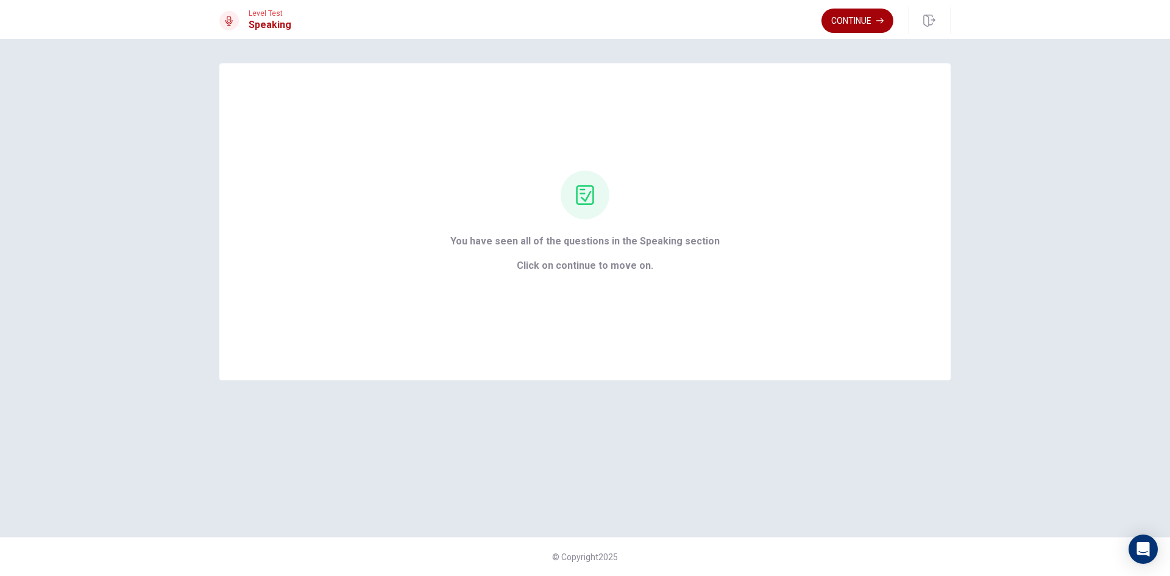
click at [852, 19] on button "Continue" at bounding box center [857, 21] width 72 height 24
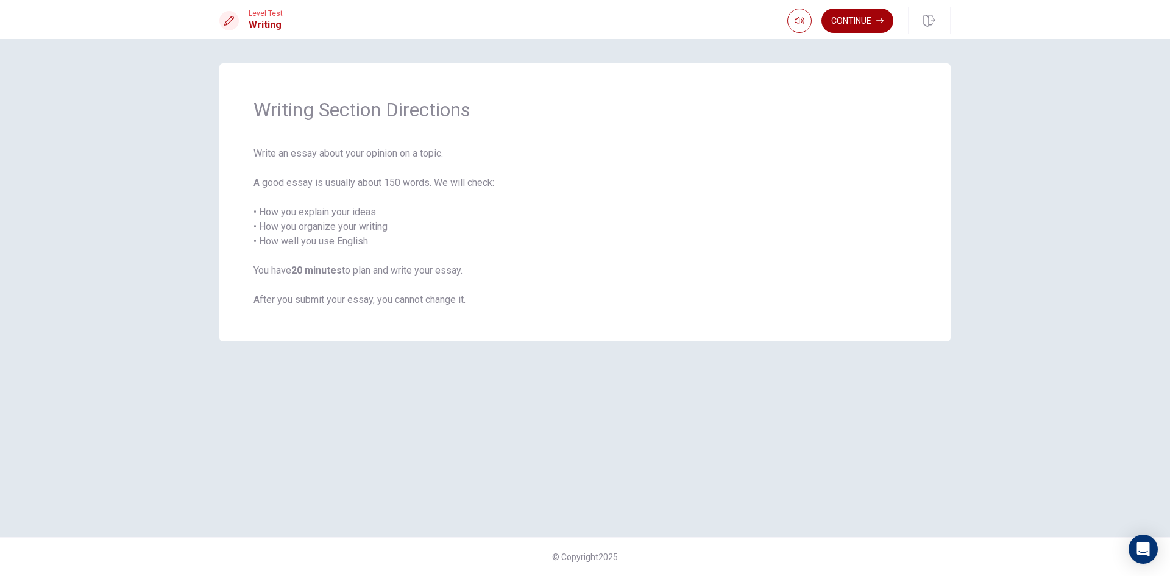
click at [843, 14] on button "Continue" at bounding box center [857, 21] width 72 height 24
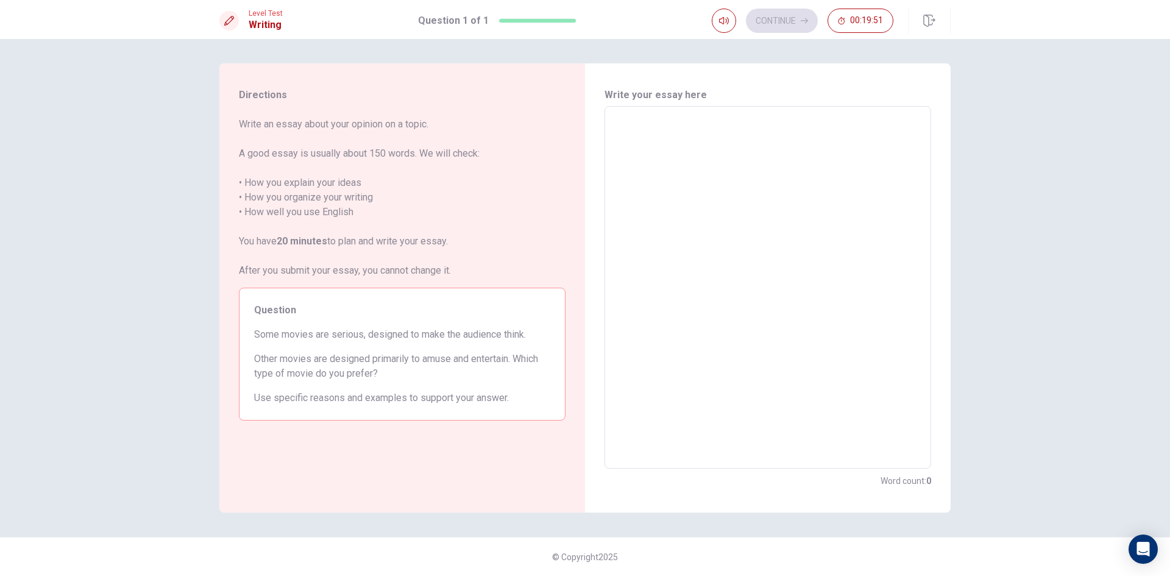
click at [643, 121] on textarea at bounding box center [767, 287] width 309 height 342
type textarea "ั"
type textarea "x"
type textarea "ัน"
type textarea "x"
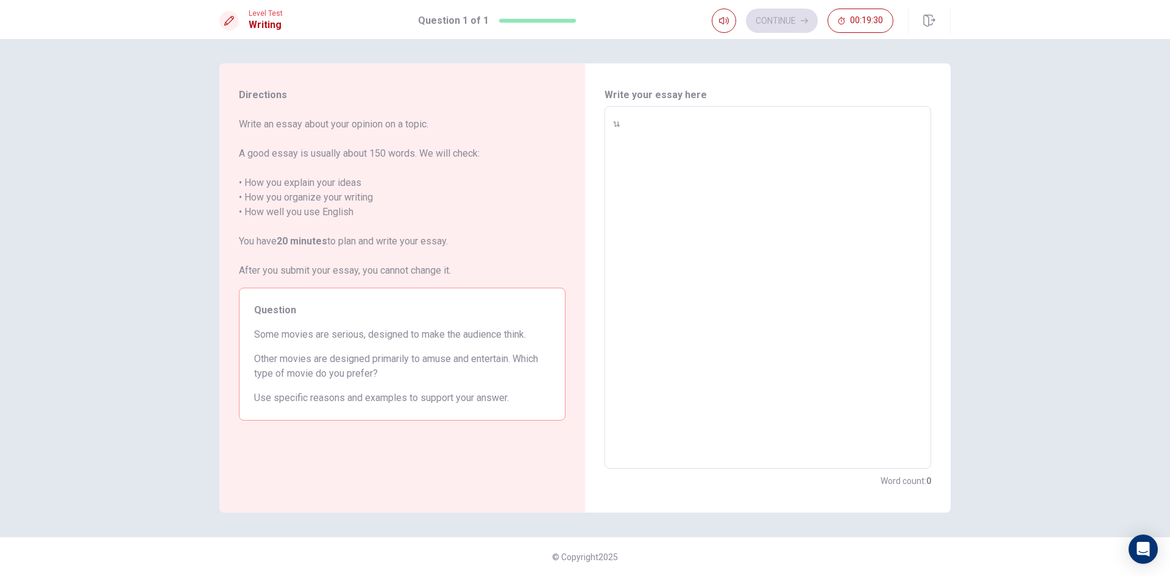
type textarea "ันี"
type textarea "x"
type textarea "ันี"
type textarea "x"
type textarea "ันี"
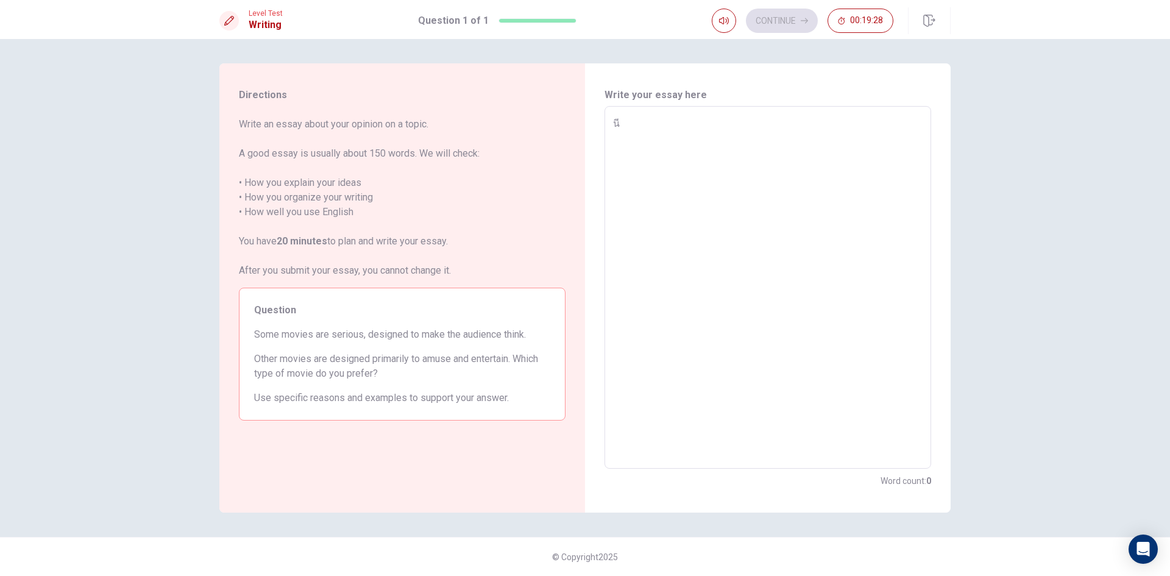
type textarea "x"
type textarea "ัน"
type textarea "x"
type textarea "ั"
type textarea "x"
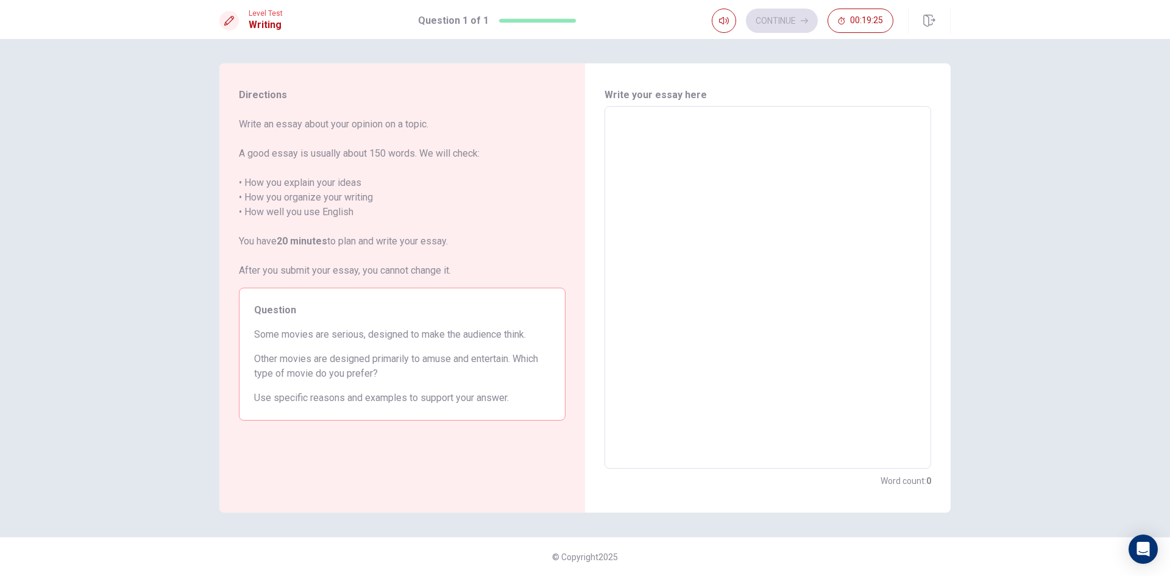
type textarea "y"
type textarea "x"
type textarea "yo"
type textarea "x"
type textarea "you"
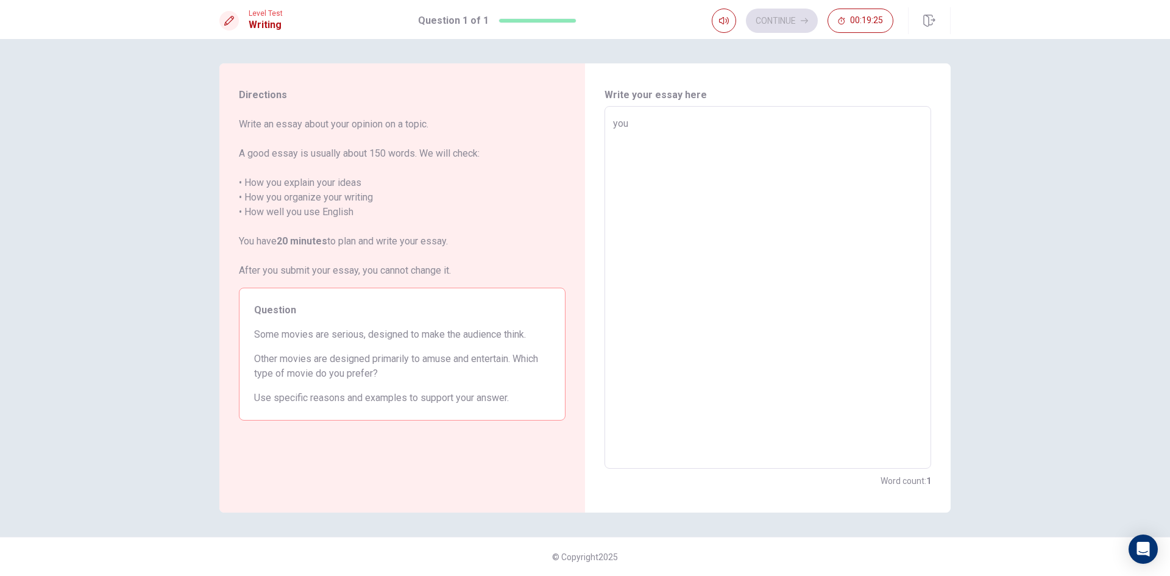
type textarea "x"
type textarea "you"
type textarea "x"
type textarea "you c"
type textarea "x"
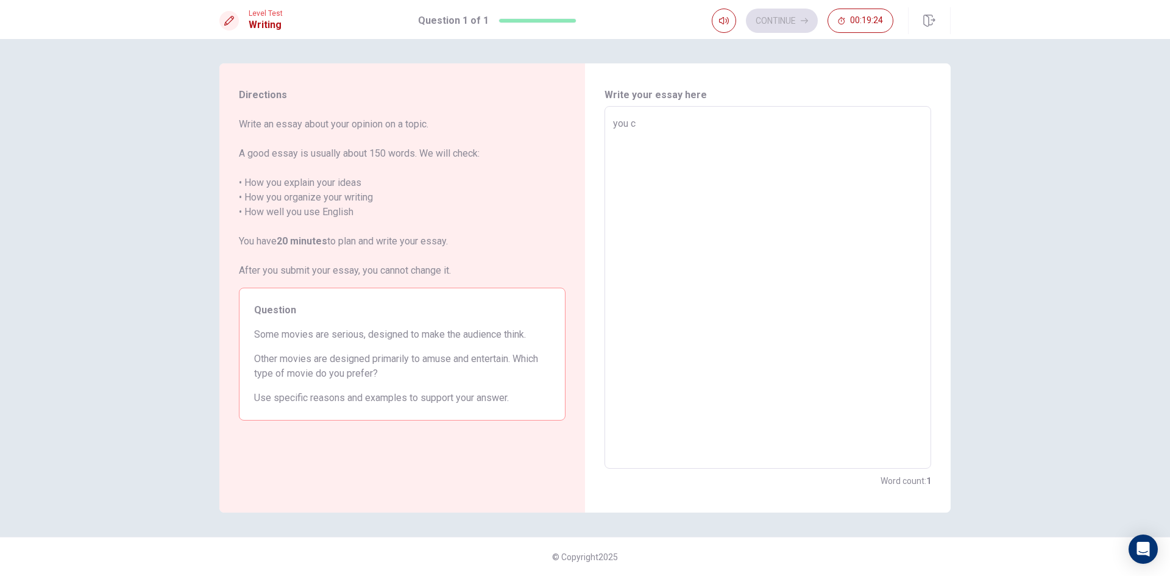
type textarea "you ca"
type textarea "x"
type textarea "you can"
type textarea "x"
type textarea "you can"
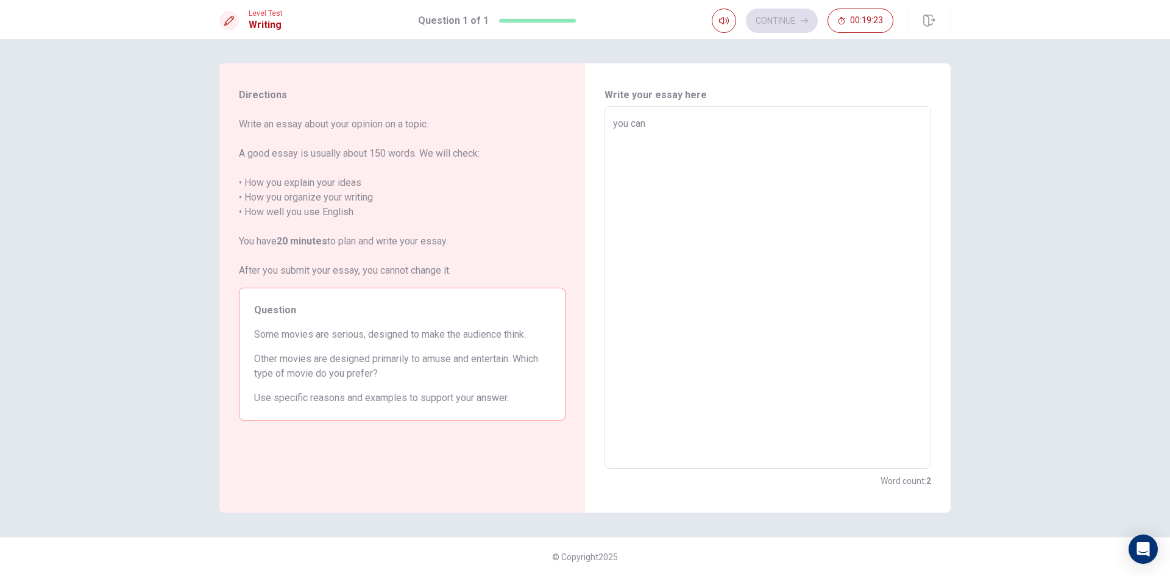
type textarea "x"
type textarea "you can m"
type textarea "x"
type textarea "you can ma"
type textarea "x"
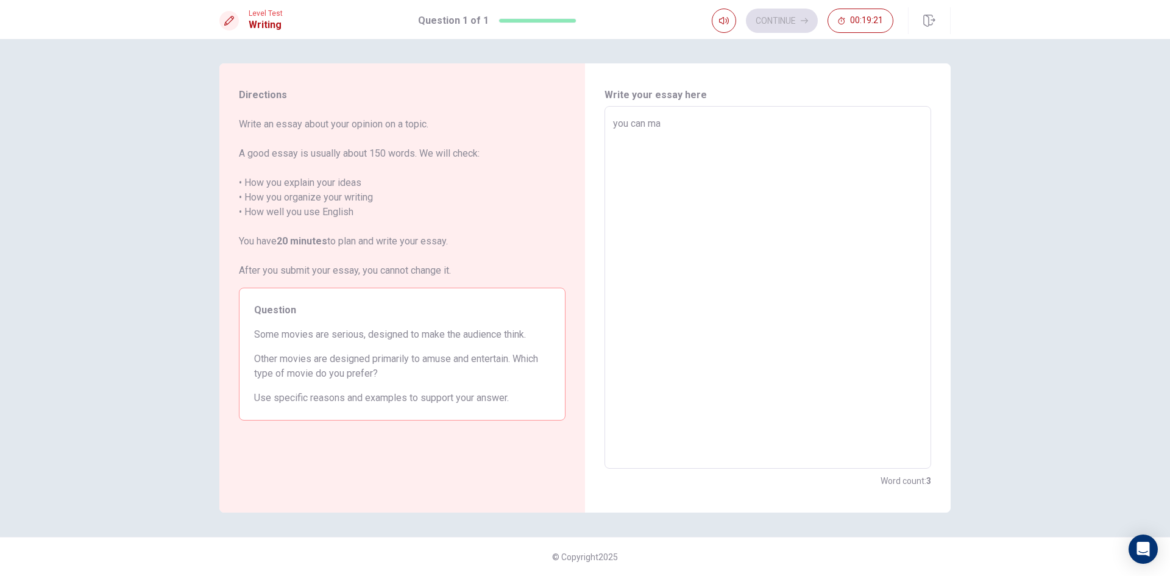
type textarea "you can mak"
type textarea "x"
type textarea "you can make"
type textarea "x"
type textarea "you can make"
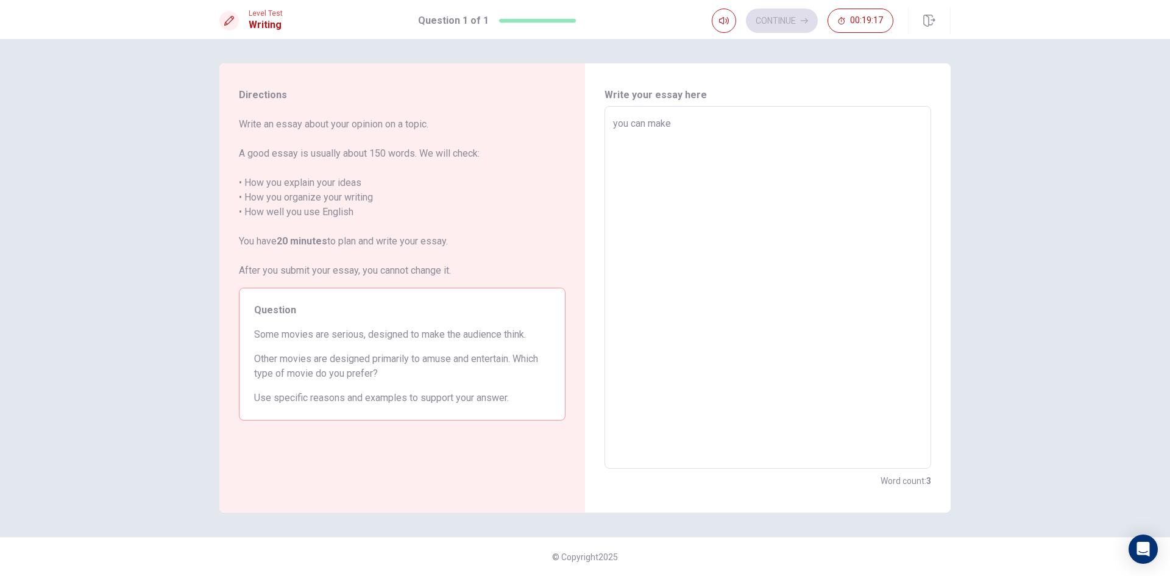
type textarea "x"
type textarea "you can make i"
type textarea "x"
type textarea "you can make"
type textarea "x"
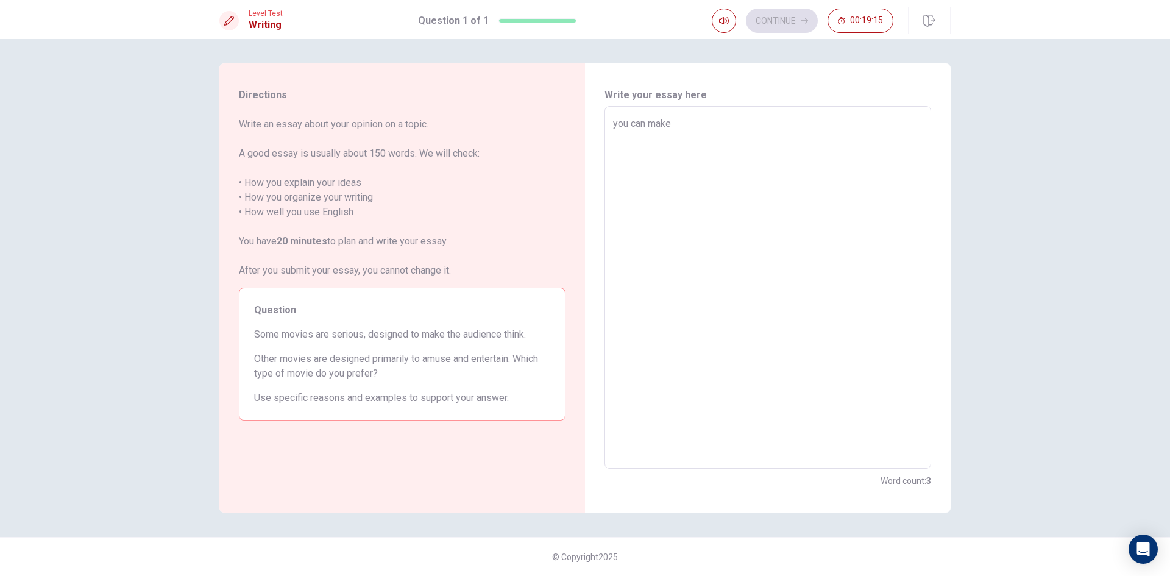
type textarea "you can make t"
type textarea "x"
type textarea "you can make to"
type textarea "x"
type textarea "you can make to"
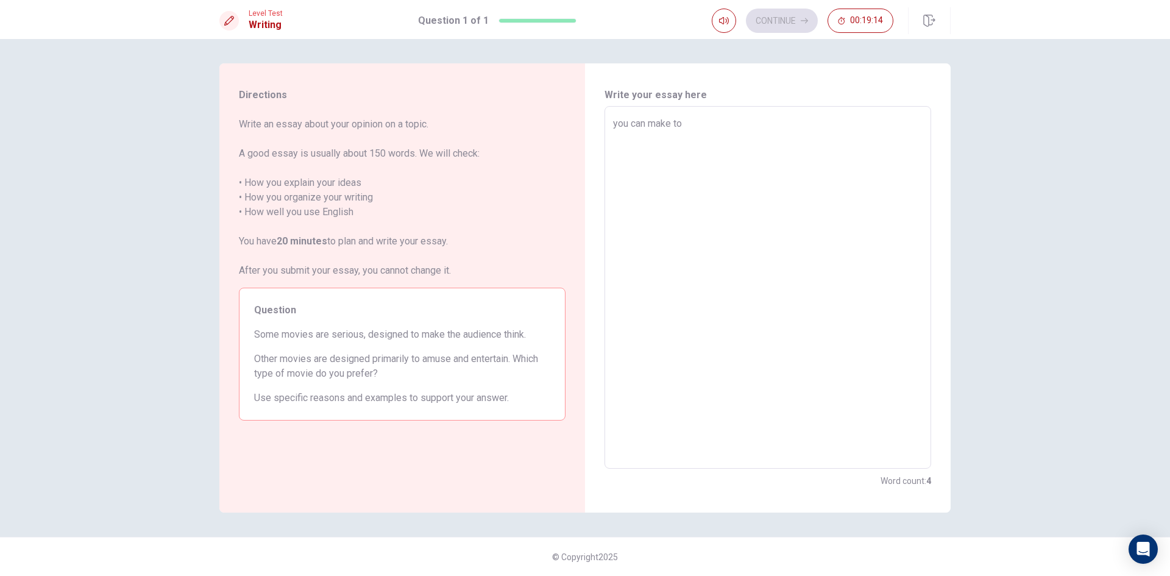
type textarea "x"
type textarea "you can make to d"
type textarea "x"
type textarea "you can make to do"
type textarea "x"
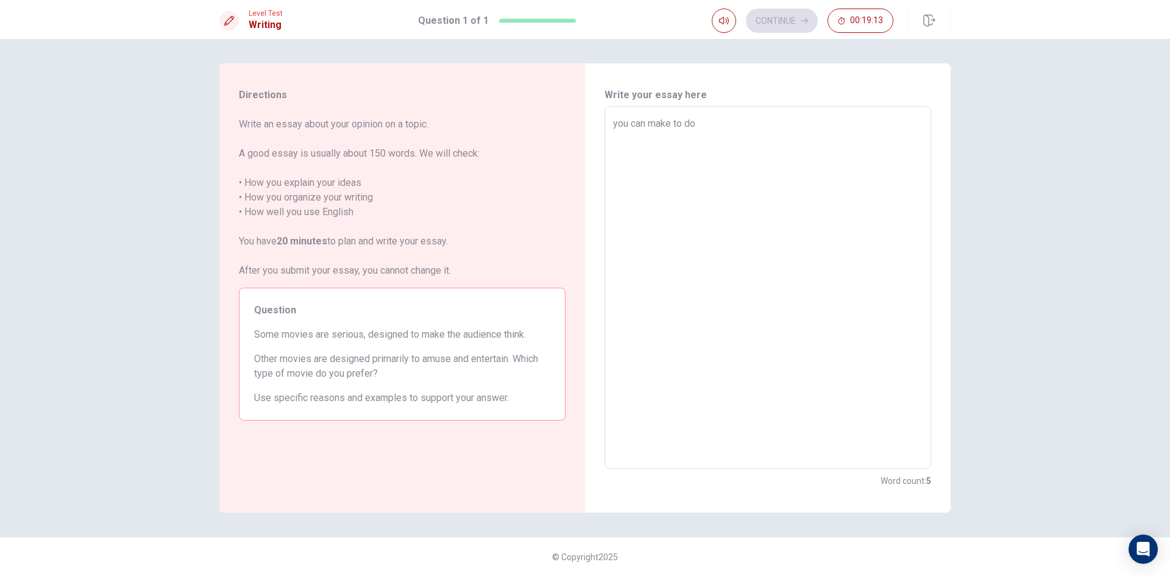
type textarea "you can make to do"
type textarea "x"
type textarea "you can make to do m"
type textarea "x"
type textarea "you can make to do mo"
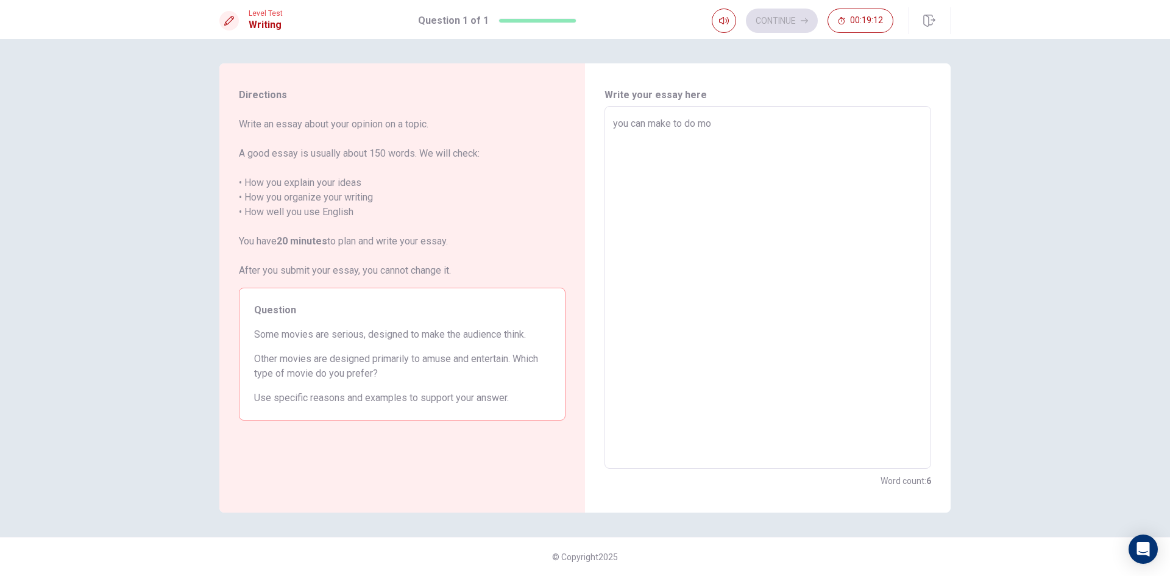
type textarea "x"
type textarea "you can make to do mov"
type textarea "x"
type textarea "you can make to do movi"
type textarea "x"
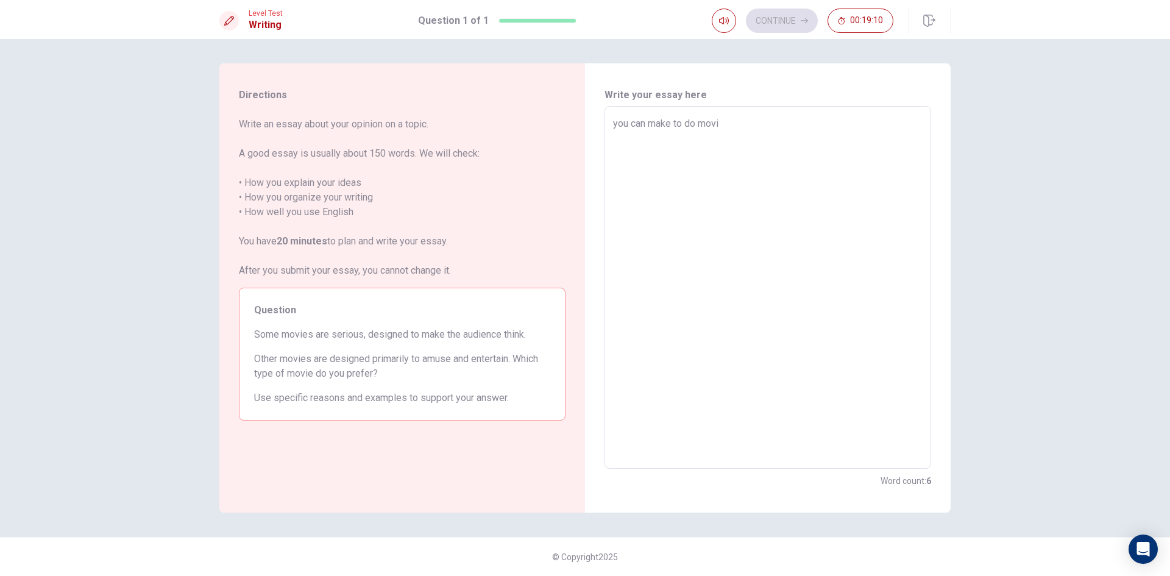
type textarea "you can make to do movie"
type textarea "x"
type textarea "you can make to do movie"
click at [630, 121] on textarea "you can make to do movie" at bounding box center [767, 287] width 309 height 342
type textarea "x"
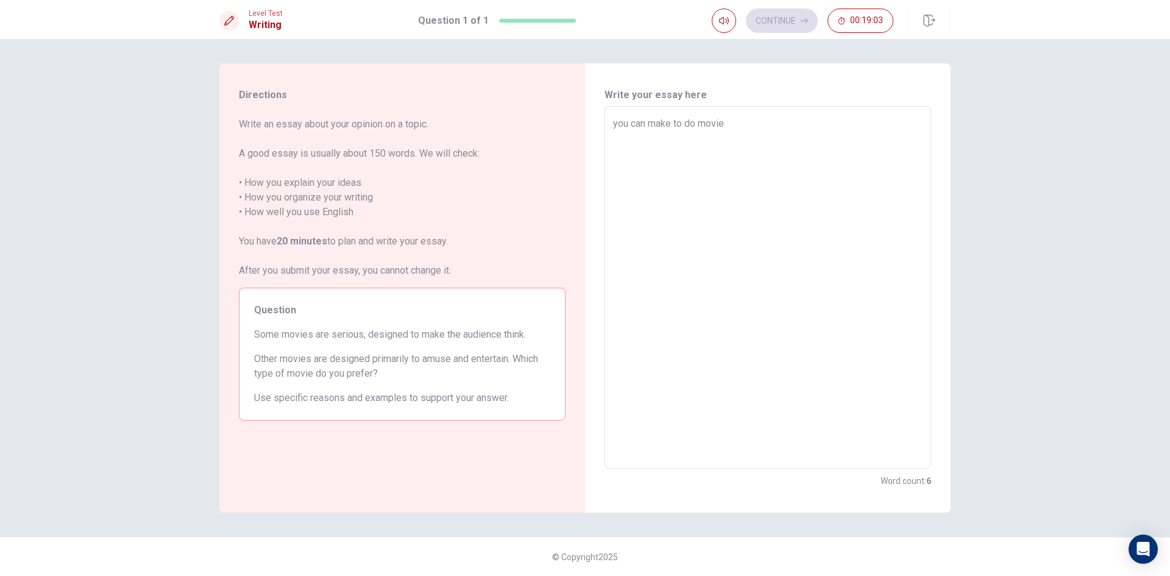
type textarea "you dcan make to do movie"
type textarea "x"
type textarea "you docan make to do movie"
type textarea "x"
type textarea "you doncan make to do movie"
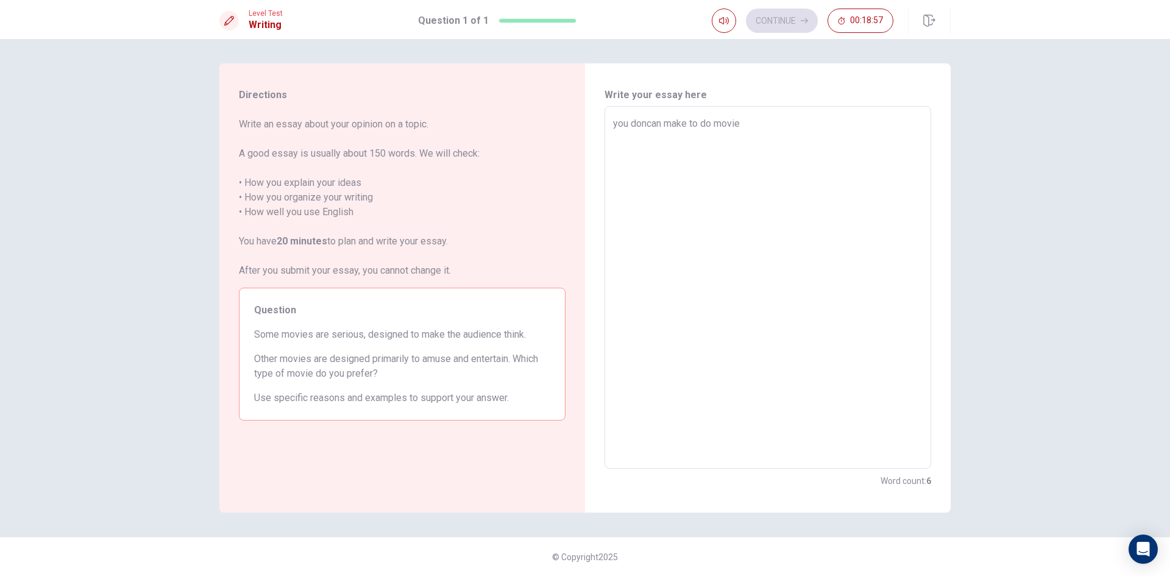
type textarea "x"
type textarea "you don"can make to do movie"
type textarea "x"
type textarea "you doncan make to do movie"
type textarea "x"
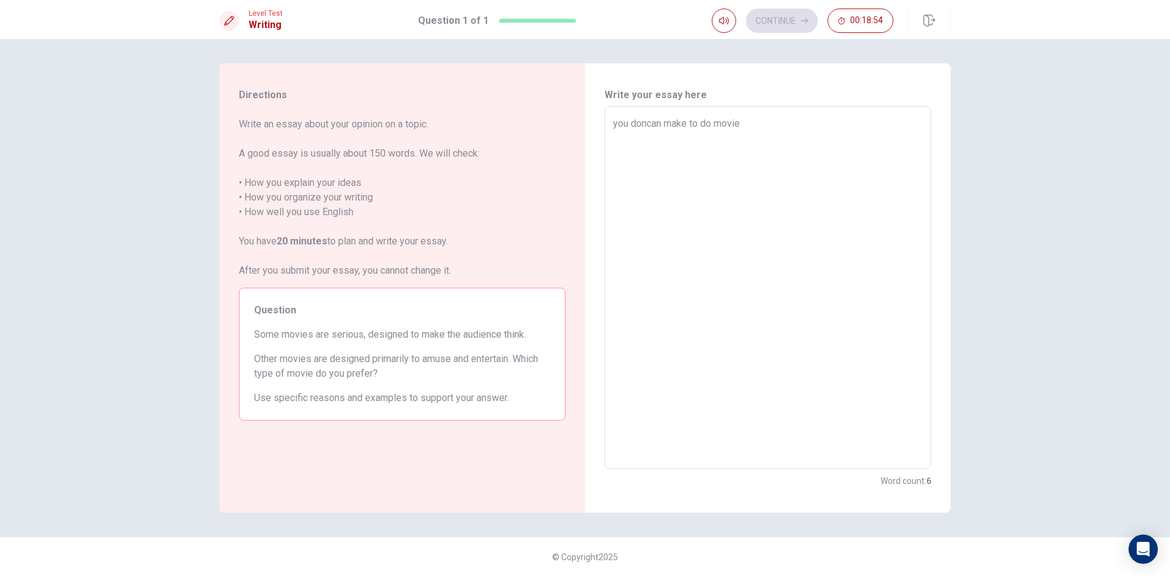
type textarea "you dontcan make to do movie"
type textarea "x"
type textarea "you doncan make to do movie"
type textarea "x"
type textarea "you don"can make to do movie"
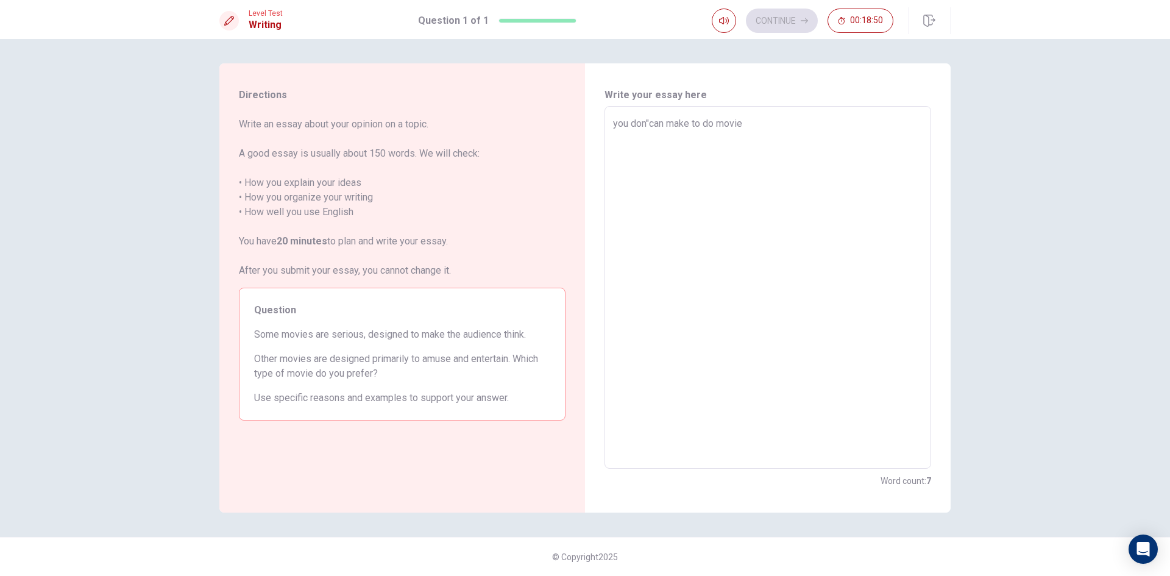
type textarea "x"
type textarea "you don"tcan make to do movie"
type textarea "x"
type textarea "you don"t can make to do movie"
type textarea "x"
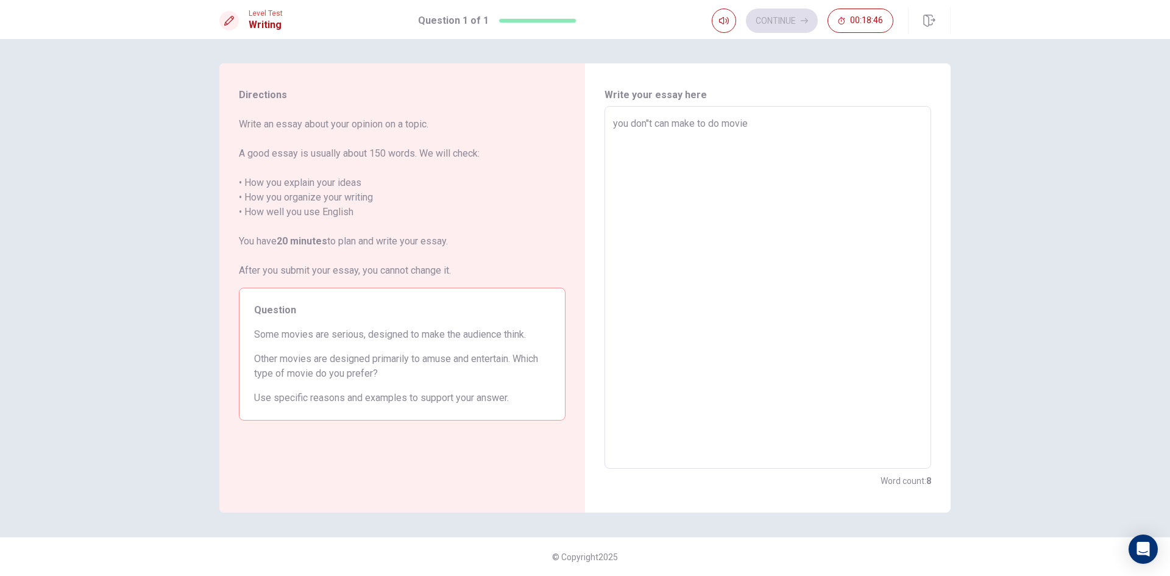
click at [673, 126] on textarea "you don"t can make to do movie" at bounding box center [767, 287] width 309 height 342
type textarea "you don"t canmake to do movie"
type textarea "x"
type textarea "you don"t camake to do movie"
type textarea "x"
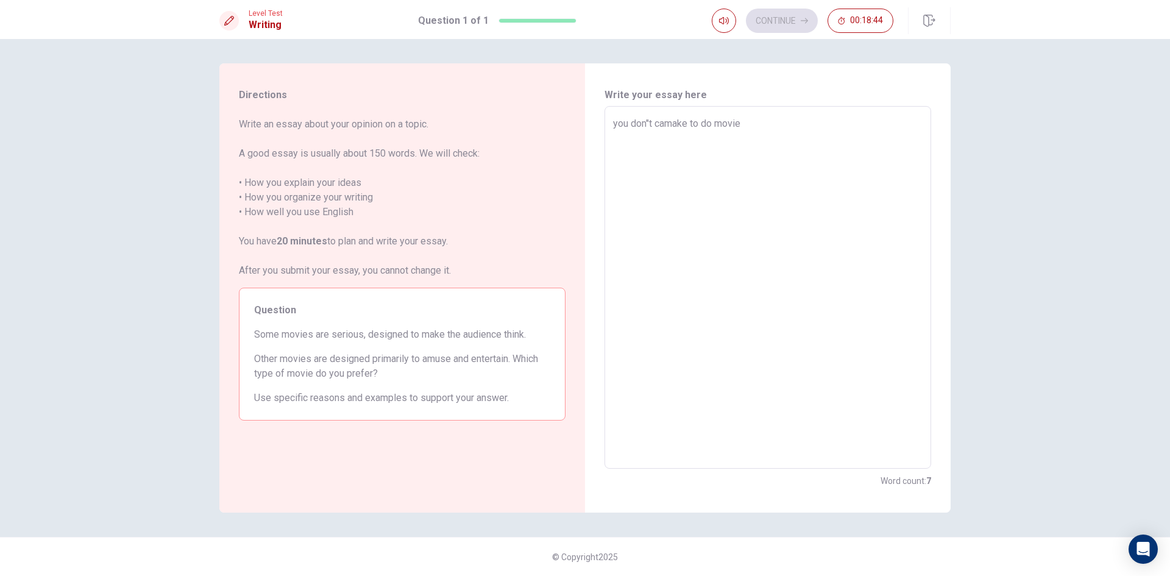
type textarea "you don"t cmake to do movie"
type textarea "x"
type textarea "you don"t make to do movie"
type textarea "x"
type textarea "you don"t cmake to do movie"
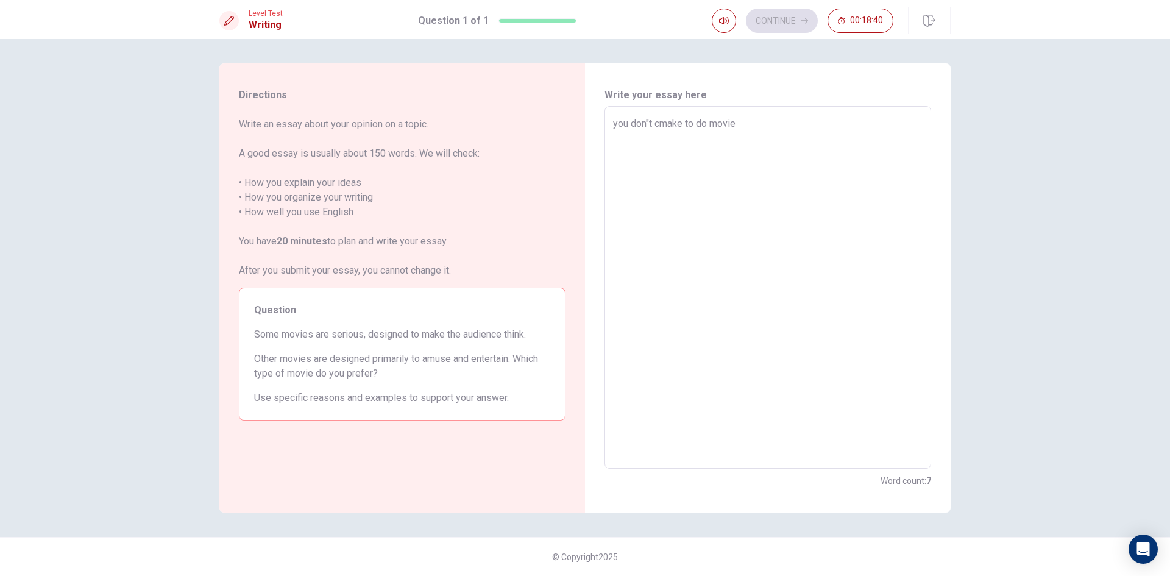
type textarea "x"
type textarea "you don"t camake to do movie"
type textarea "x"
type textarea "you don"t canmake to do movie"
type textarea "x"
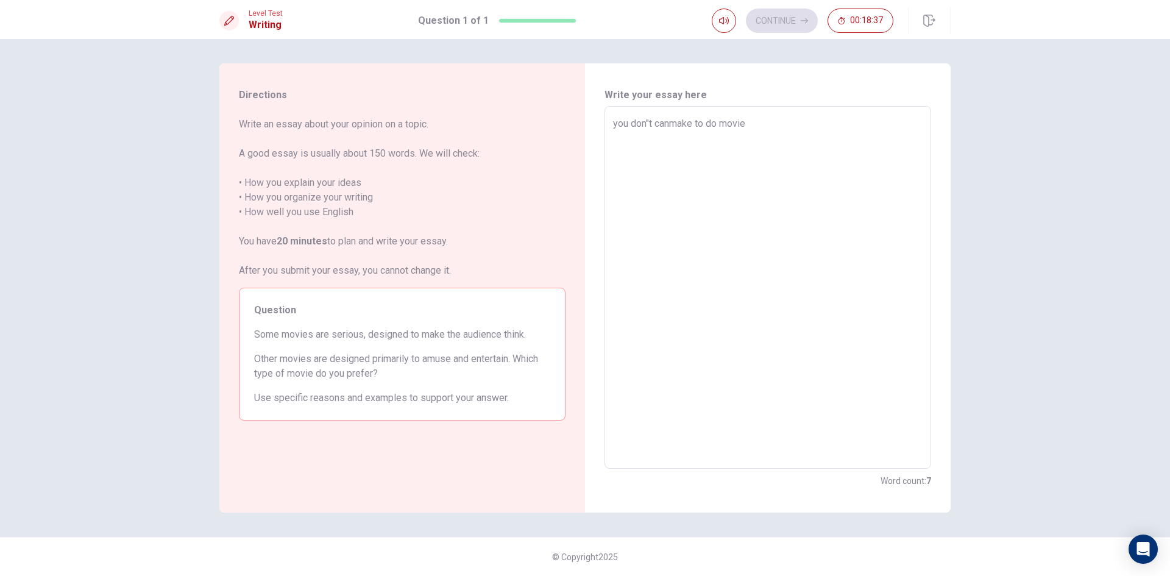
click at [653, 124] on textarea "you don"t canmake to do movie" at bounding box center [767, 287] width 309 height 342
type textarea "you don" canmake to do movie"
type textarea "x"
type textarea "you don canmake to do movie"
type textarea "x"
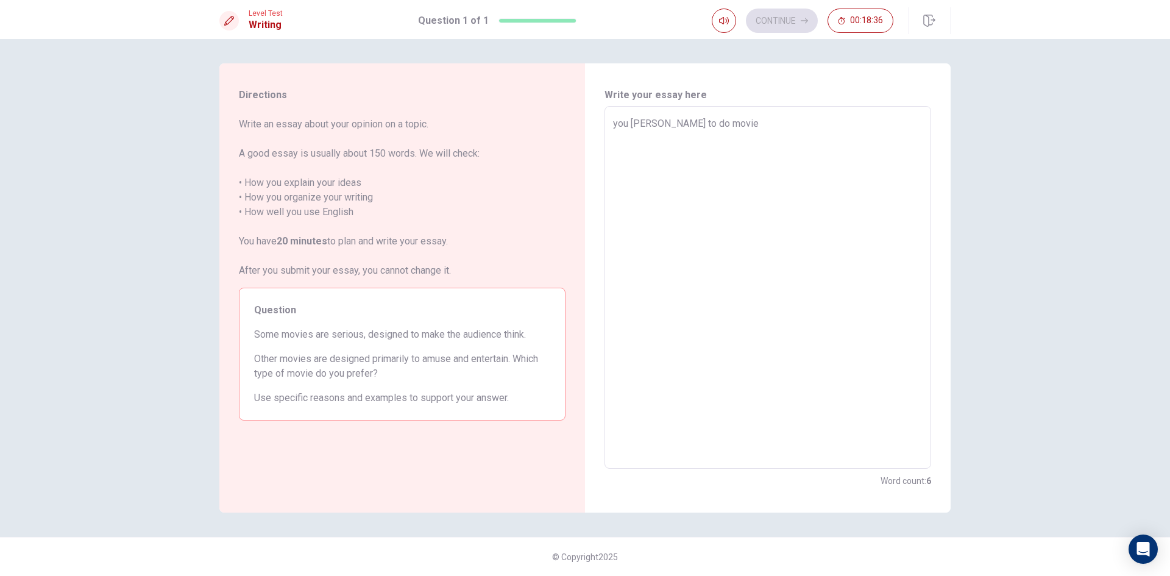
type textarea "you do canmake to do movie"
type textarea "x"
type textarea "you d canmake to do movie"
type textarea "x"
type textarea "you canmake to do movie"
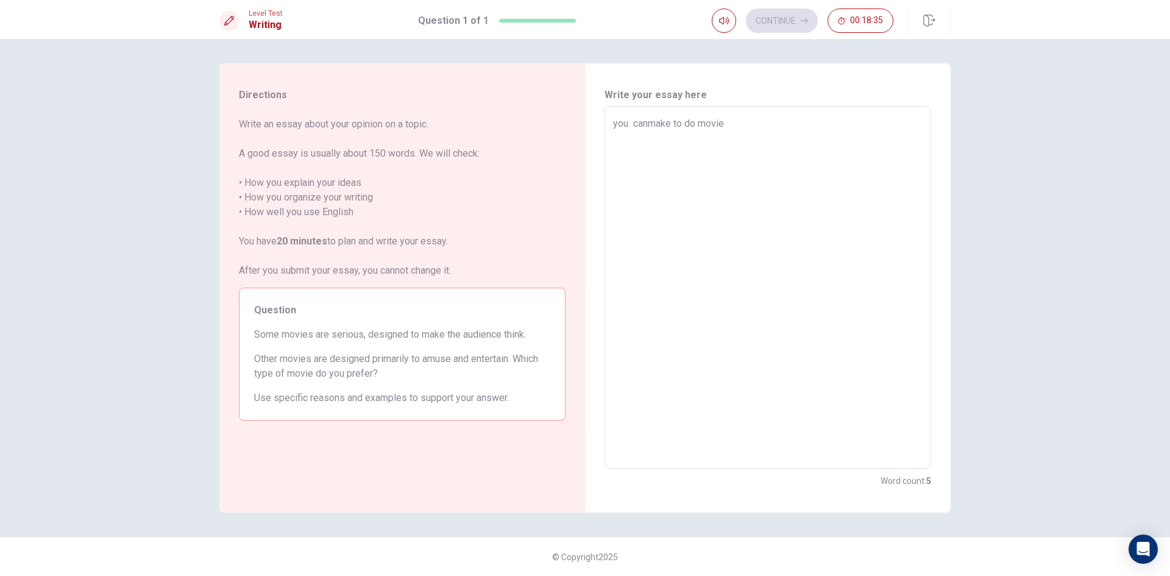
click at [649, 123] on textarea "you canmake to do movie" at bounding box center [767, 287] width 309 height 342
type textarea "x"
type textarea "you cannmake to do movie"
type textarea "x"
type textarea "you cannomake to do movie"
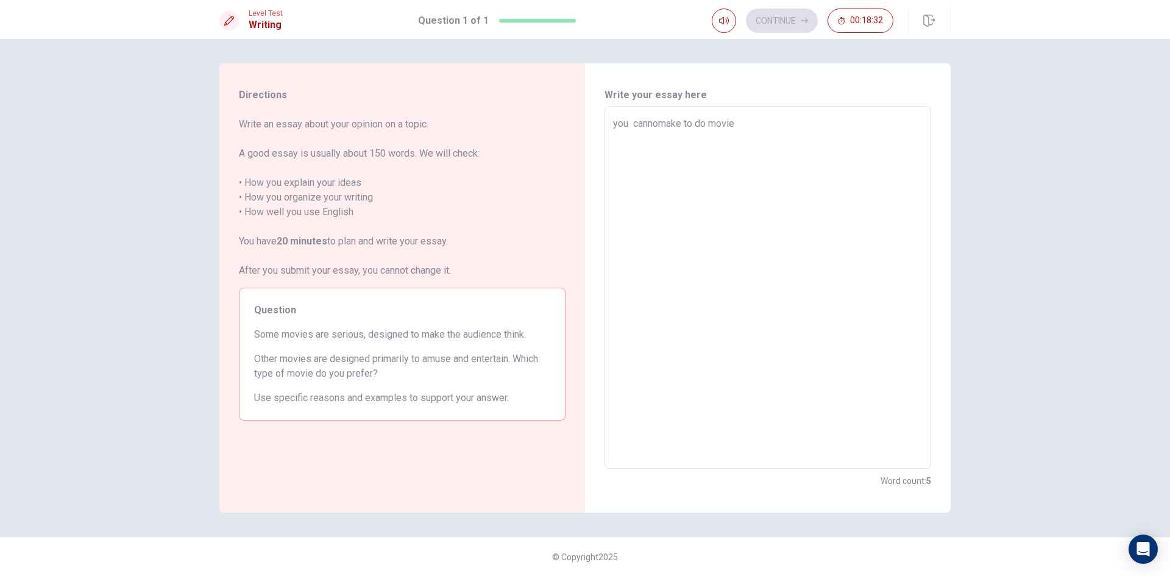
type textarea "x"
type textarea "you cannotmake to do movie"
type textarea "x"
type textarea "you cannot make to do movie"
click at [773, 122] on textarea "you cannot make to do movie" at bounding box center [767, 287] width 309 height 342
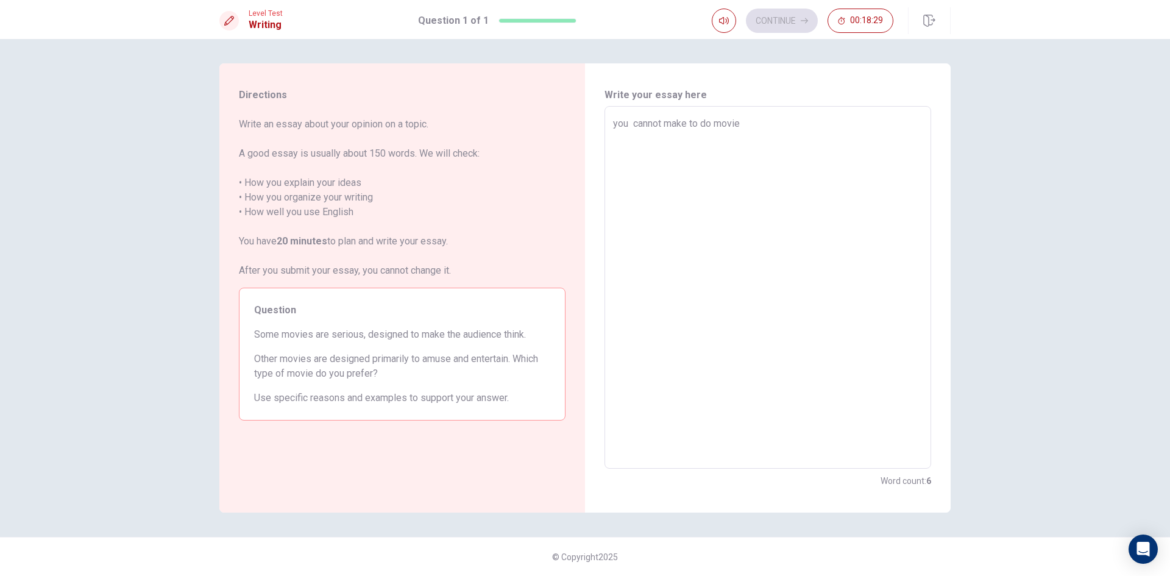
type textarea "x"
type textarea "you cannot make to do movie i"
type textarea "x"
type textarea "you cannot make to do movie in"
type textarea "x"
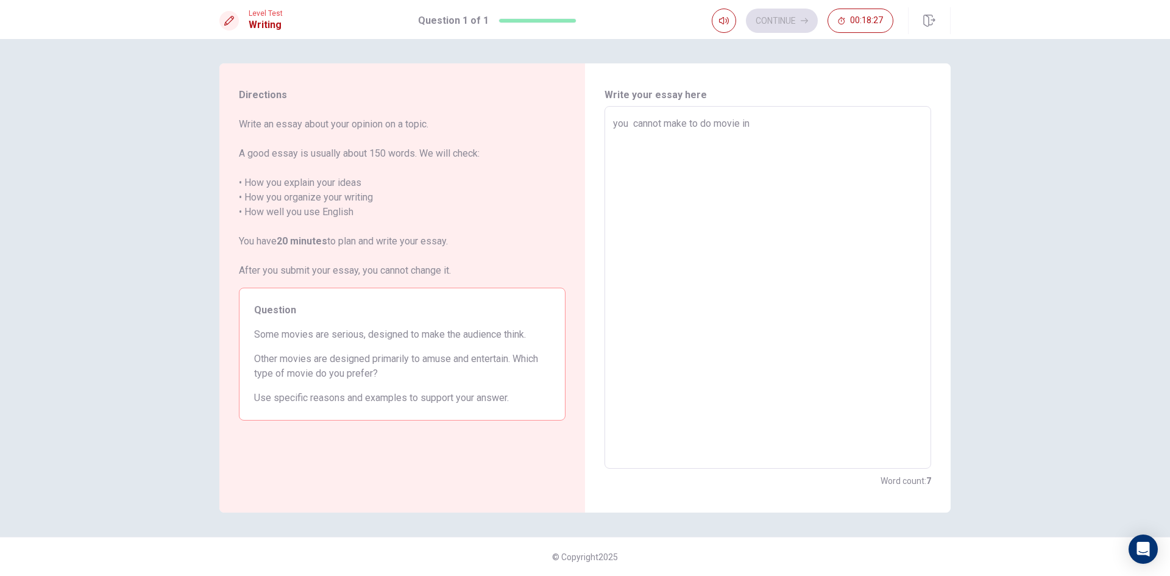
type textarea "you cannot make to do movie int"
type textarea "x"
type textarea "you cannot make to do movie inte"
type textarea "x"
type textarea "you cannot make to do movie inter"
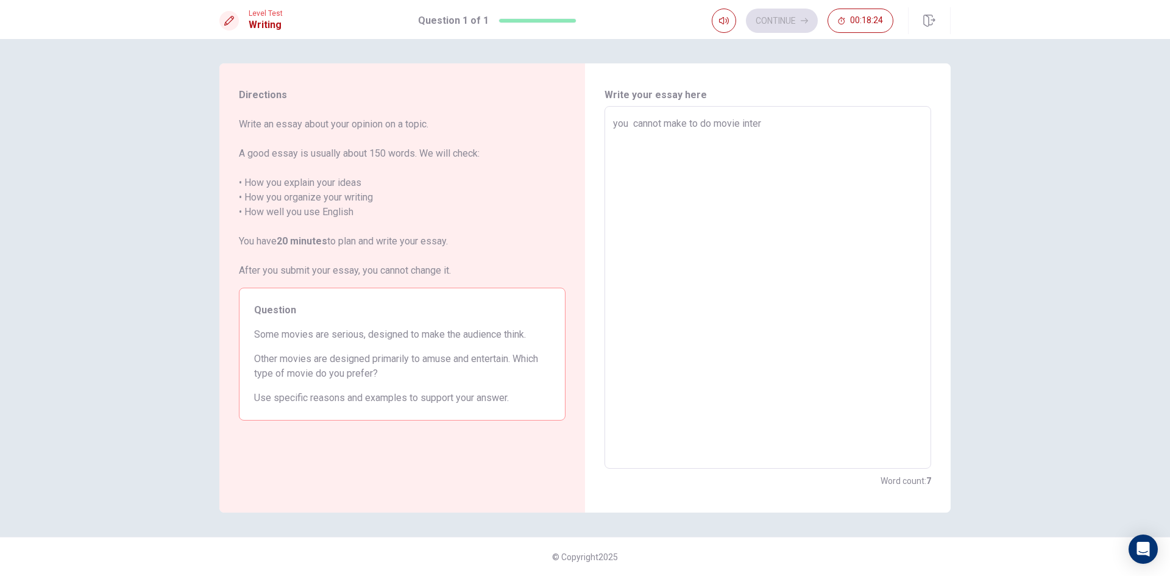
type textarea "x"
type textarea "you cannot make to do movie intere"
type textarea "x"
type textarea "you cannot make to do movie interes"
type textarea "x"
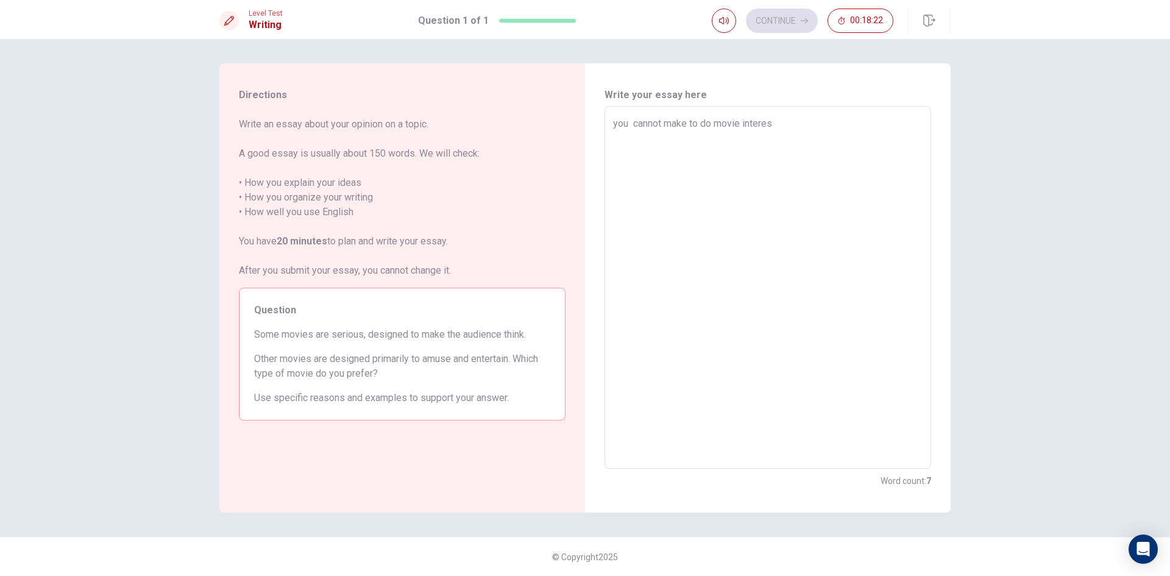
type textarea "you cannot make to do movie interest"
type textarea "x"
type textarea "you cannot make to do movie interesti"
type textarea "x"
type textarea "you cannot make to do movie interestin"
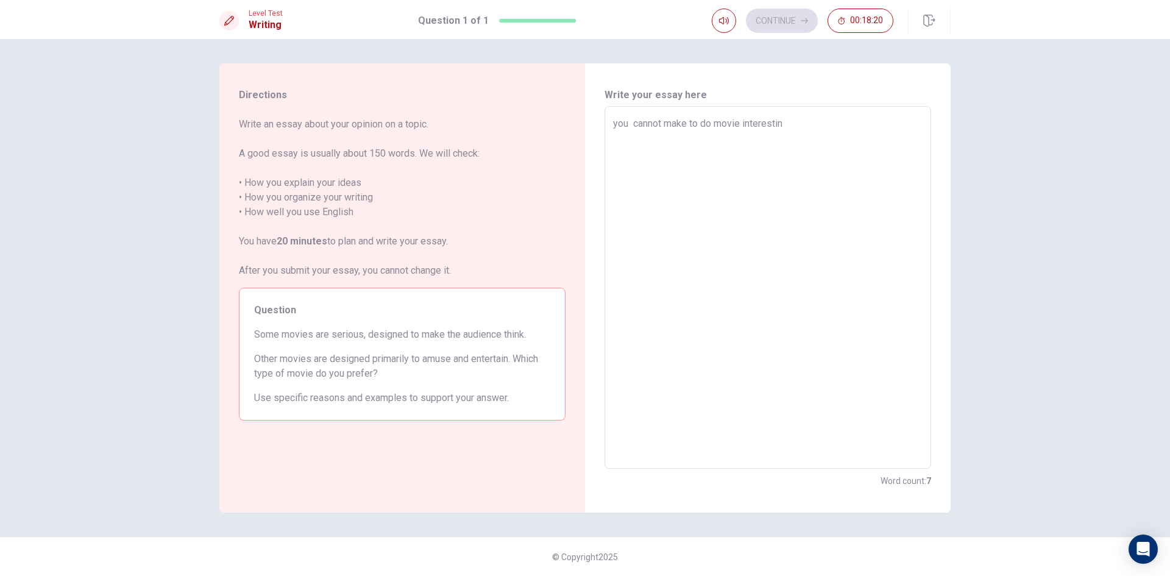
type textarea "x"
type textarea "you cannot make to do movie interesting"
type textarea "x"
type textarea "you cannot make to do movie interesting"
type textarea "x"
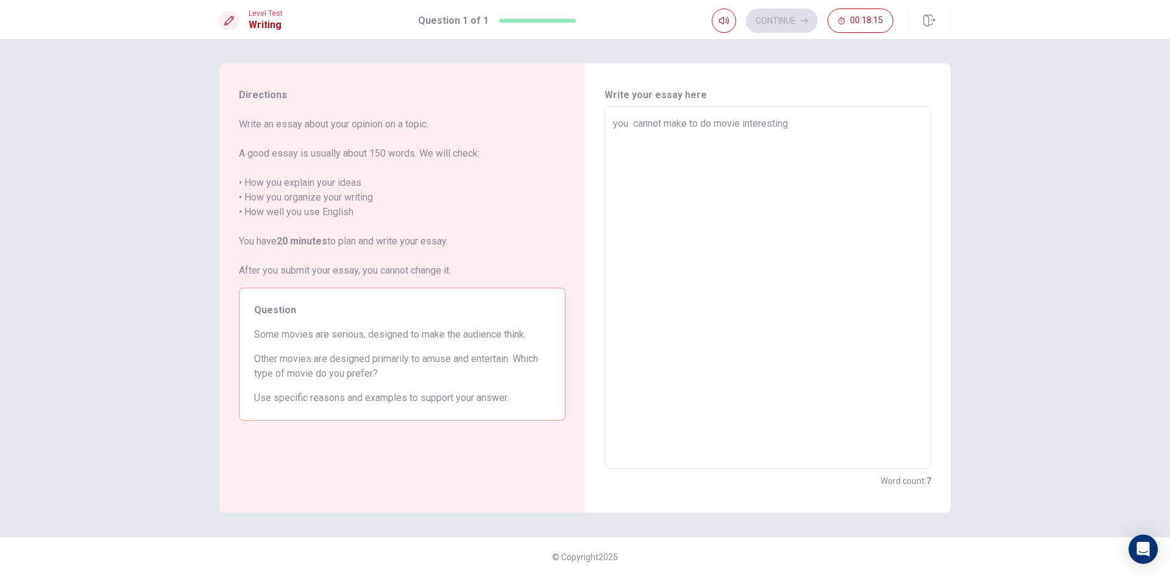
type textarea "you cannot make to do movie interesting f"
type textarea "x"
type textarea "you cannot make to do movie interesting fo"
type textarea "x"
type textarea "you cannot make to do movie interesting for"
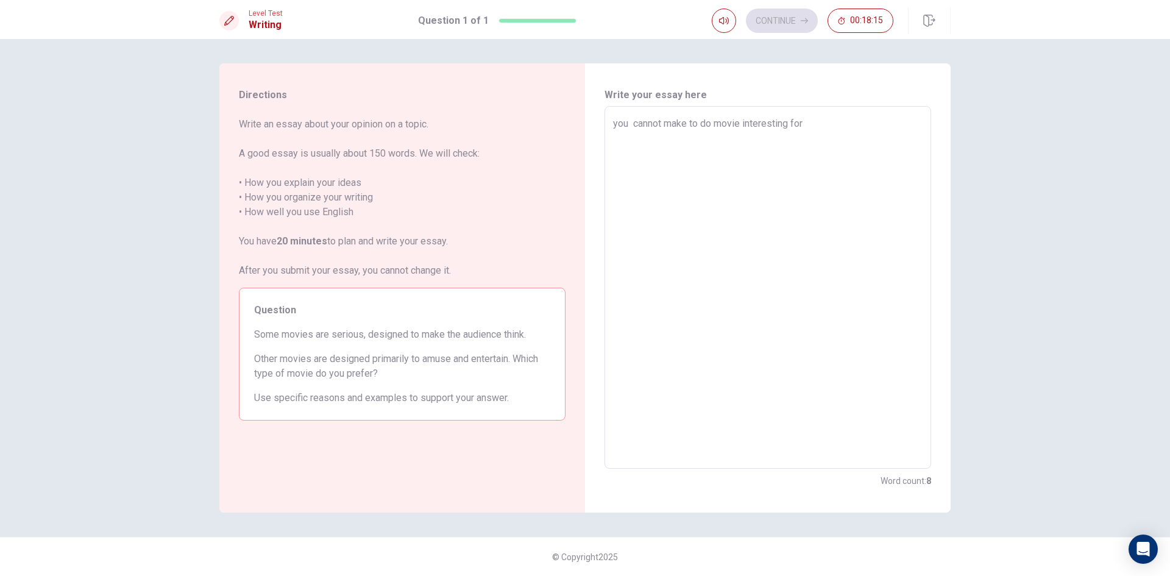
type textarea "x"
type textarea "you cannot make to do movie interesting for"
type textarea "x"
type textarea "you cannot make to do movie interesting for e"
type textarea "x"
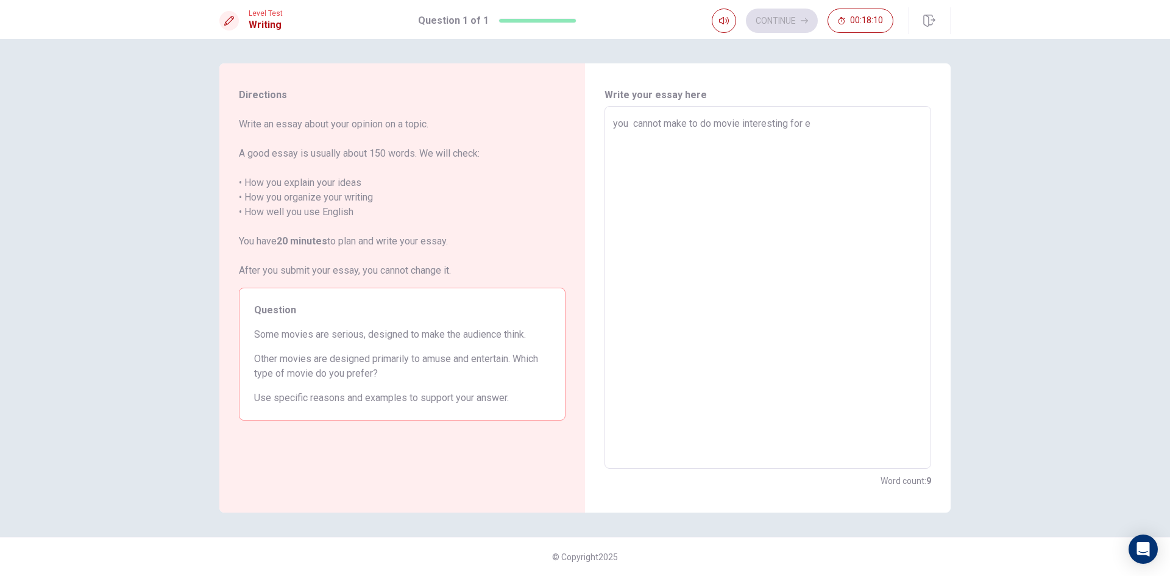
type textarea "you cannot make to do movie interesting for ev"
type textarea "x"
type textarea "you cannot make to do movie interesting for eve"
type textarea "x"
type textarea "you cannot make to do movie interesting for evey"
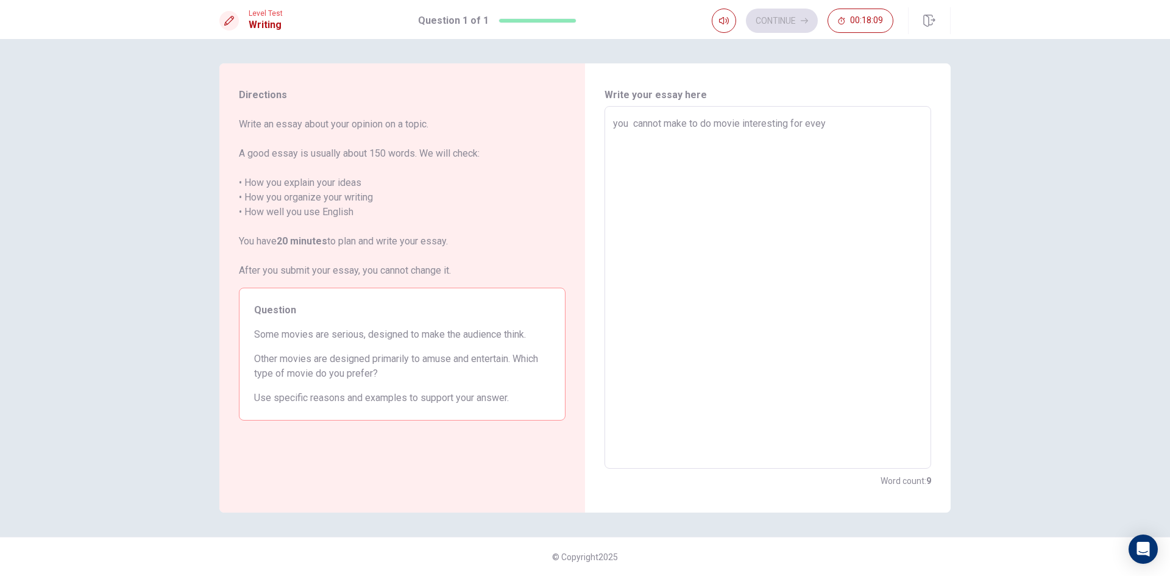
type textarea "x"
type textarea "you cannot make to do movie interesting for evey"
type textarea "x"
type textarea "you cannot make to do movie interesting for evey"
type textarea "x"
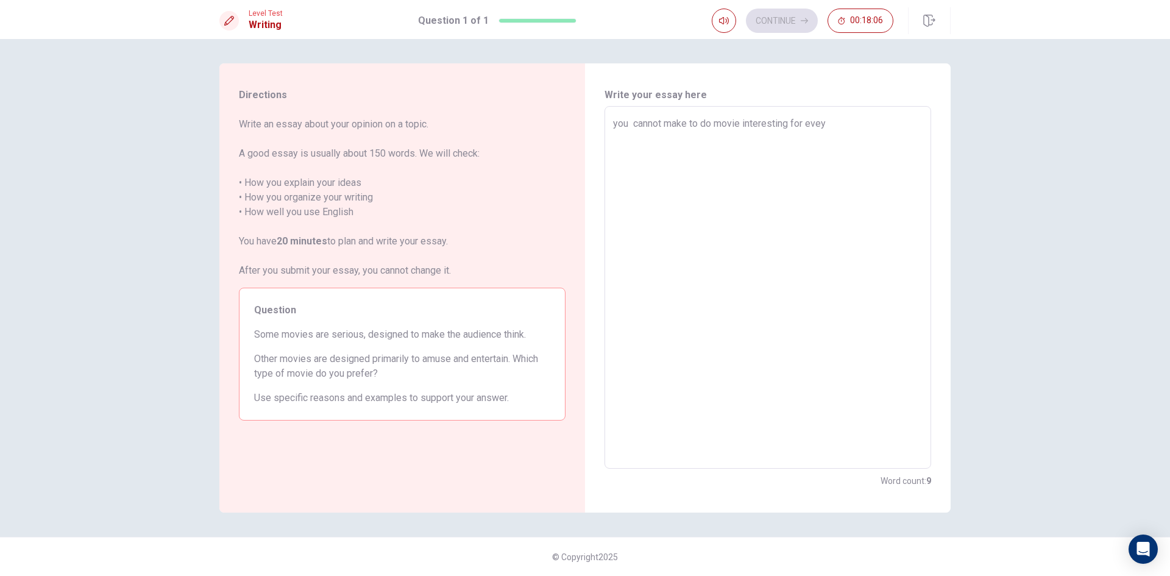
type textarea "you cannot make to do movie interesting for eveyb"
type textarea "x"
type textarea "you cannot make to do movie interesting for eveybo"
type textarea "x"
type textarea "you cannot make to do movie interesting for eveybod"
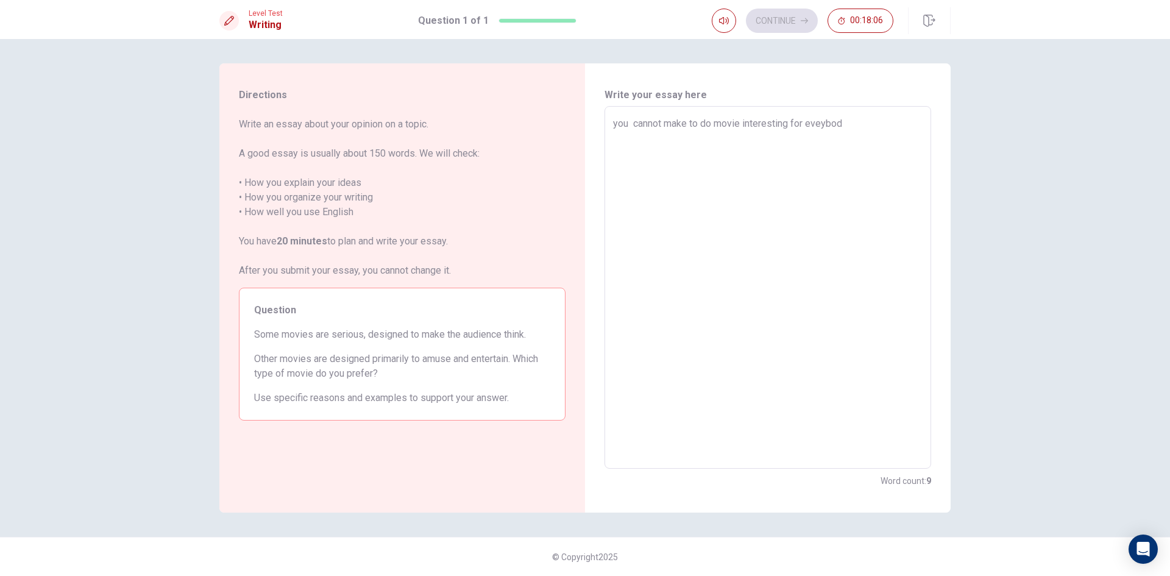
type textarea "x"
type textarea "you cannot make to do movie interesting for eveybody"
type textarea "x"
type textarea "you cannot make to do movie interesting for eveybody"
type textarea "x"
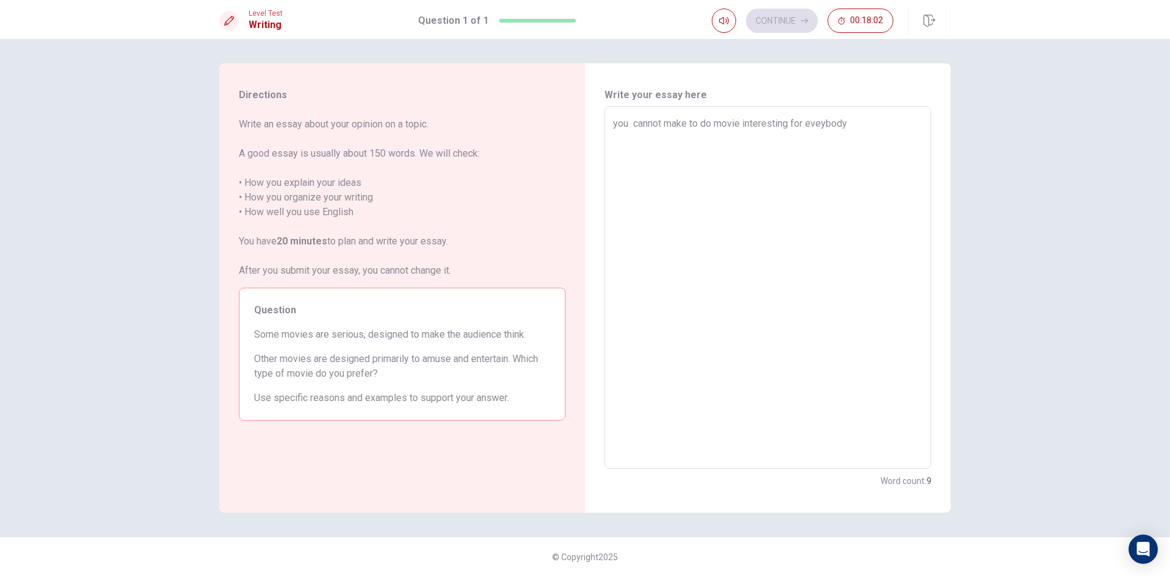
type textarea "you cannot make to do movie interesting for eveybody b"
type textarea "x"
type textarea "you cannot make to do movie interesting for eveybody be"
type textarea "x"
type textarea "you cannot make to do movie interesting for eveybody bec"
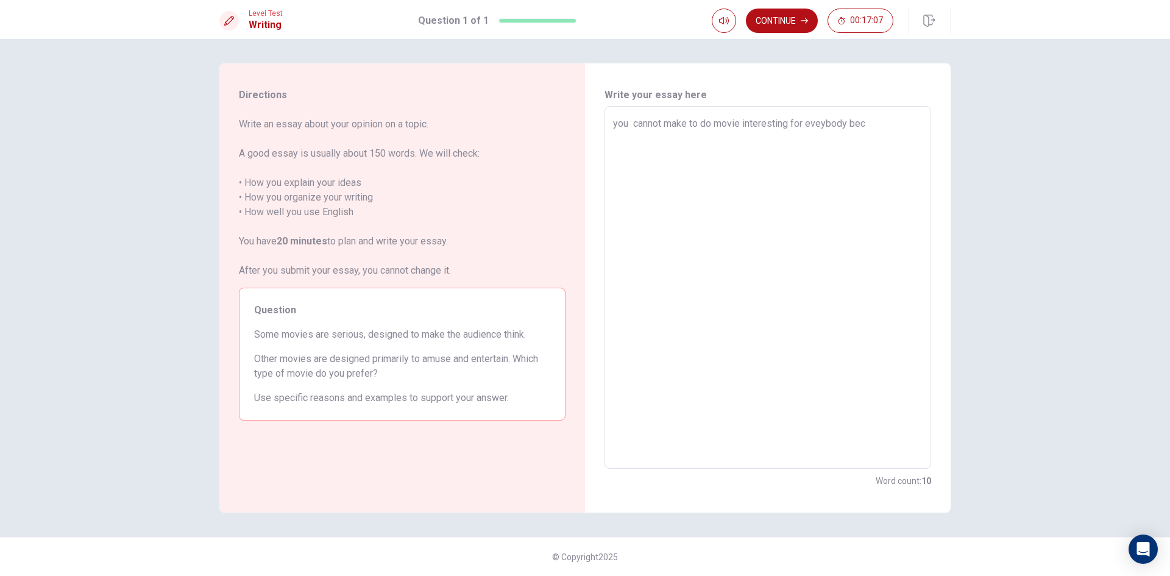
type textarea "x"
type textarea "you cannot make to do movie interesting for eveybody beca"
type textarea "x"
type textarea "you cannot make to do movie interesting for eveybody becau"
type textarea "x"
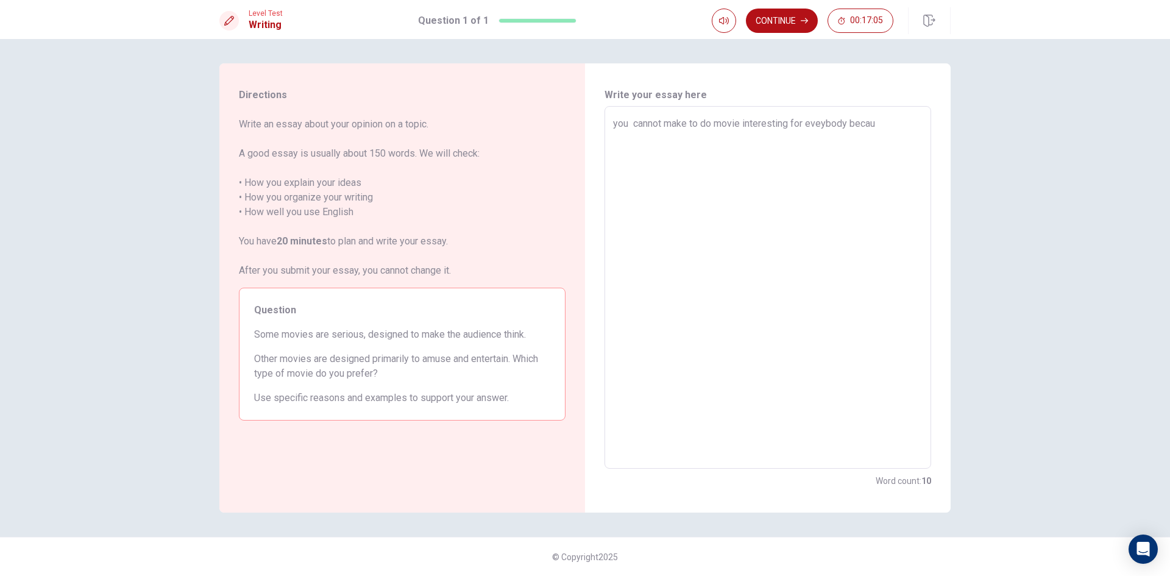
type textarea "you cannot make to do movie interesting for eveybody becaus"
type textarea "x"
type textarea "you cannot make to do movie interesting for eveybody because"
type textarea "x"
type textarea "you cannot make to do movie interesting for eveybody because"
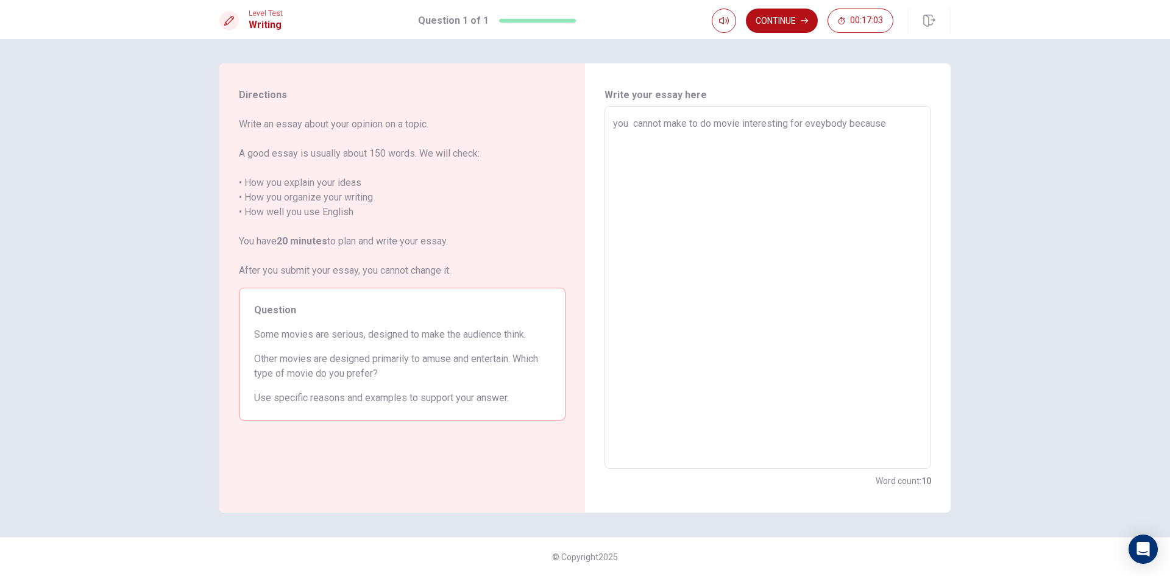
type textarea "x"
type textarea "you cannot make to do movie interesting for eveybody because e"
type textarea "x"
type textarea "you cannot make to do movie interesting for eveybody because ea"
type textarea "x"
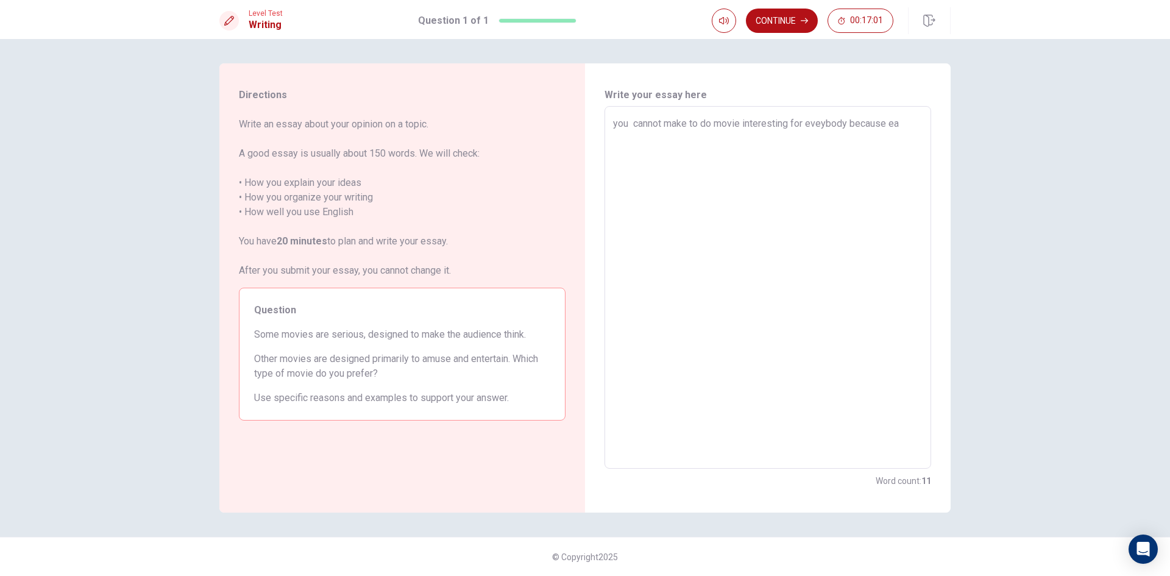
type textarea "you cannot make to do movie interesting for eveybody because e"
type textarea "x"
type textarea "you cannot make to do movie interesting for eveybody because"
type textarea "x"
type textarea "you cannot make to do movie interesting for eveybody because e"
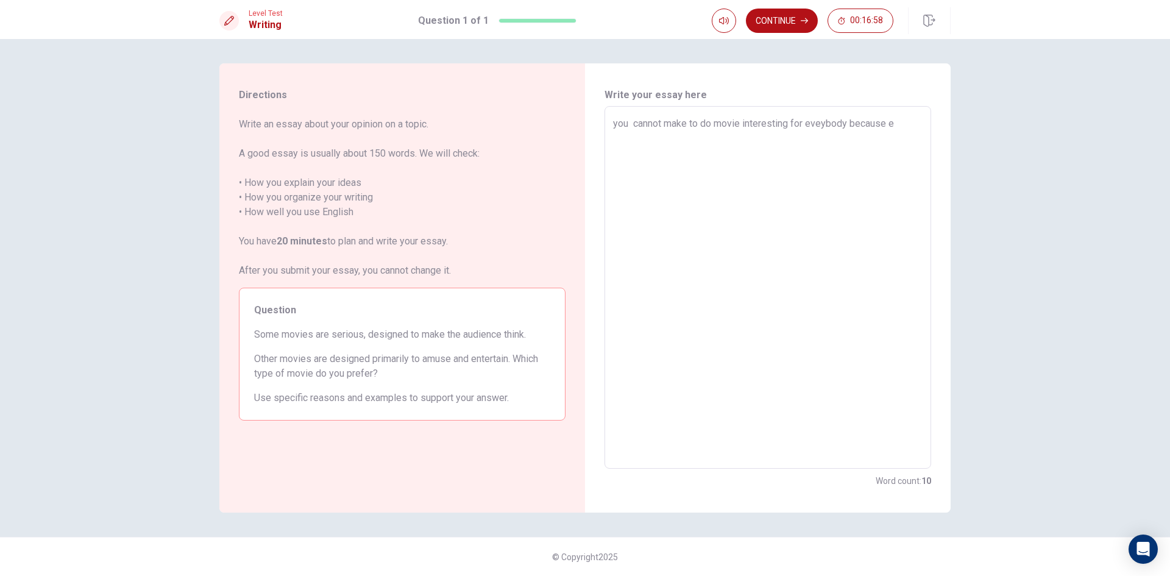
type textarea "x"
click at [840, 136] on textarea "you cannot make to do movie interesting for eveybody because each person don"t …" at bounding box center [767, 287] width 309 height 342
click at [738, 152] on textarea "you cannot make to do movie interesting for eveybody because each person don"t …" at bounding box center [767, 287] width 309 height 342
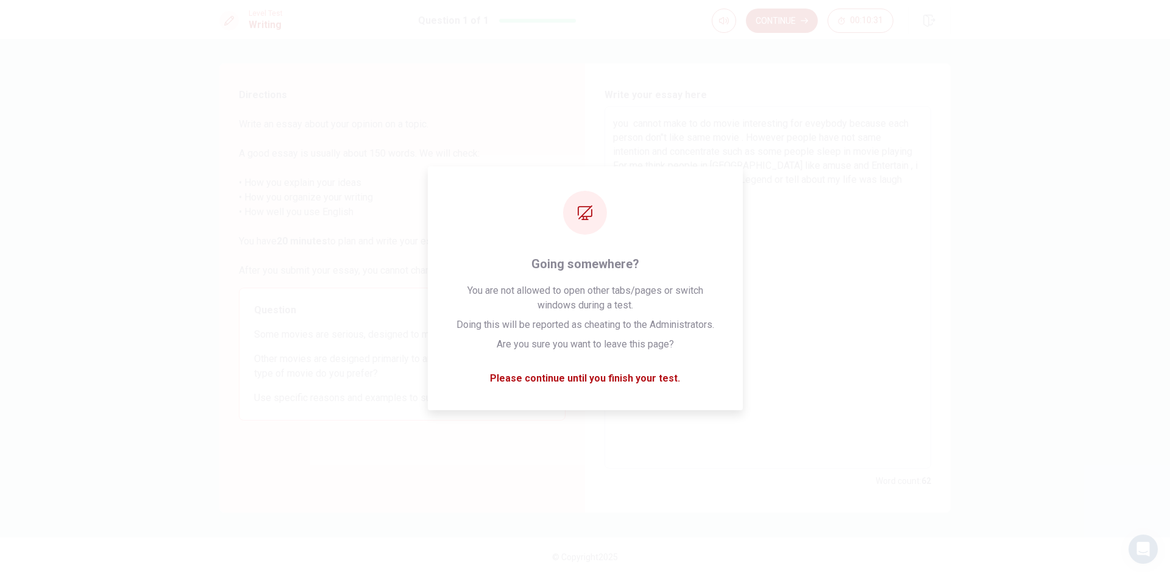
drag, startPoint x: 740, startPoint y: 152, endPoint x: 816, endPoint y: 334, distance: 197.8
click at [816, 334] on textarea "you cannot make to do movie interesting for eveybody because each person don"t …" at bounding box center [767, 287] width 309 height 342
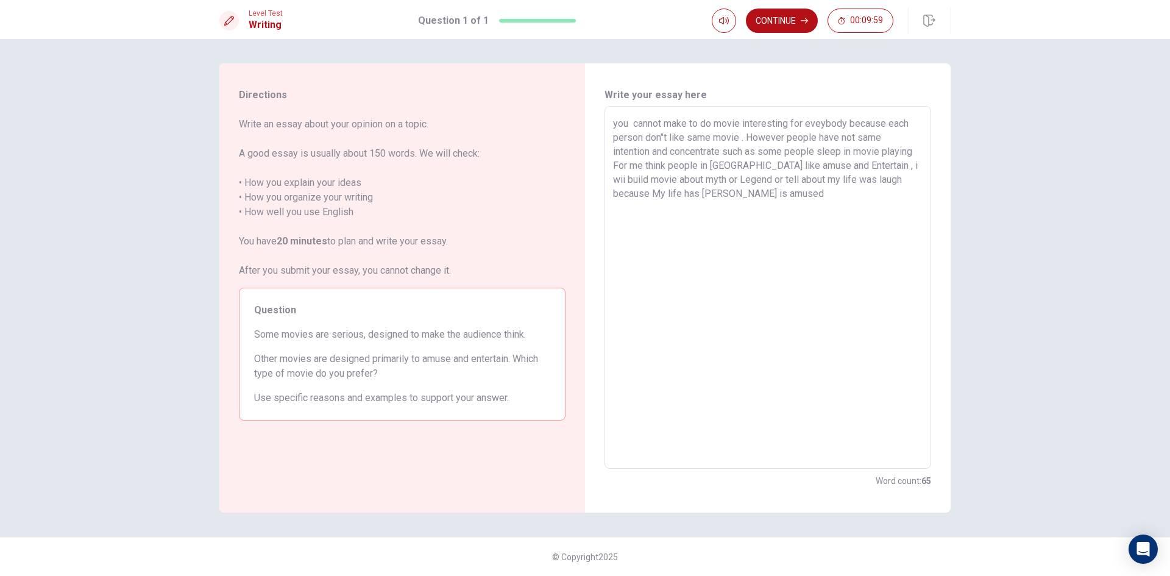
click at [679, 196] on textarea "you cannot make to do movie interesting for eveybody because each person don"t …" at bounding box center [767, 287] width 309 height 342
click at [697, 192] on textarea "you cannot make to do movie interesting for eveybody because each person don"t …" at bounding box center [767, 287] width 309 height 342
click at [759, 194] on textarea "you cannot make to do movie interesting for eveybody because each person don"t …" at bounding box center [767, 287] width 309 height 342
click at [755, 195] on textarea "you cannot make to do movie interesting for eveybody because each person don"t …" at bounding box center [767, 287] width 309 height 342
click at [799, 197] on textarea "you cannot make to do movie interesting for eveybody because each person don"t …" at bounding box center [767, 287] width 309 height 342
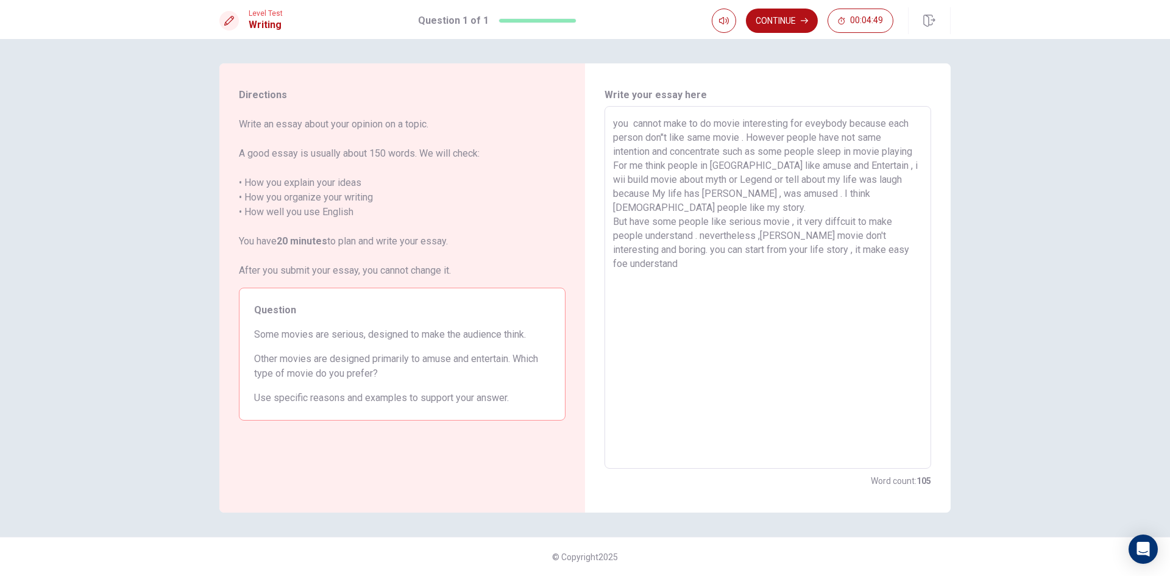
click at [862, 243] on textarea "you cannot make to do movie interesting for eveybody because each person don"t …" at bounding box center [767, 287] width 309 height 342
click at [919, 236] on textarea "you cannot make to do movie interesting for eveybody because each person don"t …" at bounding box center [767, 287] width 309 height 342
click at [787, 23] on button "Continue" at bounding box center [782, 21] width 72 height 24
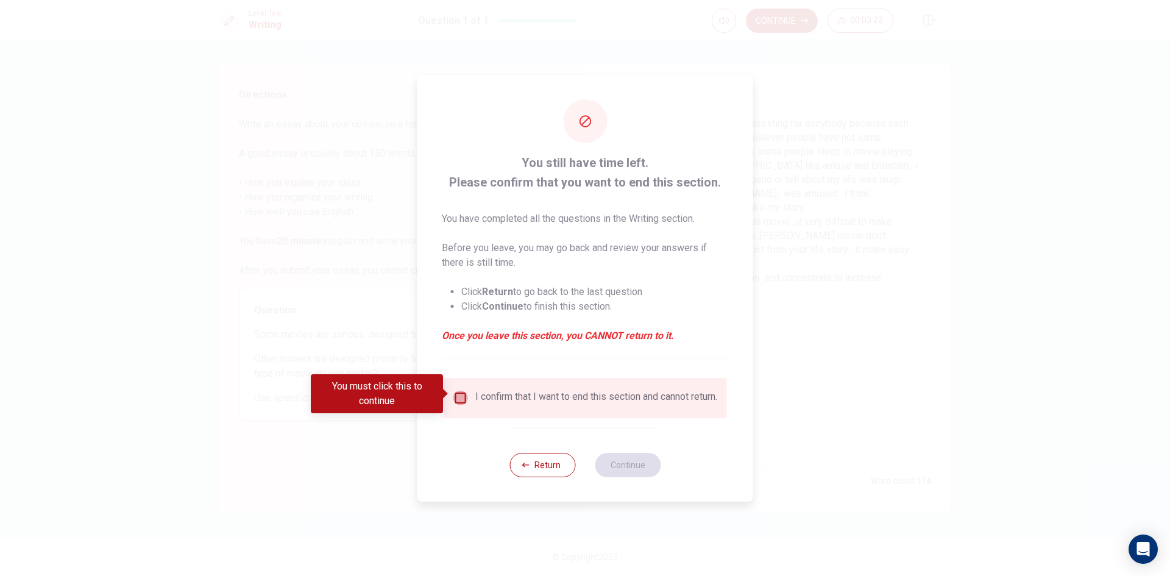
click at [456, 397] on input "You must click this to continue" at bounding box center [460, 398] width 15 height 15
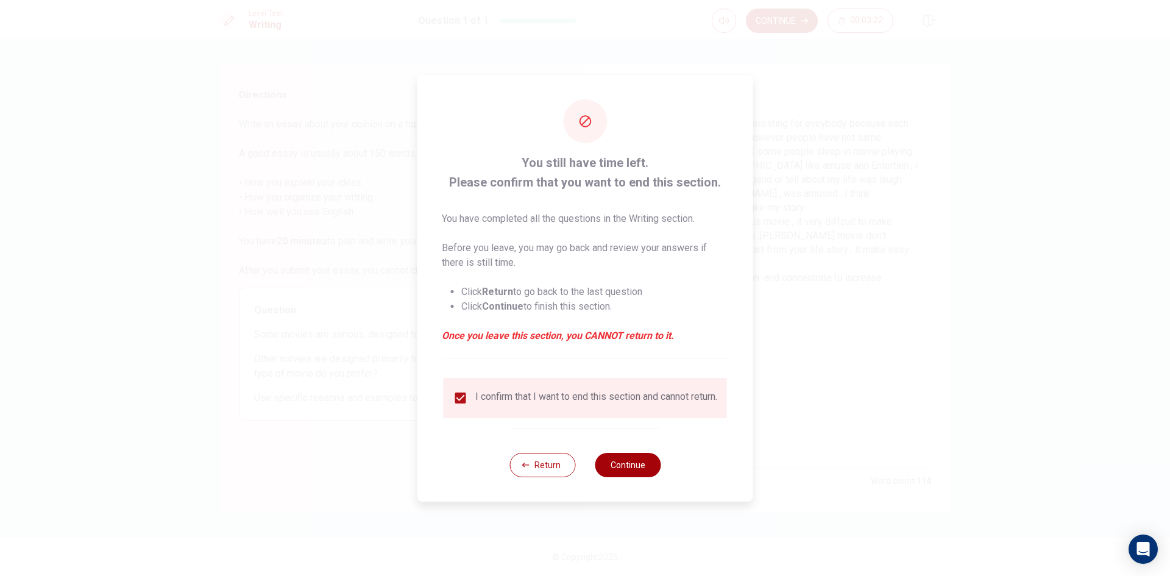
click at [613, 466] on button "Continue" at bounding box center [628, 465] width 66 height 24
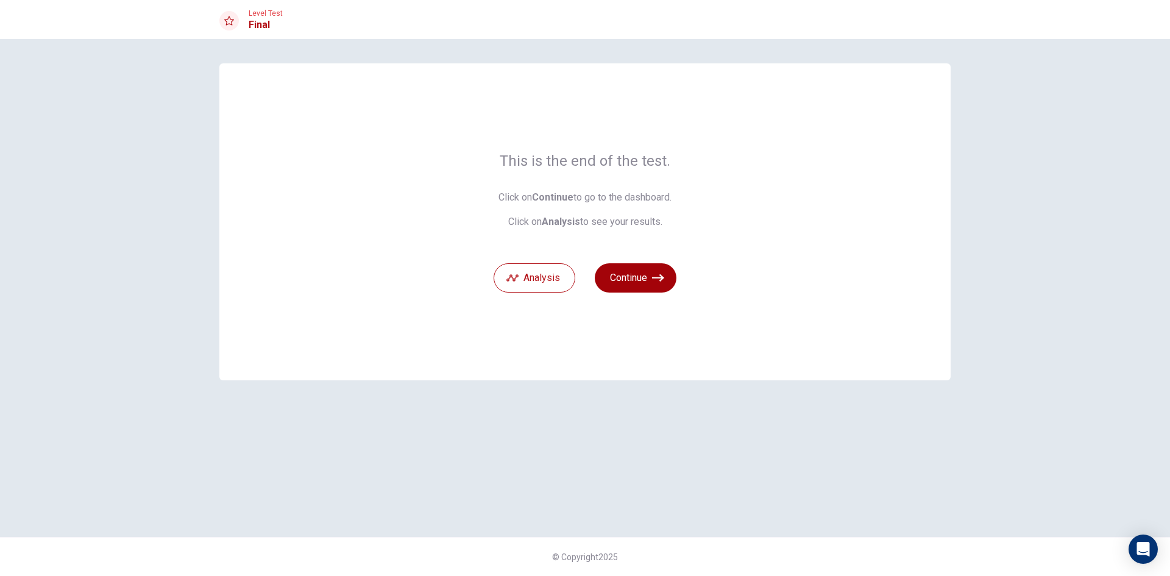
click at [643, 281] on button "Continue" at bounding box center [636, 277] width 82 height 29
